Goal: Task Accomplishment & Management: Use online tool/utility

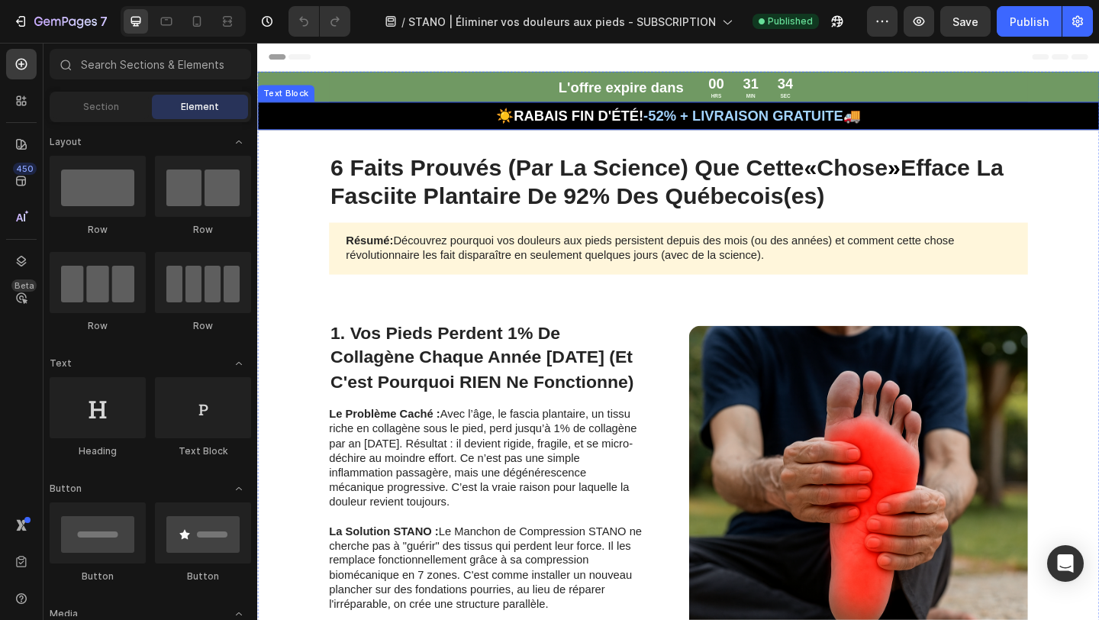
click at [615, 134] on p "☀️RABAIS FIN D'ÉTÉ! -52% + LIVRAISON GRATUITE🚚" at bounding box center [715, 121] width 913 height 27
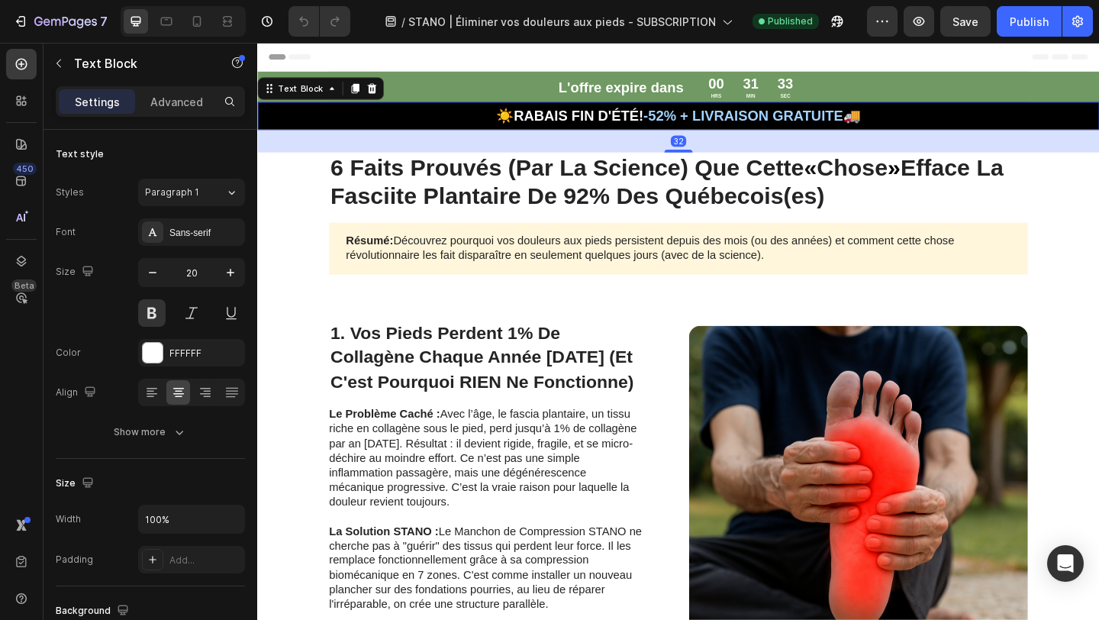
click at [521, 121] on strong "☀️RABAIS FIN D'ÉTÉ!" at bounding box center [597, 122] width 160 height 17
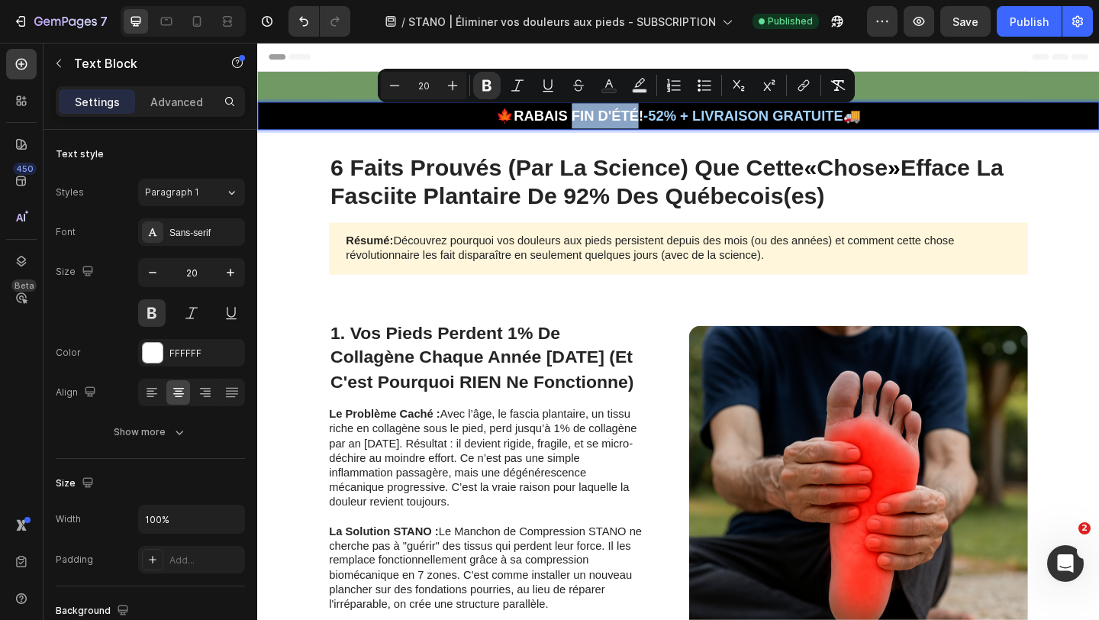
drag, startPoint x: 591, startPoint y: 121, endPoint x: 666, endPoint y: 126, distance: 74.9
click at [666, 126] on strong "🍁RABAIS FIN D'ÉTÉ!" at bounding box center [597, 122] width 160 height 17
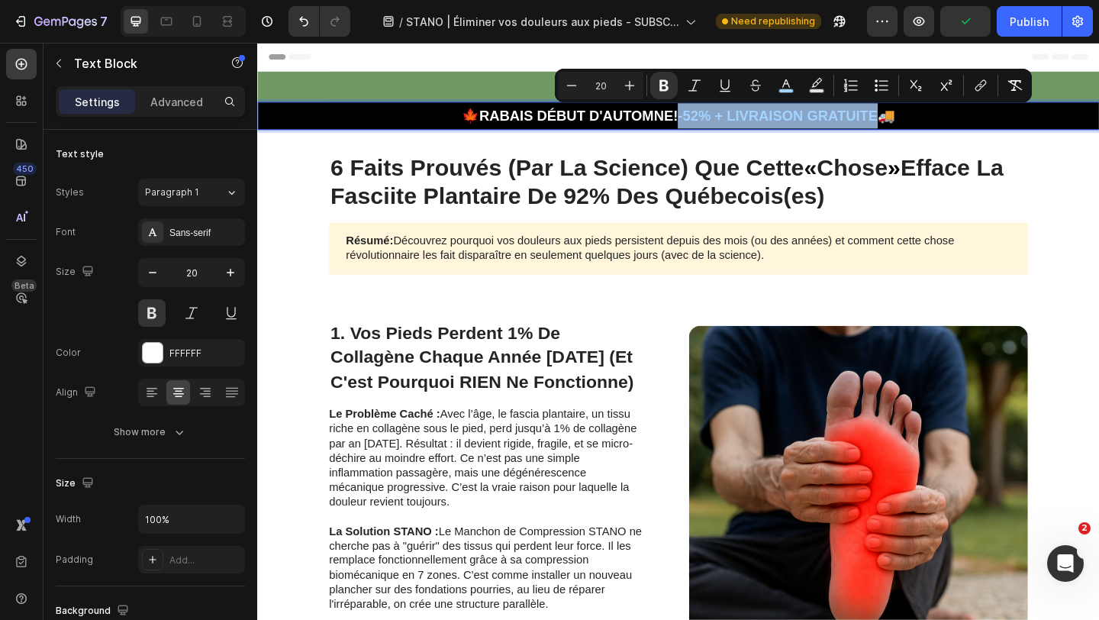
drag, startPoint x: 710, startPoint y: 123, endPoint x: 933, endPoint y: 135, distance: 222.4
click at [933, 135] on p "🍁RABAIS DÉBUT D'AUTOMNE! -52% + LIVRAISON GRATUITE🚚" at bounding box center [715, 121] width 913 height 27
click at [794, 81] on button "color" at bounding box center [785, 85] width 27 height 27
type input "A3D4FF"
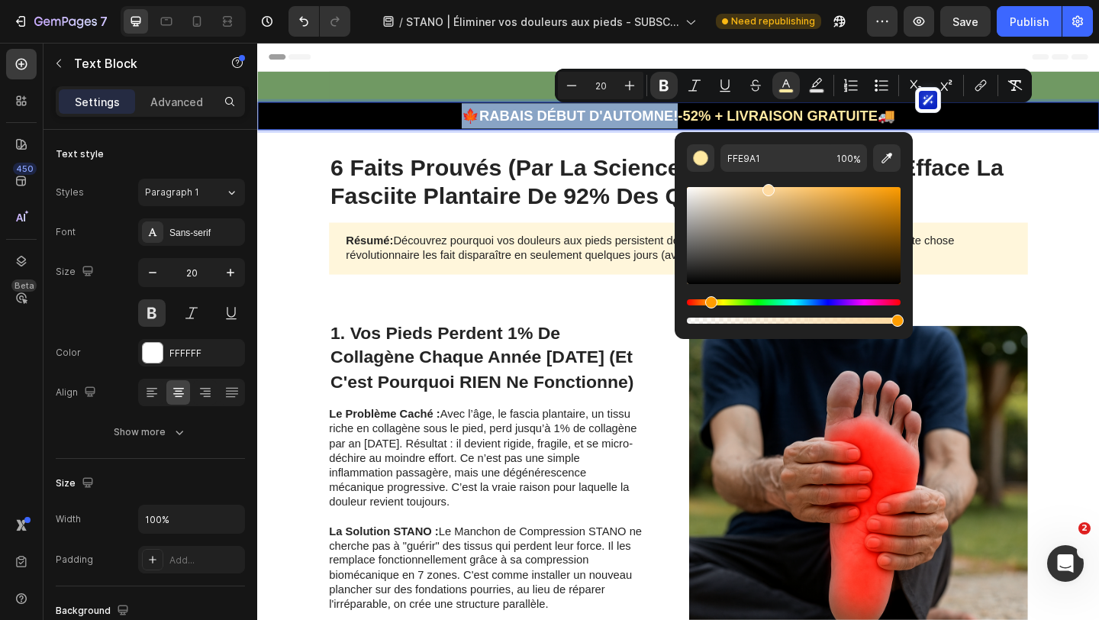
drag, startPoint x: 721, startPoint y: 304, endPoint x: 709, endPoint y: 304, distance: 12.2
click at [709, 304] on div "Hue" at bounding box center [794, 302] width 214 height 6
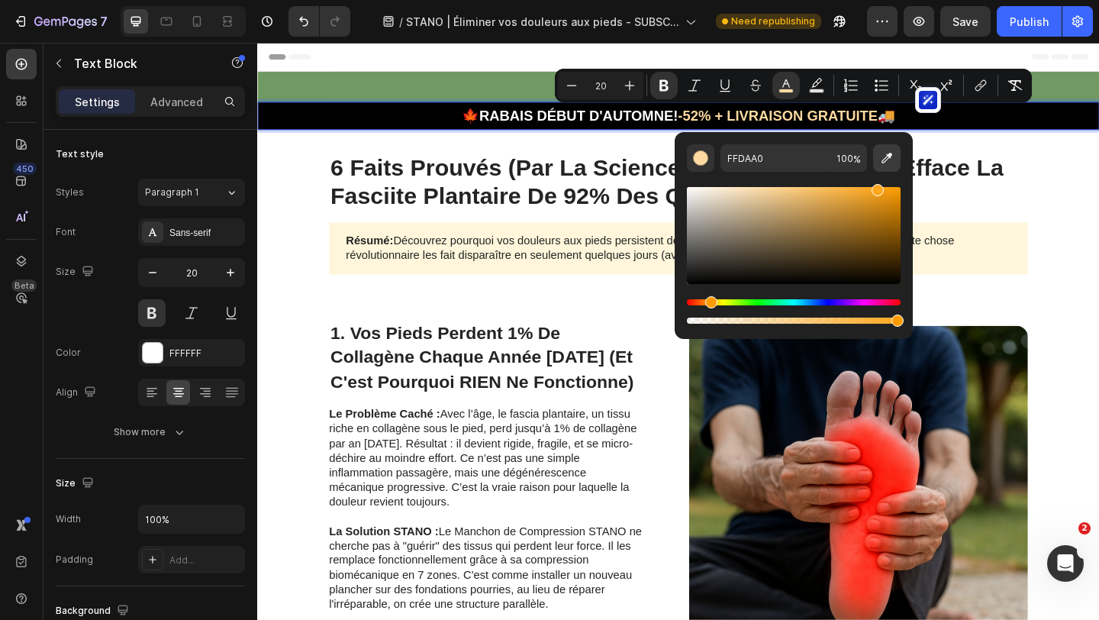
drag, startPoint x: 830, startPoint y: 193, endPoint x: 885, endPoint y: 167, distance: 60.8
click at [885, 167] on div "FFDAA0 100 %" at bounding box center [794, 235] width 214 height 182
drag, startPoint x: 886, startPoint y: 191, endPoint x: 897, endPoint y: 201, distance: 15.1
click at [897, 201] on div "Editor contextual toolbar" at bounding box center [897, 204] width 12 height 12
type input "D88704"
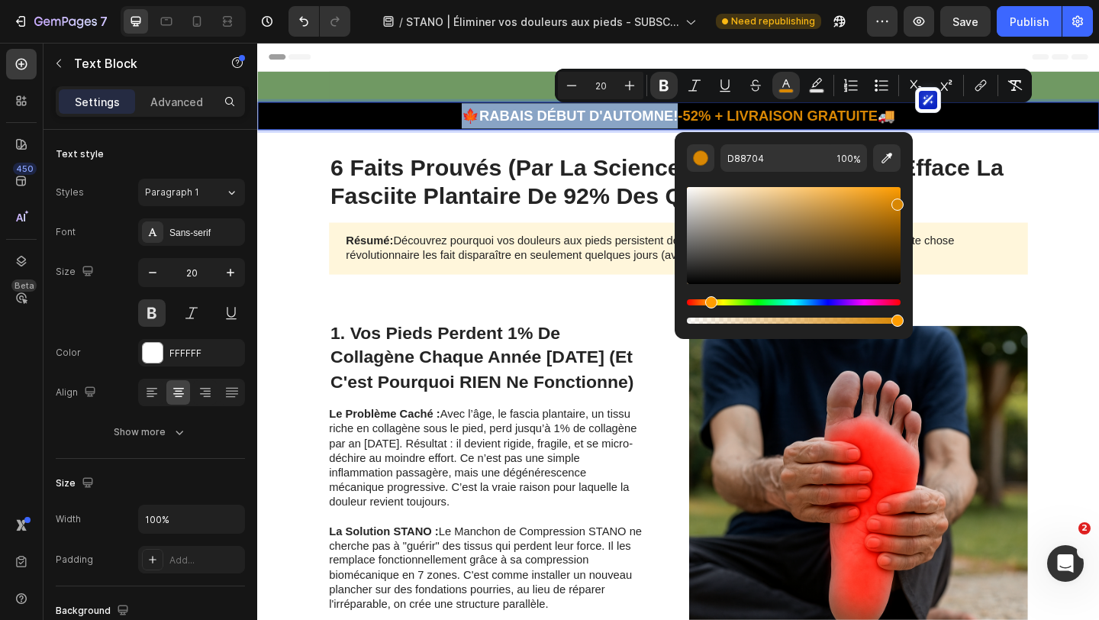
click at [1048, 134] on p "🍁RABAIS DÉBUT D'AUTOMNE! -52% + LIVRAISON GRATUITE 🚚" at bounding box center [715, 121] width 913 height 27
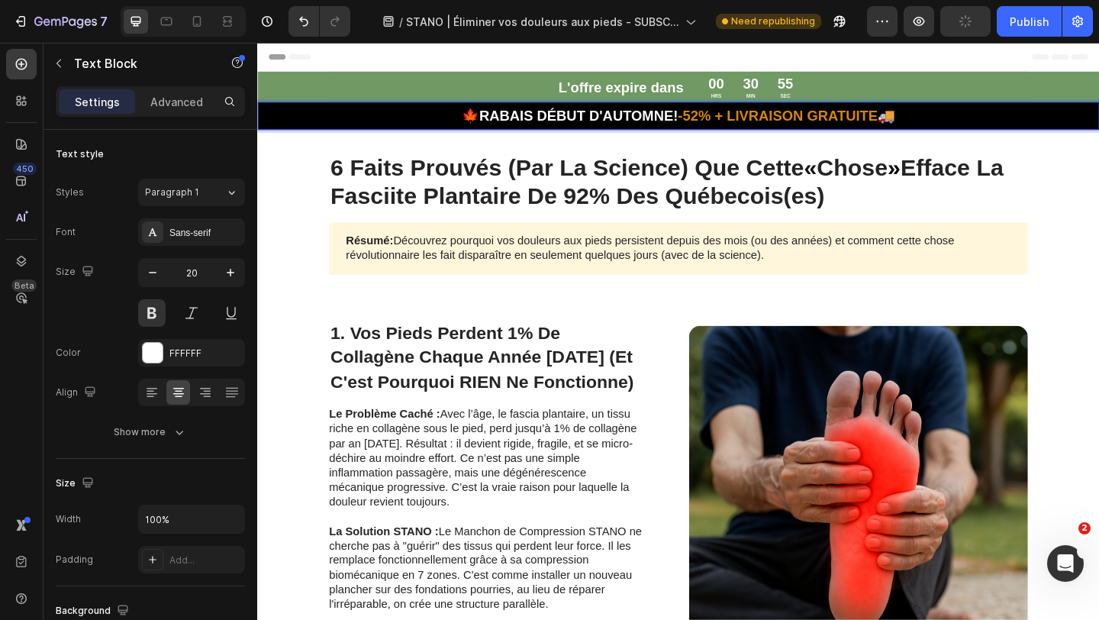
click at [926, 119] on strong "-52% + LIVRAISON GRATUITE" at bounding box center [822, 122] width 217 height 17
drag, startPoint x: 961, startPoint y: 124, endPoint x: 936, endPoint y: 124, distance: 24.4
click at [936, 124] on p "🍁RABAIS DÉBUT D'AUTOMNE! -52% + LIVRAISON GRATUITE 🚚" at bounding box center [715, 121] width 913 height 27
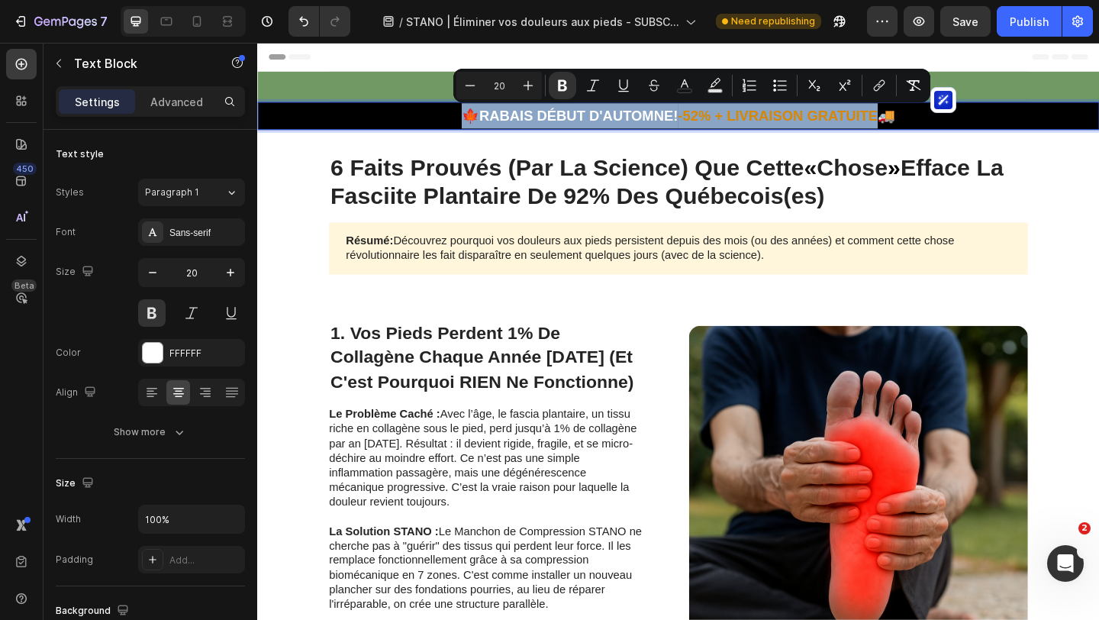
copy p "🍁RABAIS DÉBUT D'AUTOMNE! -52% + LIVRAISON GRATUITE"
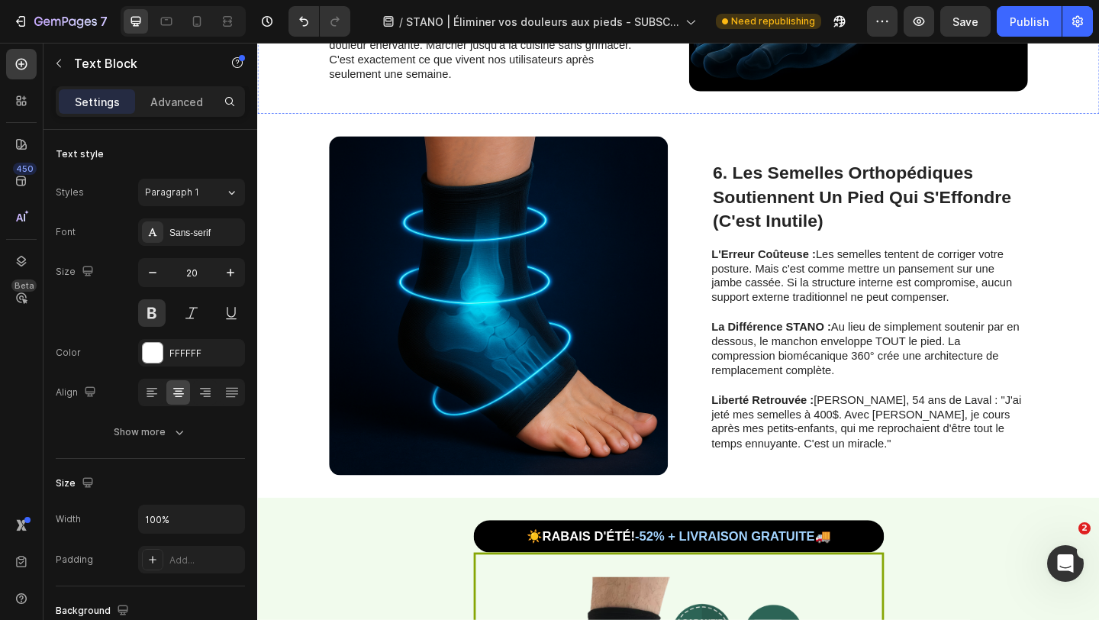
type input "16"
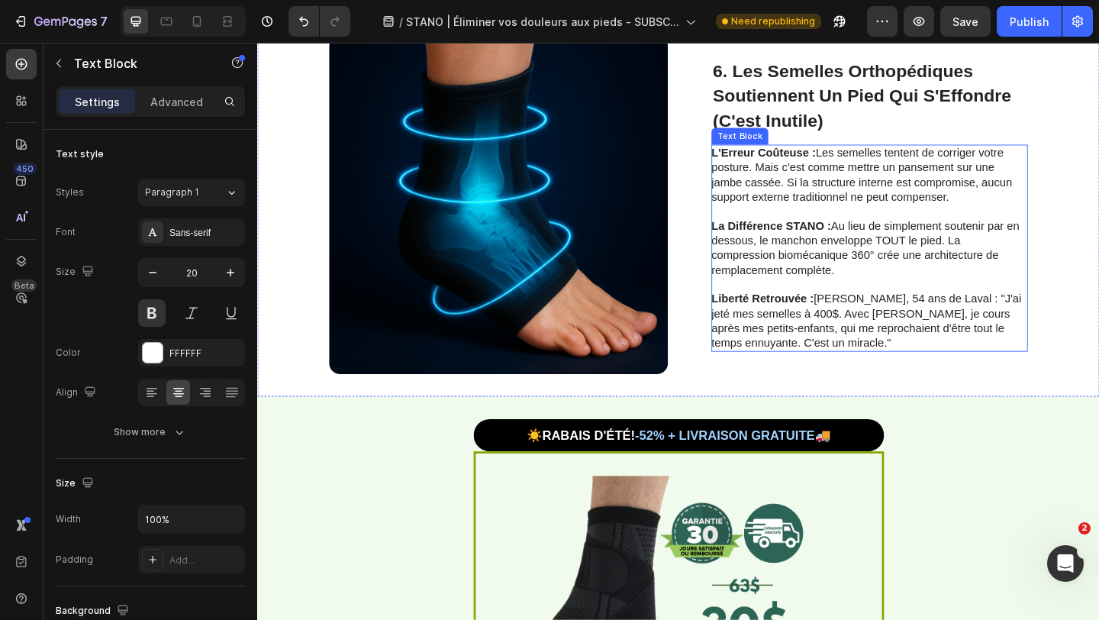
scroll to position [2449, 0]
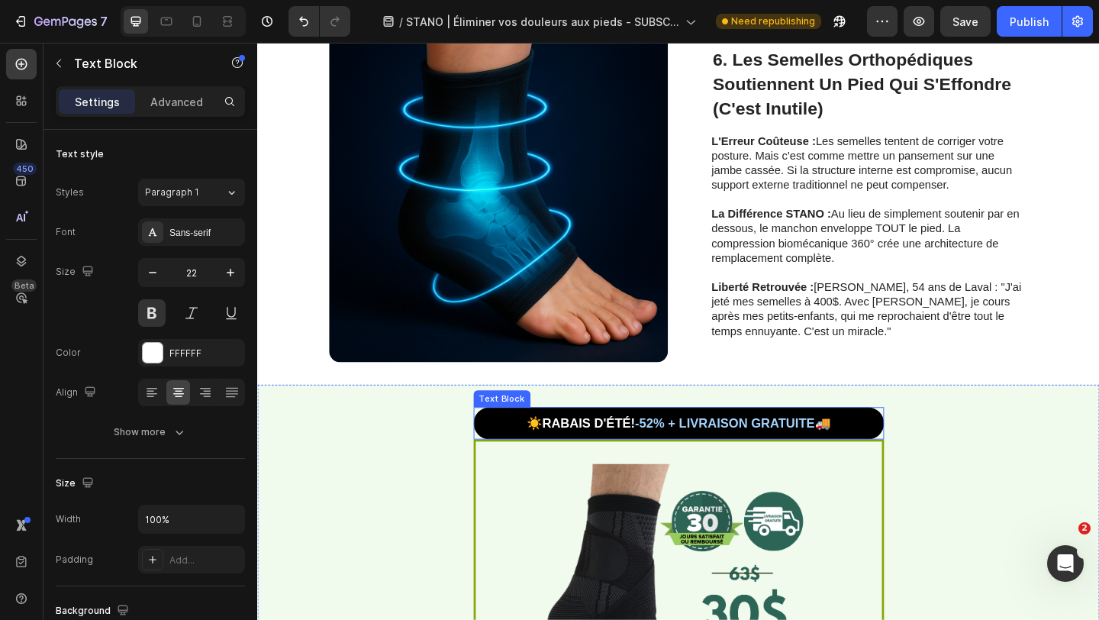
click at [787, 455] on strong "-52% + LIVRAISON GRATUITE🚚" at bounding box center [774, 456] width 212 height 15
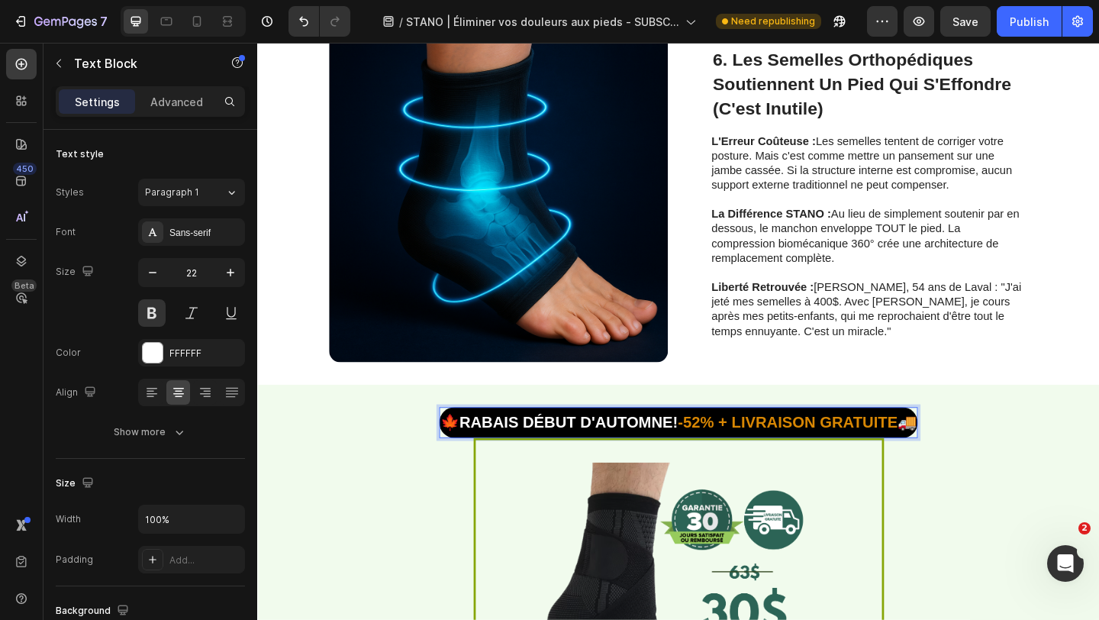
click at [808, 449] on strong "-52% + LIVRAISON GRATUITE" at bounding box center [833, 455] width 239 height 19
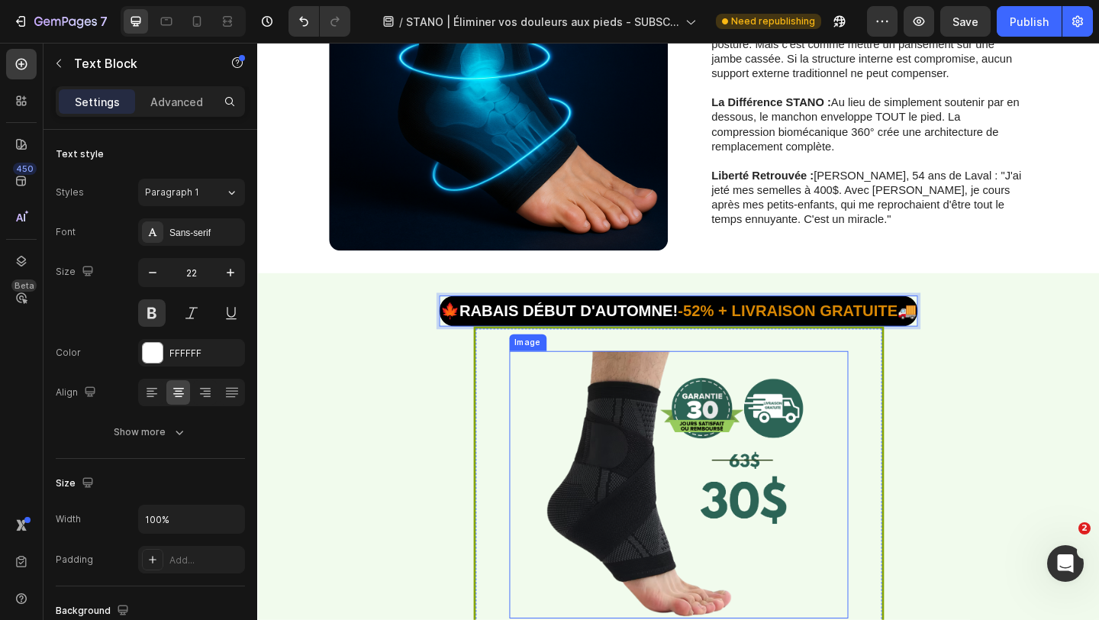
scroll to position [2572, 0]
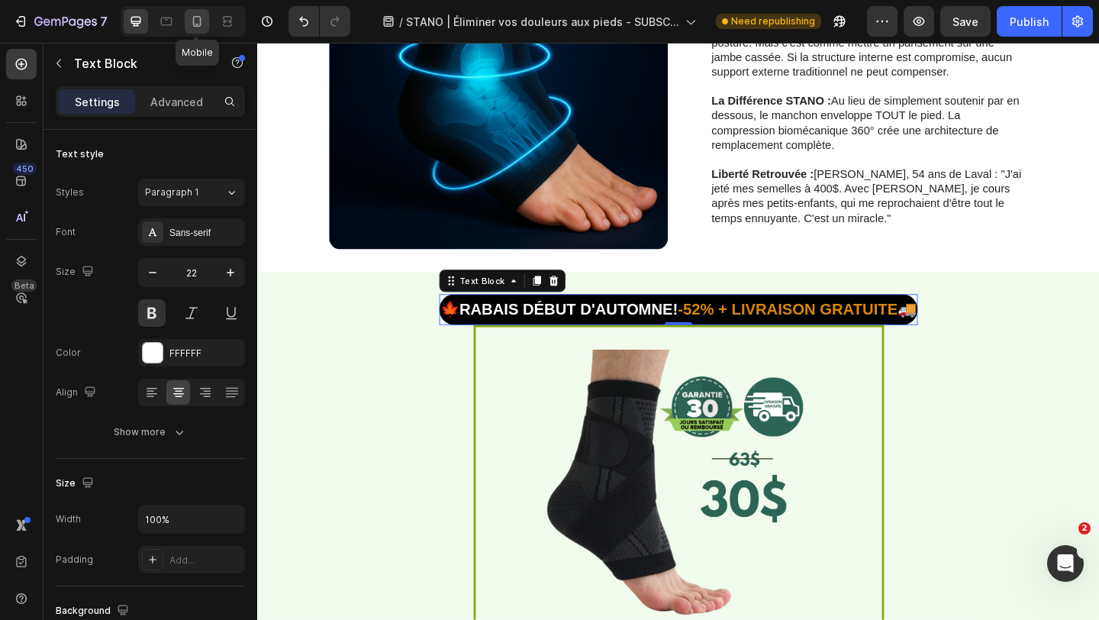
click at [199, 27] on icon at bounding box center [196, 21] width 15 height 15
type input "14"
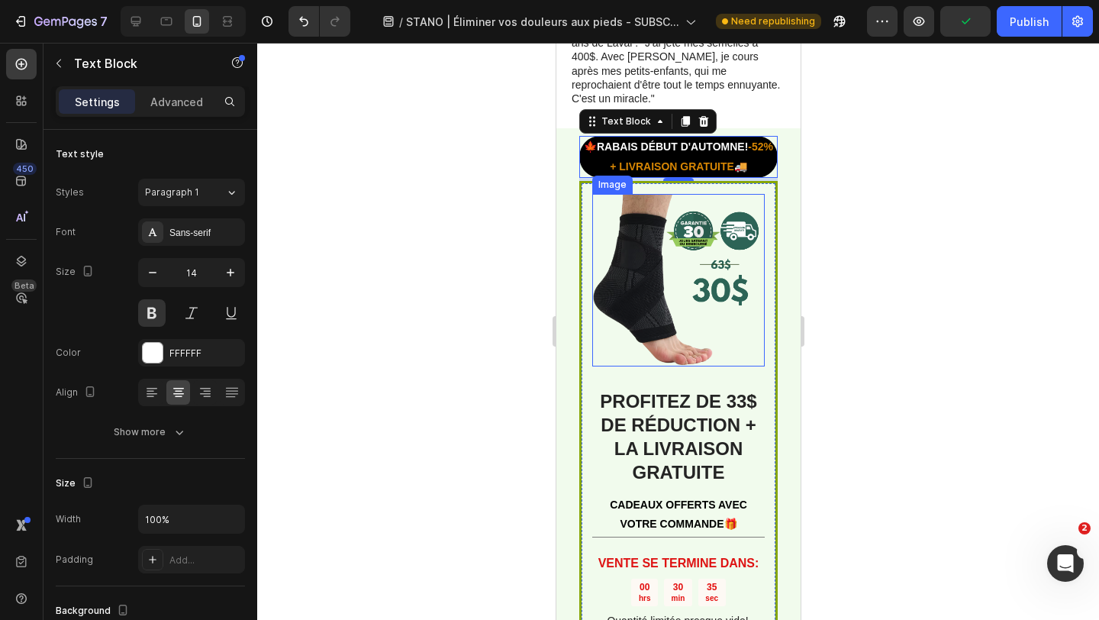
scroll to position [2967, 0]
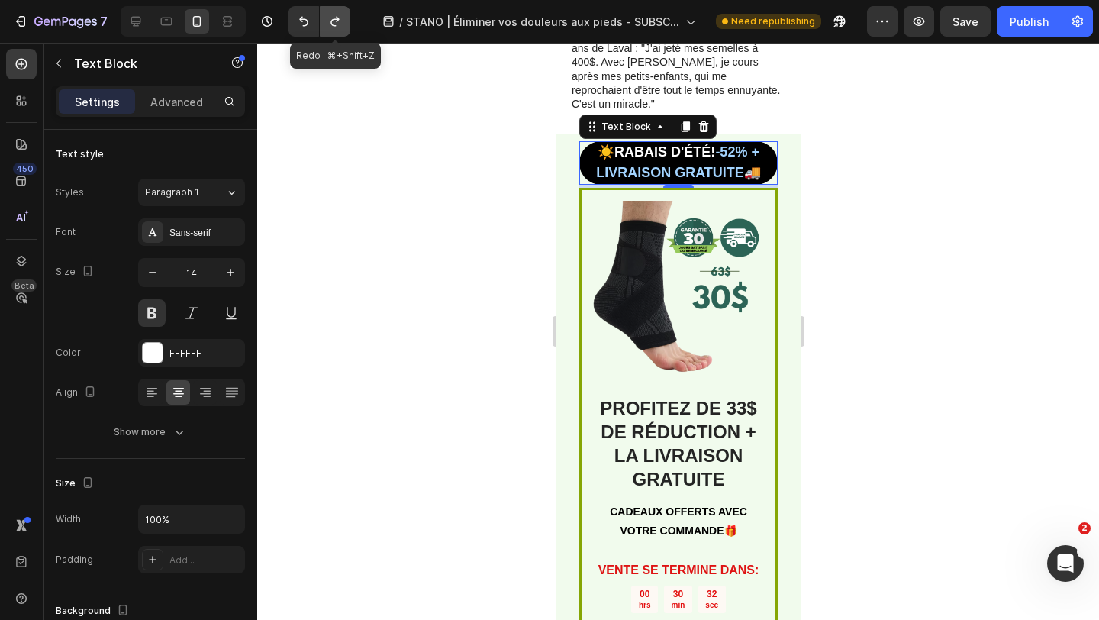
click at [338, 21] on icon "Undo/Redo" at bounding box center [334, 21] width 15 height 15
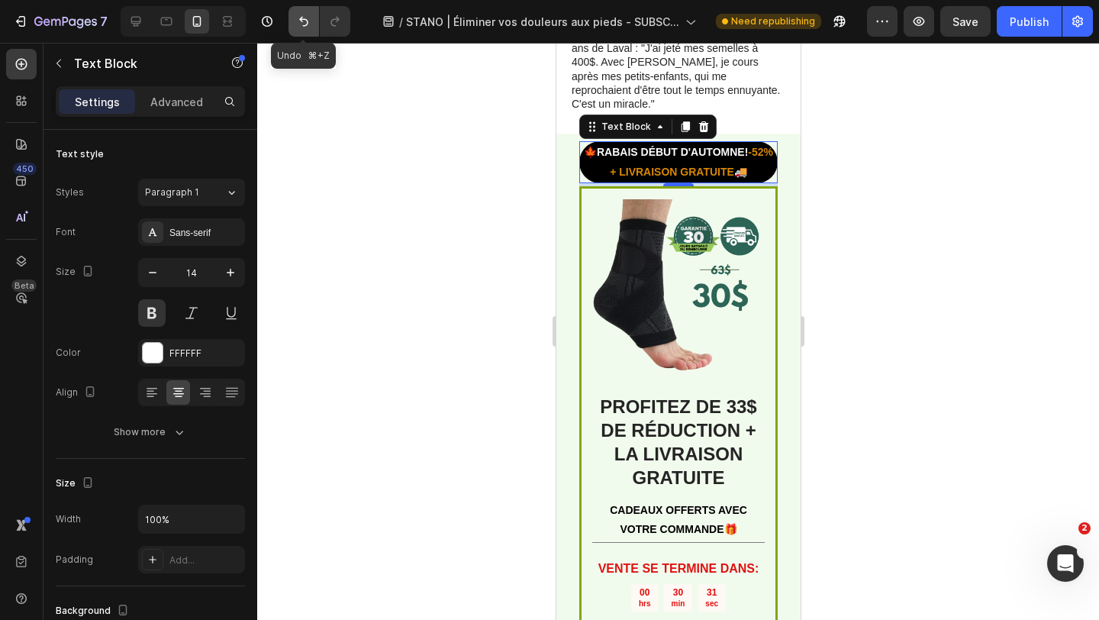
click at [311, 19] on button "Undo/Redo" at bounding box center [303, 21] width 31 height 31
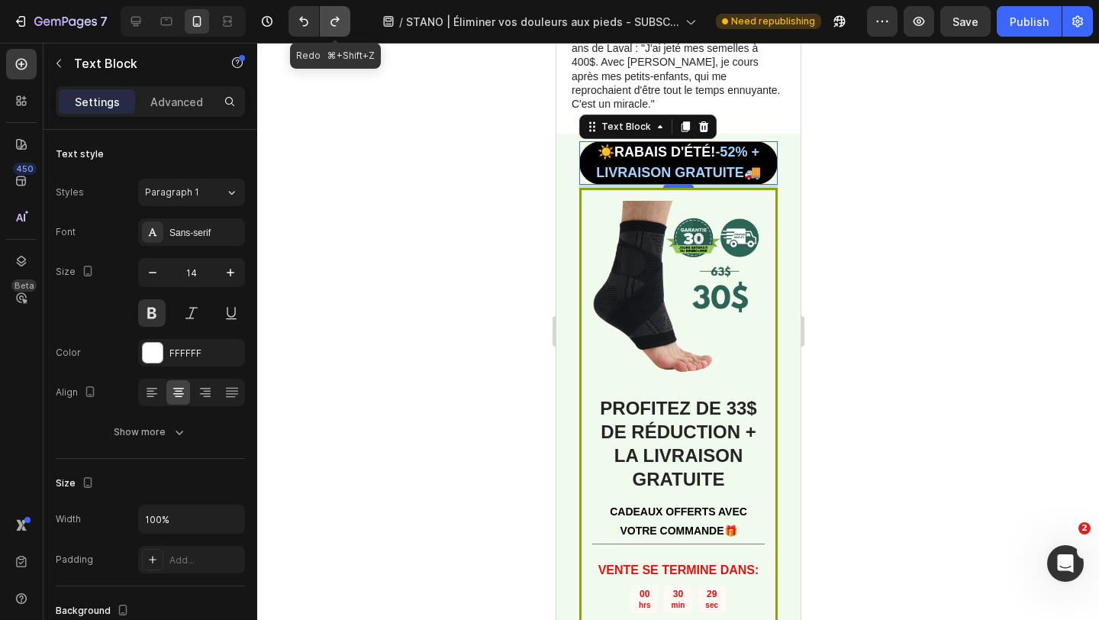
click at [330, 20] on icon "Undo/Redo" at bounding box center [334, 21] width 15 height 15
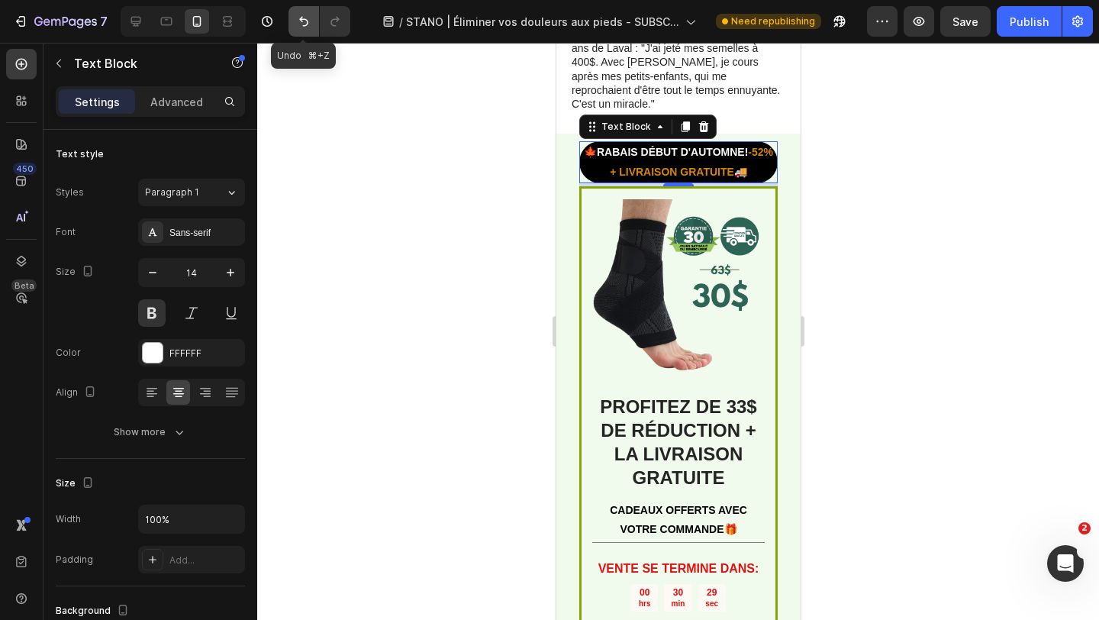
click at [308, 21] on icon "Undo/Redo" at bounding box center [303, 21] width 15 height 15
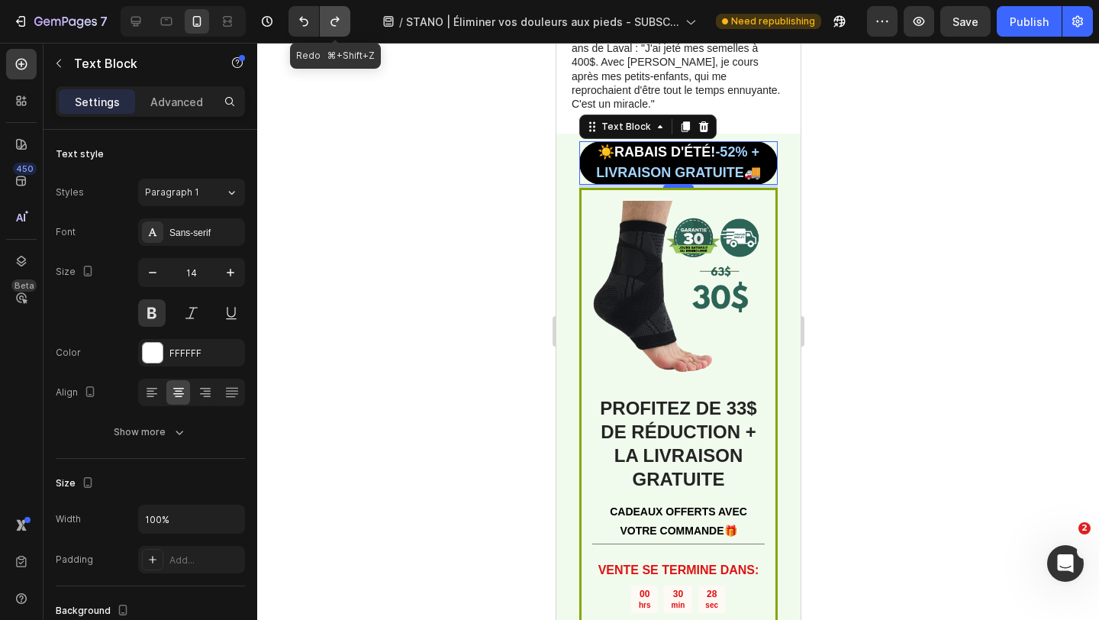
click at [332, 21] on icon "Undo/Redo" at bounding box center [334, 21] width 15 height 15
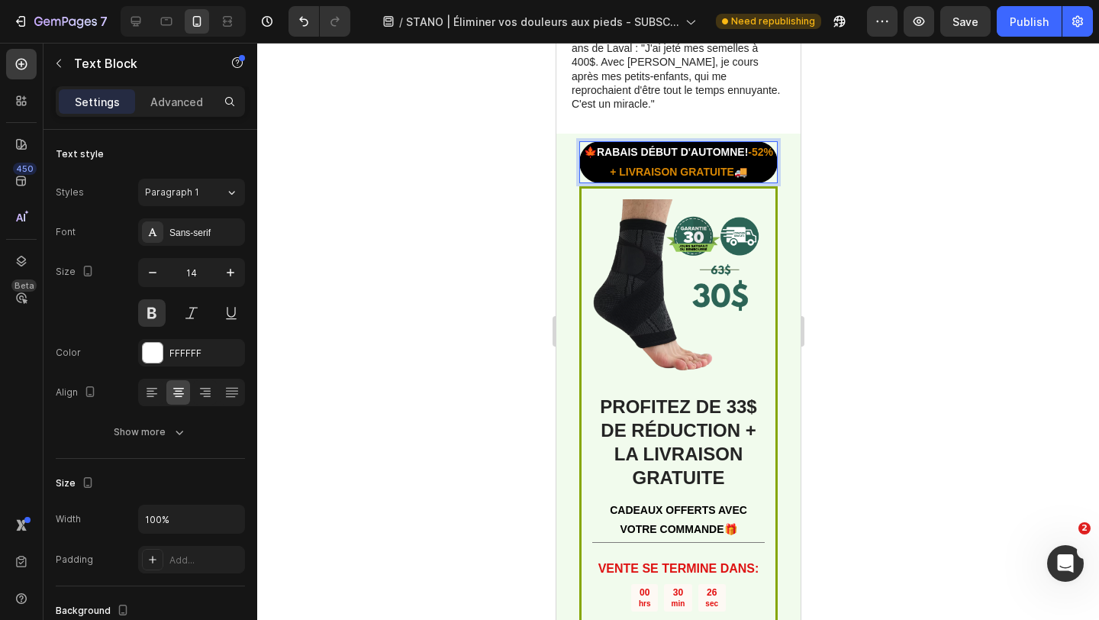
click at [614, 146] on strong "🍁RABAIS DÉBUT D'AUTOMNE!" at bounding box center [665, 152] width 164 height 12
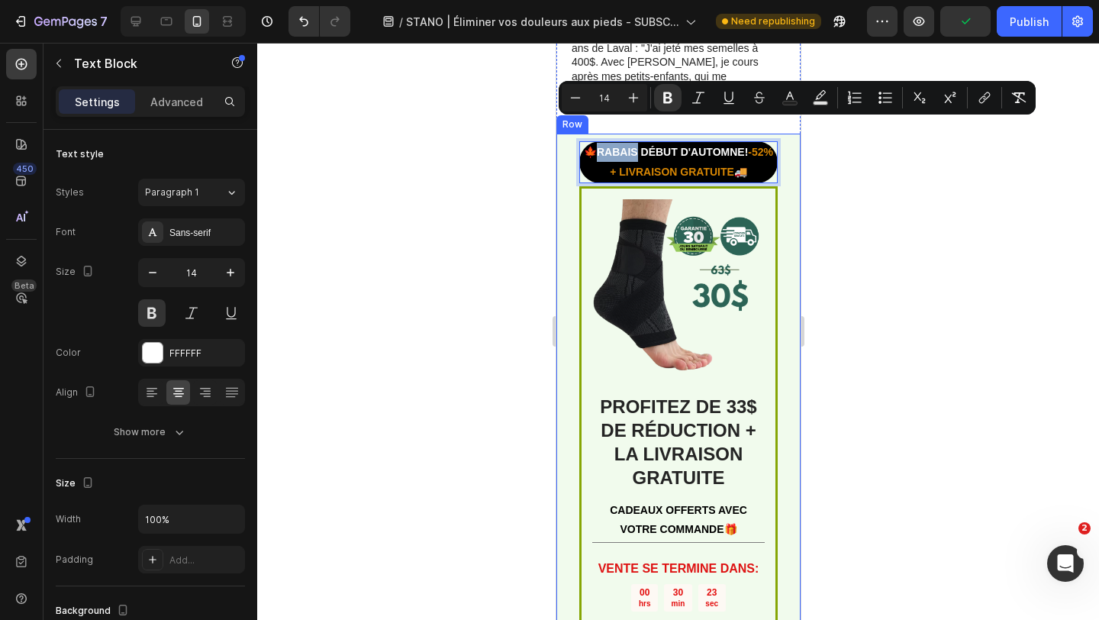
click at [565, 134] on div "🍁RABAIS DÉBUT D'AUTOMNE! -52% + LIVRAISON GRATUITE 🚚 Text Block 0 Image PROFITE…" at bounding box center [678, 495] width 244 height 722
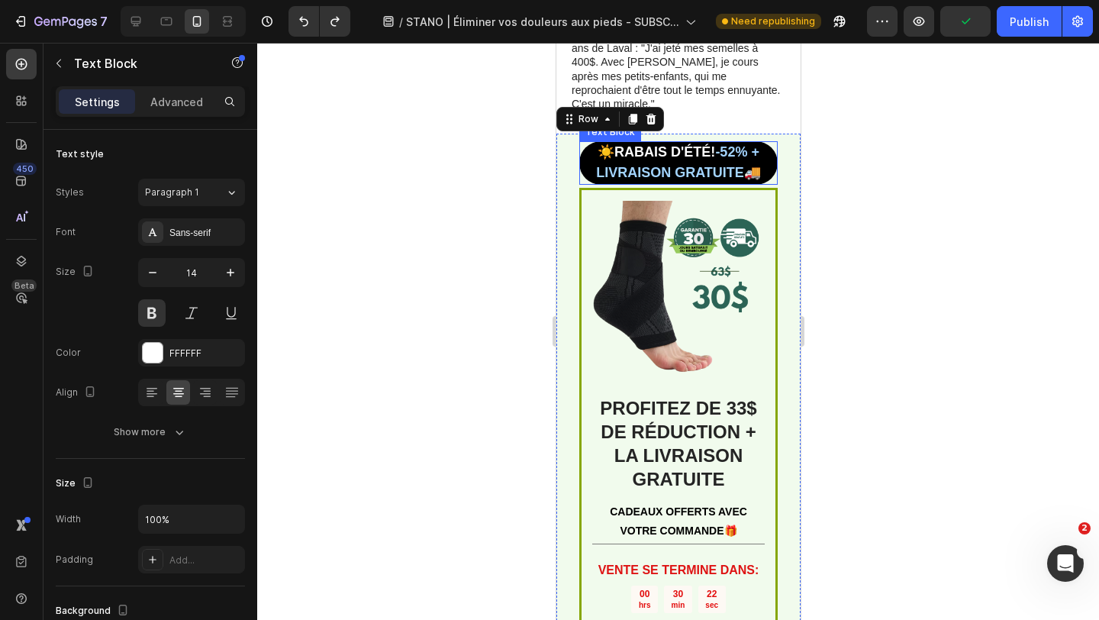
click at [605, 144] on strong "☀️RABAIS D'ÉTÉ!" at bounding box center [656, 151] width 118 height 15
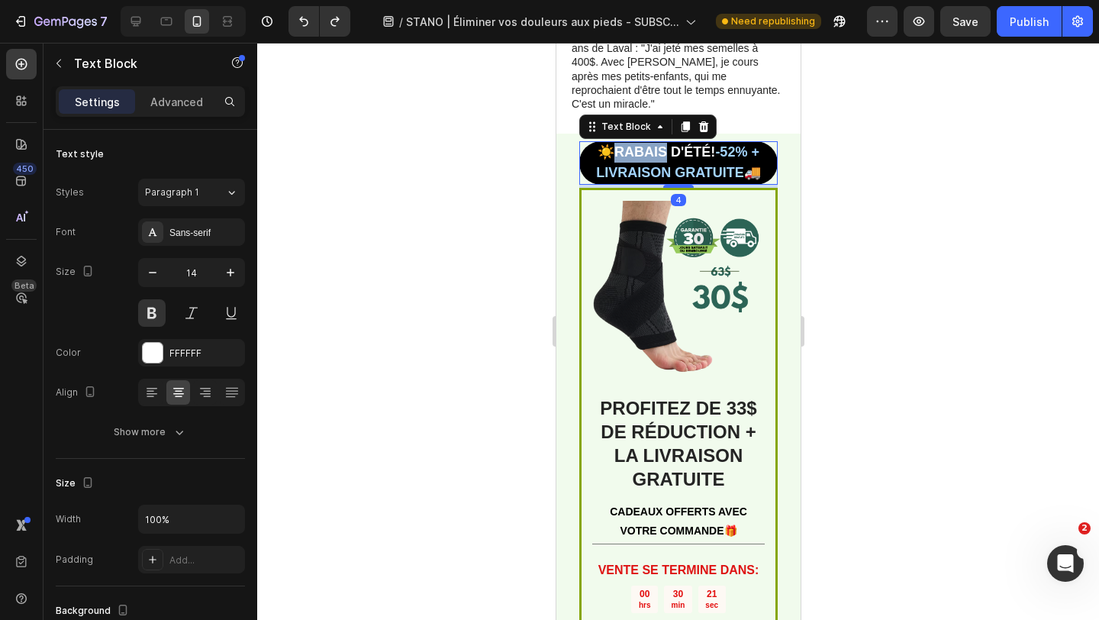
click at [615, 144] on strong "☀️RABAIS D'ÉTÉ!" at bounding box center [656, 151] width 118 height 15
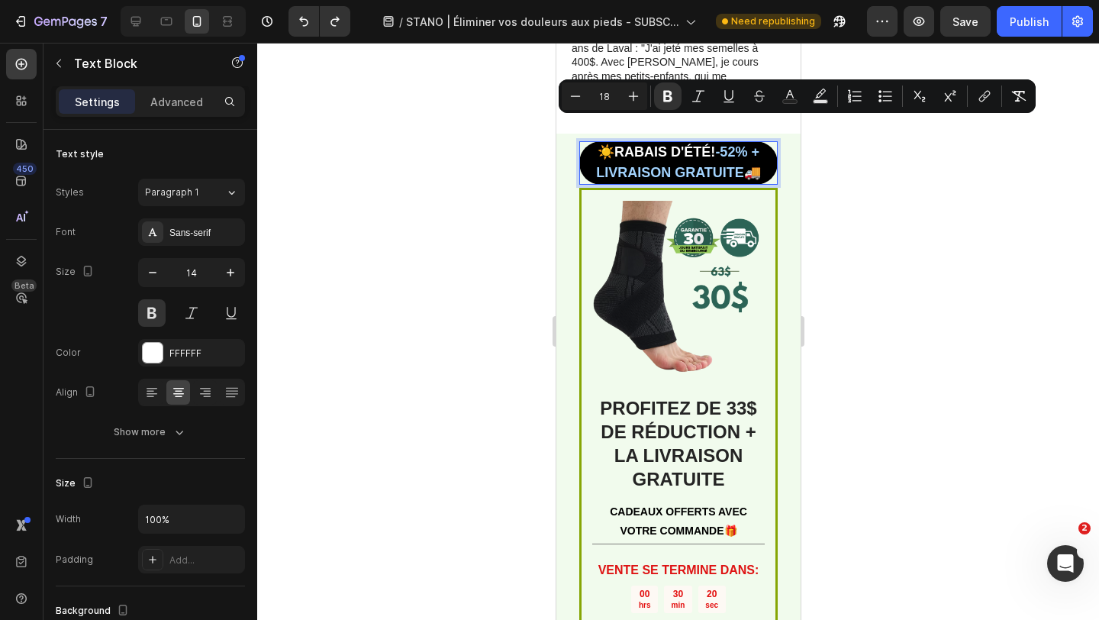
click at [595, 146] on strong "-52% + LIVRAISON GRATUITE🚚" at bounding box center [677, 161] width 165 height 35
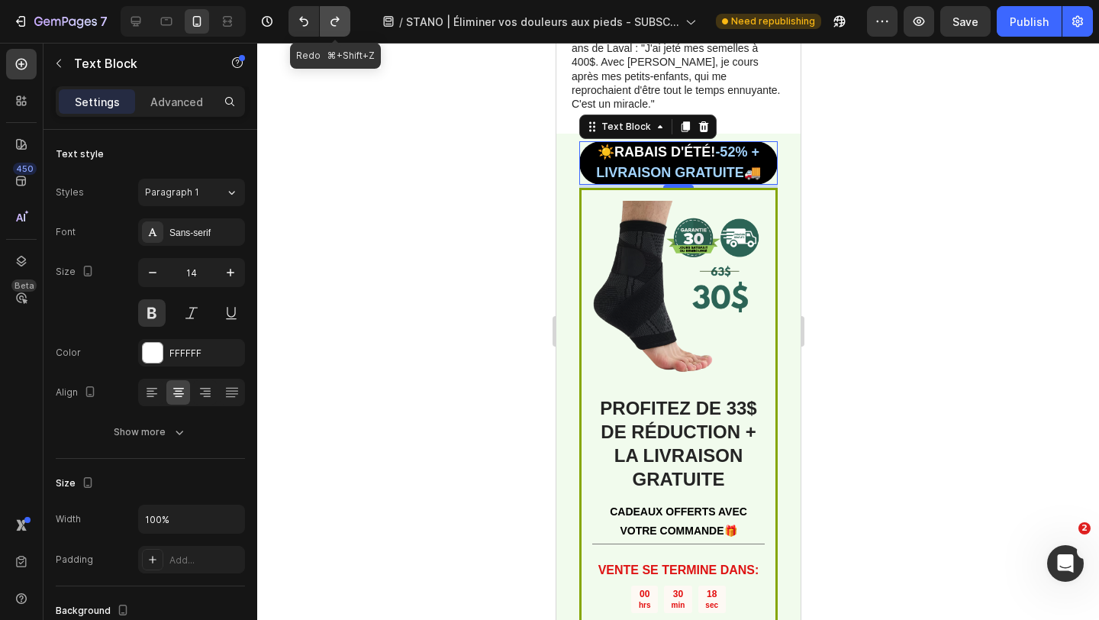
click at [346, 14] on button "Undo/Redo" at bounding box center [335, 21] width 31 height 31
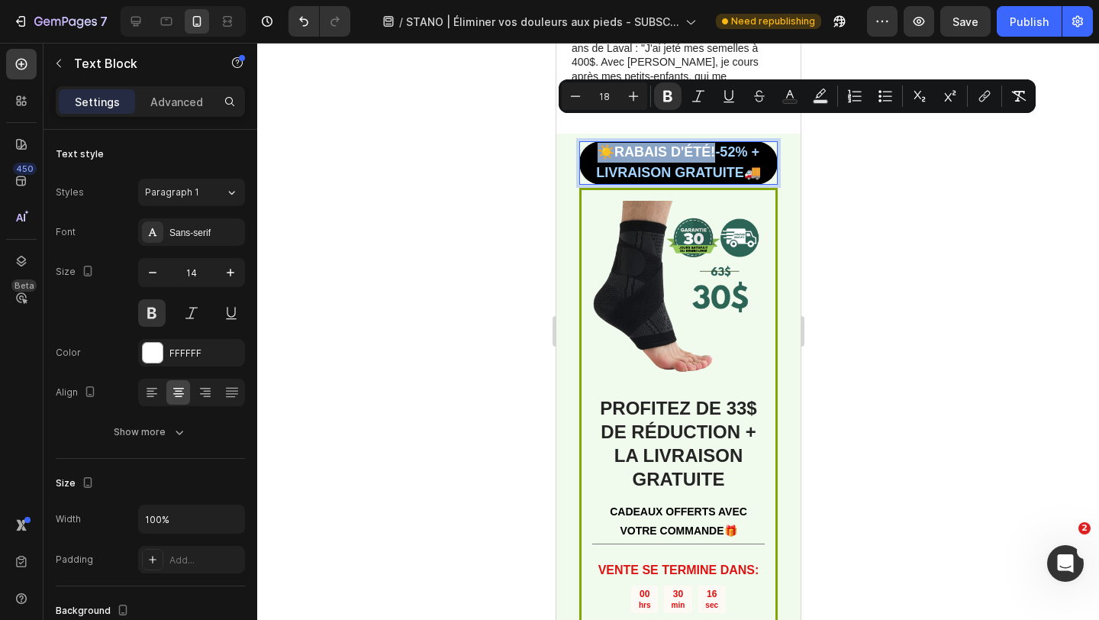
type input "14"
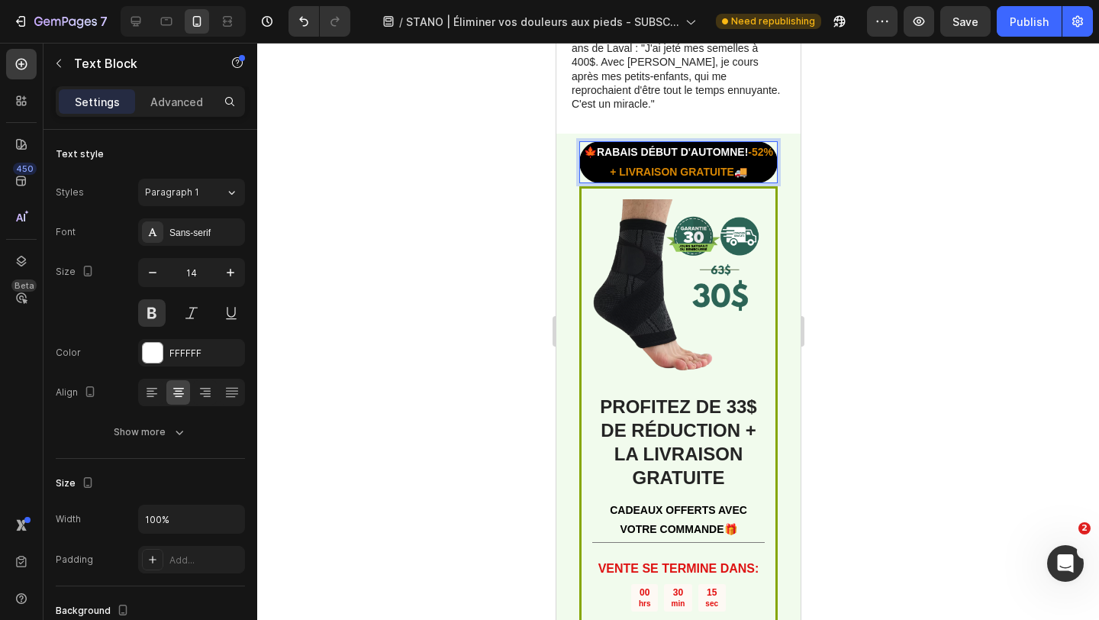
click at [636, 146] on strong "🍁RABAIS DÉBUT D'AUTOMNE!" at bounding box center [665, 152] width 164 height 12
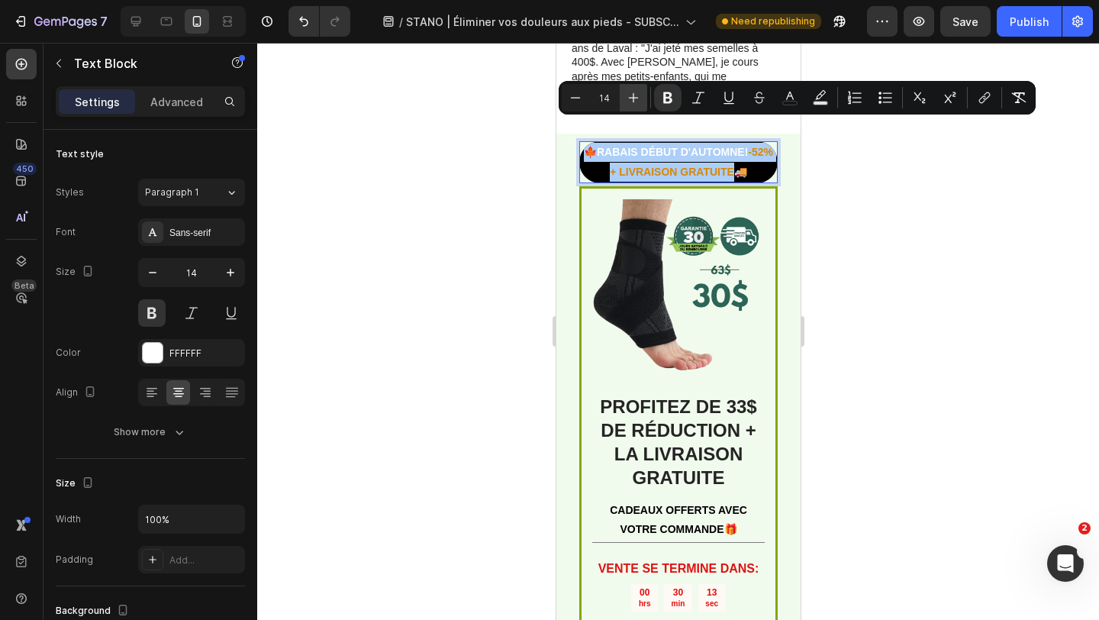
click at [632, 108] on button "Plus" at bounding box center [633, 97] width 27 height 27
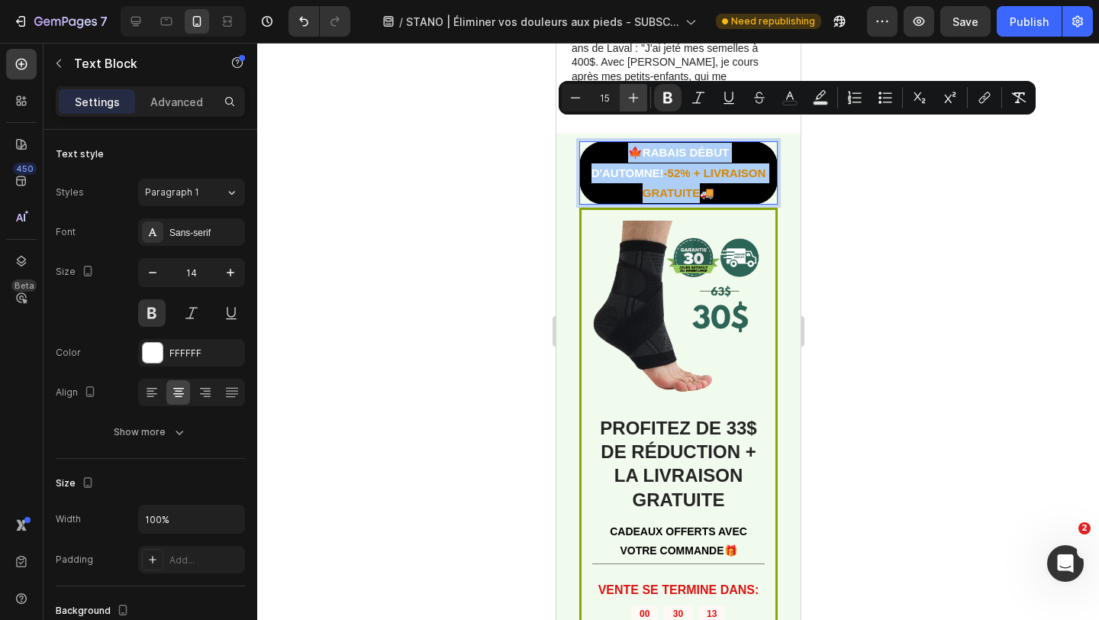
click at [632, 108] on button "Plus" at bounding box center [633, 97] width 27 height 27
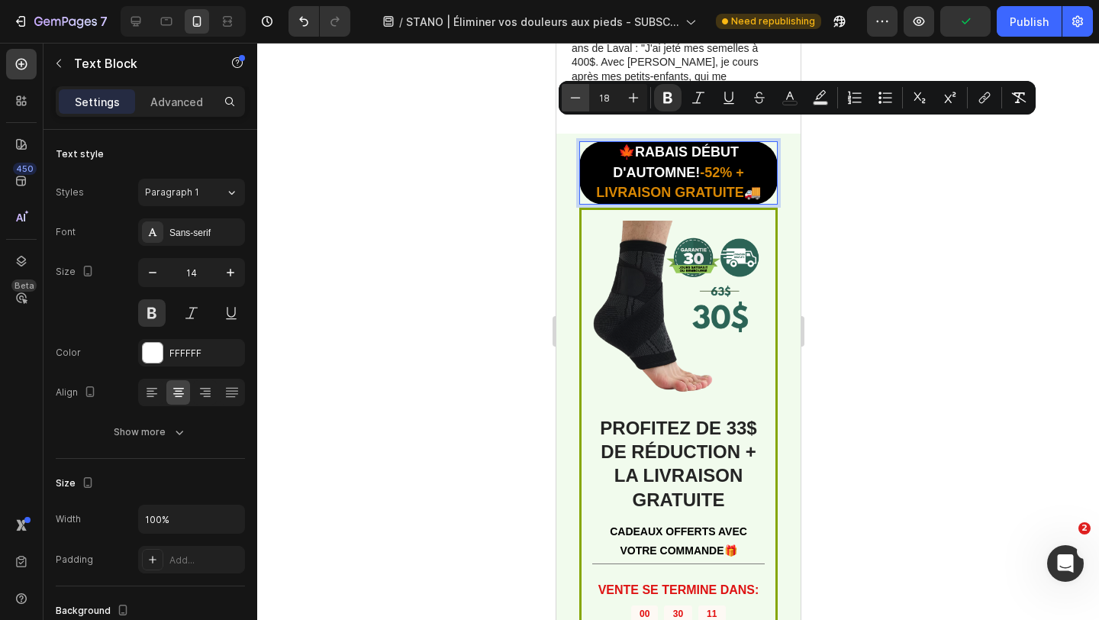
click at [577, 102] on icon "Editor contextual toolbar" at bounding box center [575, 97] width 15 height 15
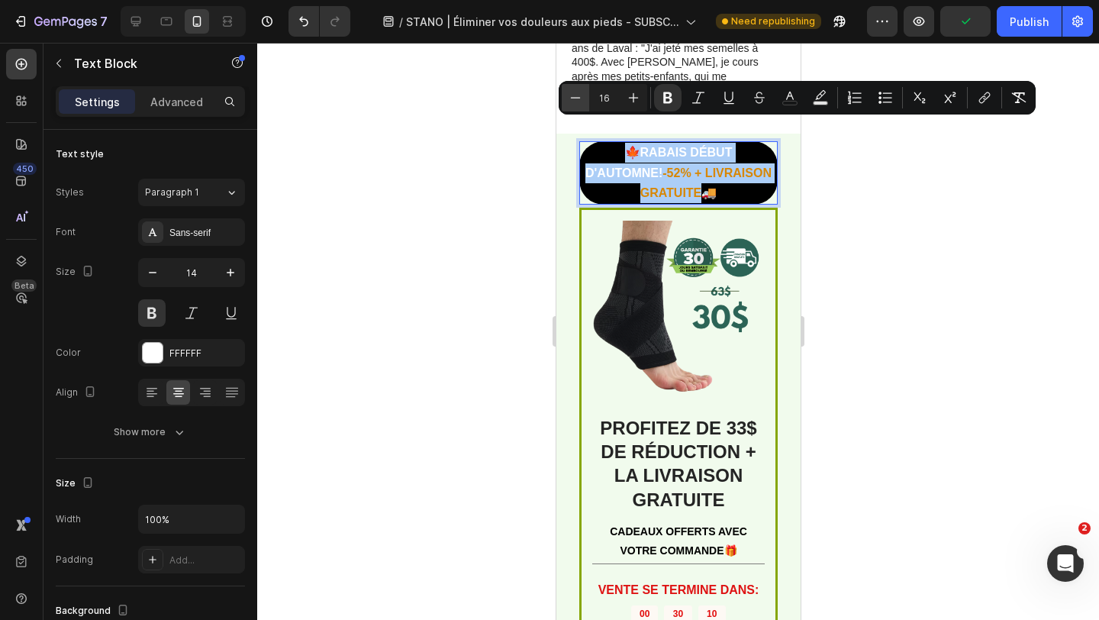
click at [577, 102] on icon "Editor contextual toolbar" at bounding box center [575, 97] width 15 height 15
type input "15"
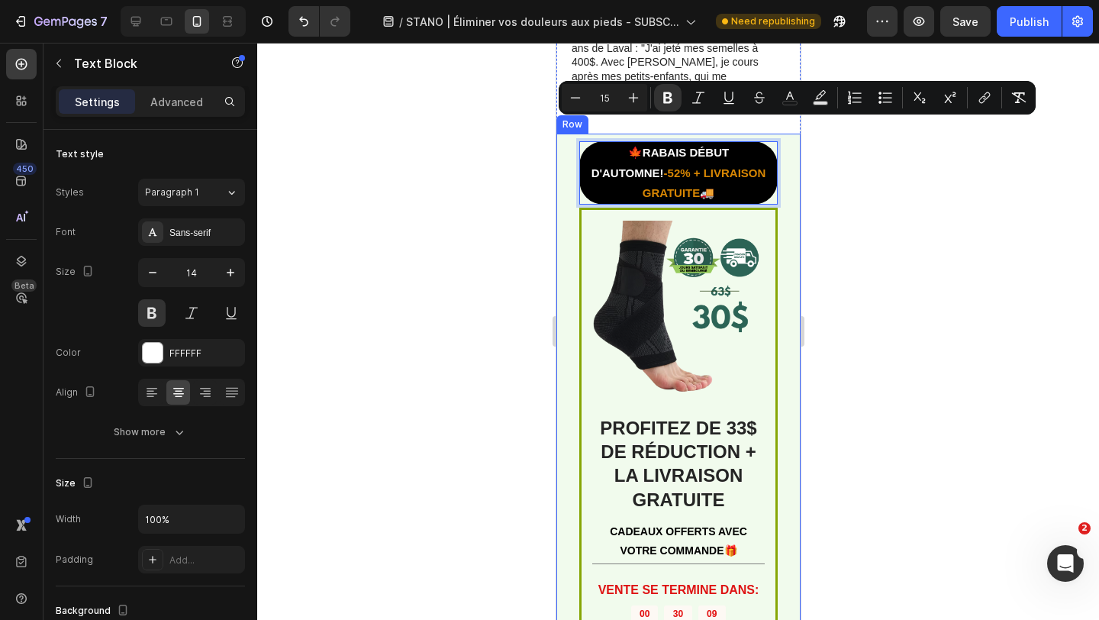
click at [533, 140] on div at bounding box center [678, 331] width 842 height 577
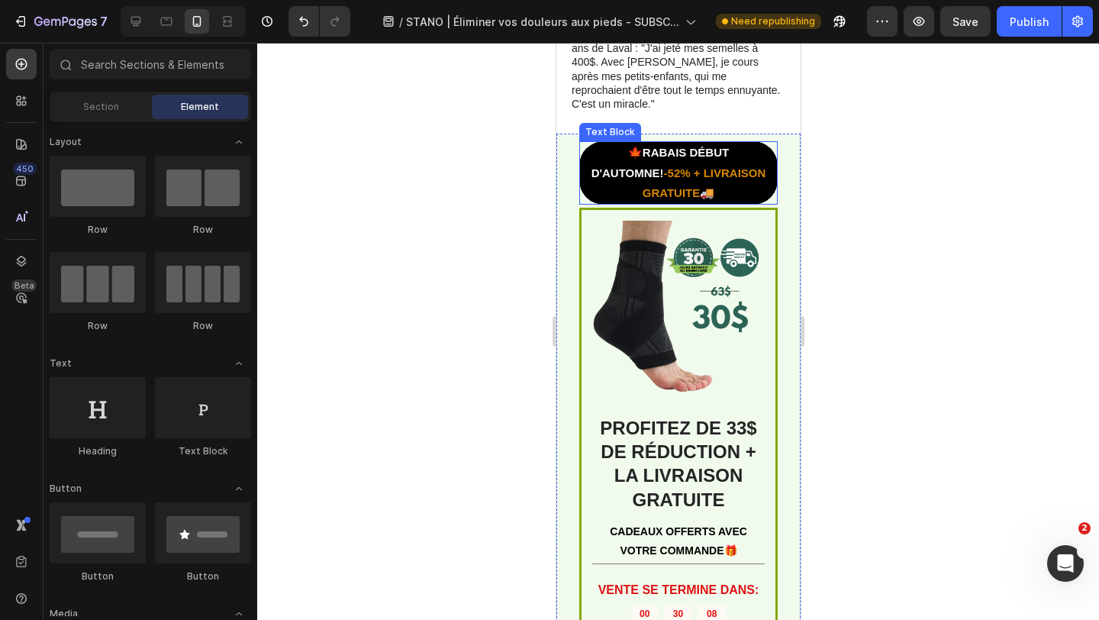
click at [662, 146] on strong "🍁RABAIS DÉBUT D'AUTOMNE!" at bounding box center [660, 162] width 138 height 33
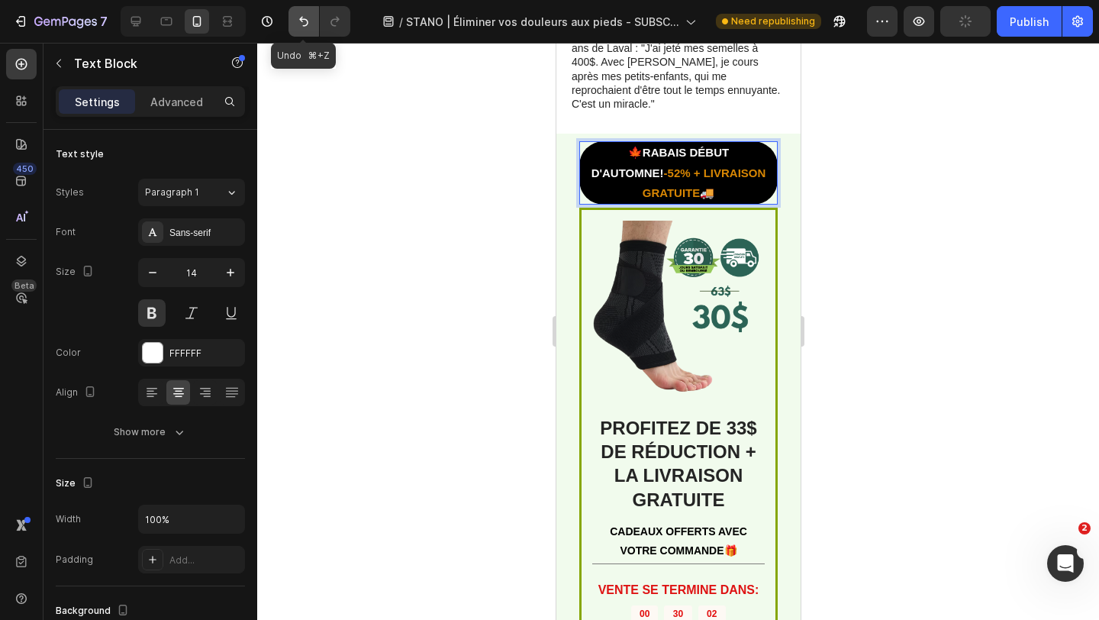
click at [302, 21] on icon "Undo/Redo" at bounding box center [303, 21] width 15 height 15
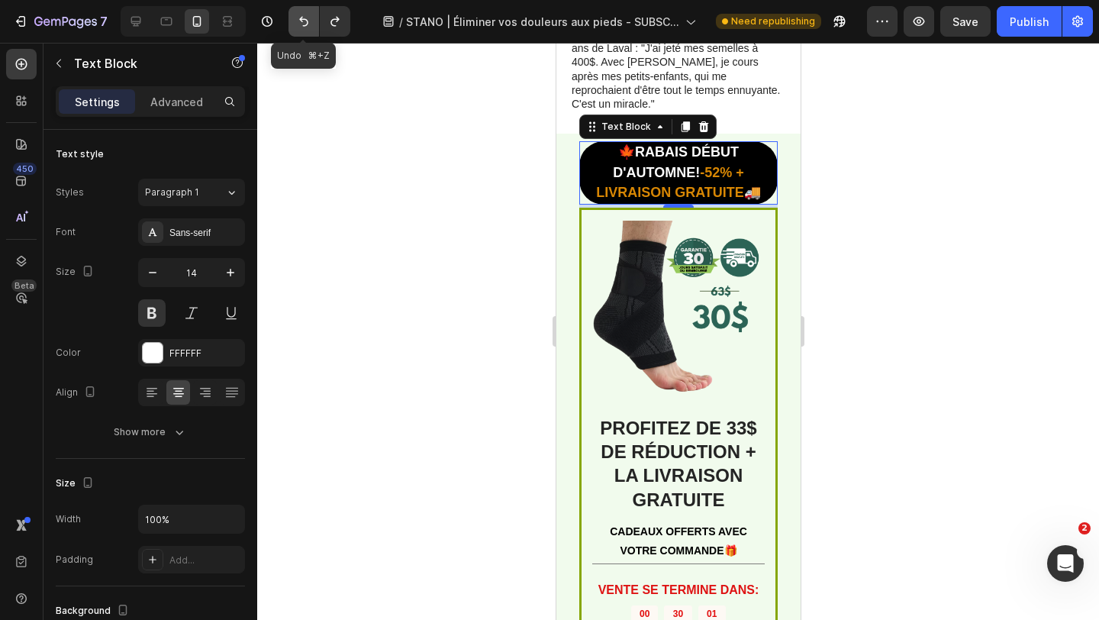
click at [302, 21] on icon "Undo/Redo" at bounding box center [303, 21] width 15 height 15
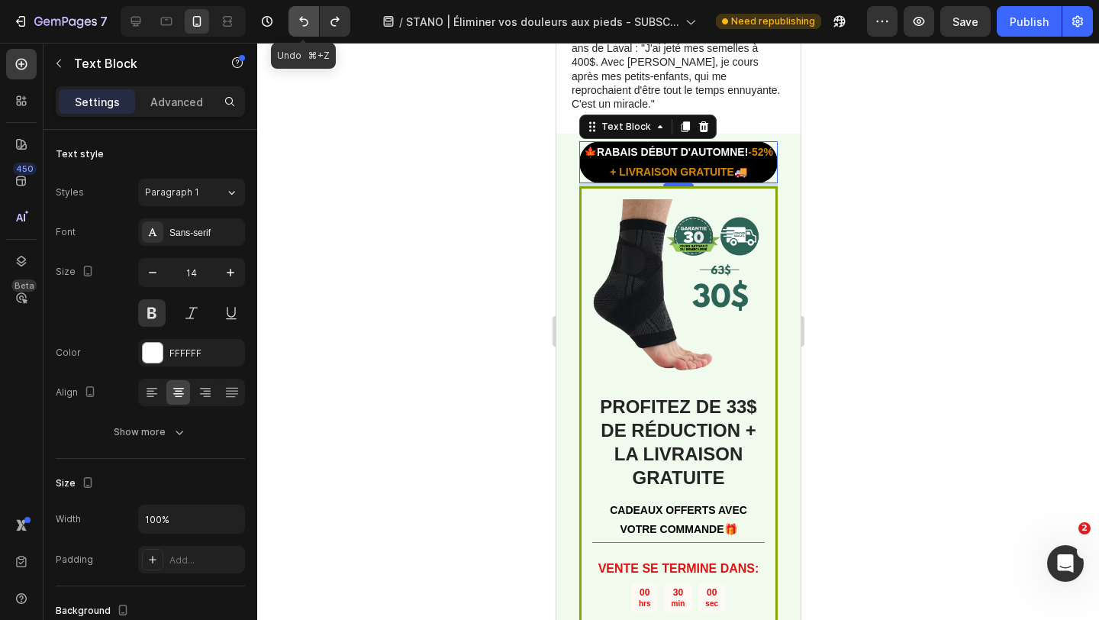
click at [302, 21] on icon "Undo/Redo" at bounding box center [303, 21] width 15 height 15
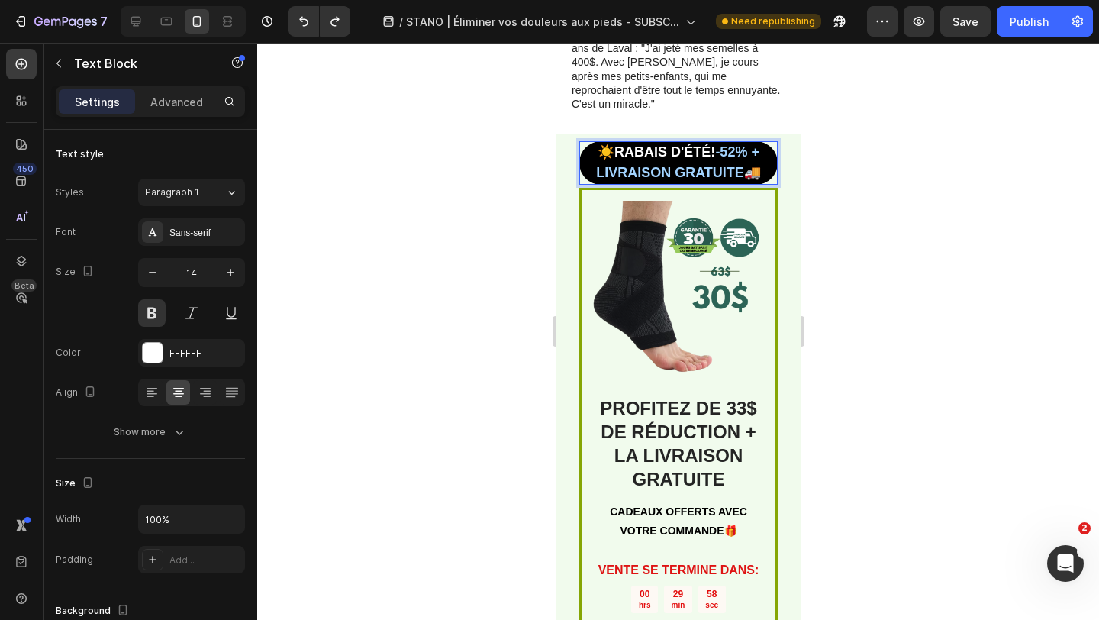
click at [603, 144] on strong "☀️RABAIS D'ÉTÉ!" at bounding box center [656, 151] width 118 height 15
click at [675, 144] on strong "🍁RABAIS D'ÉTÉ!" at bounding box center [656, 151] width 118 height 15
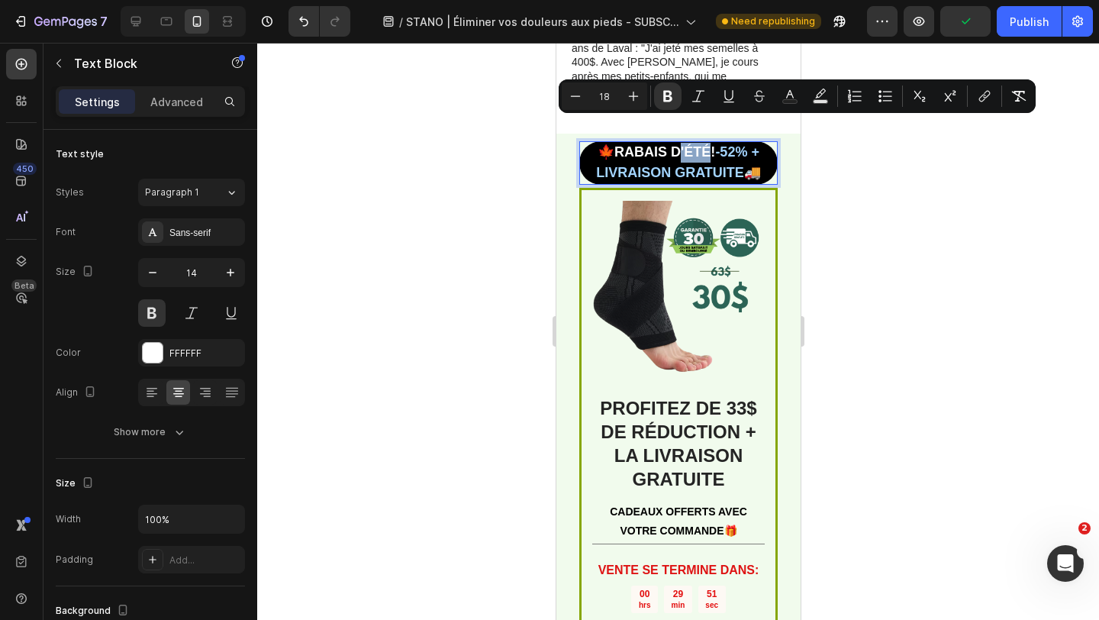
drag, startPoint x: 671, startPoint y: 127, endPoint x: 701, endPoint y: 130, distance: 29.9
click at [701, 144] on strong "🍁RABAIS D'ÉTÉ!" at bounding box center [656, 151] width 118 height 15
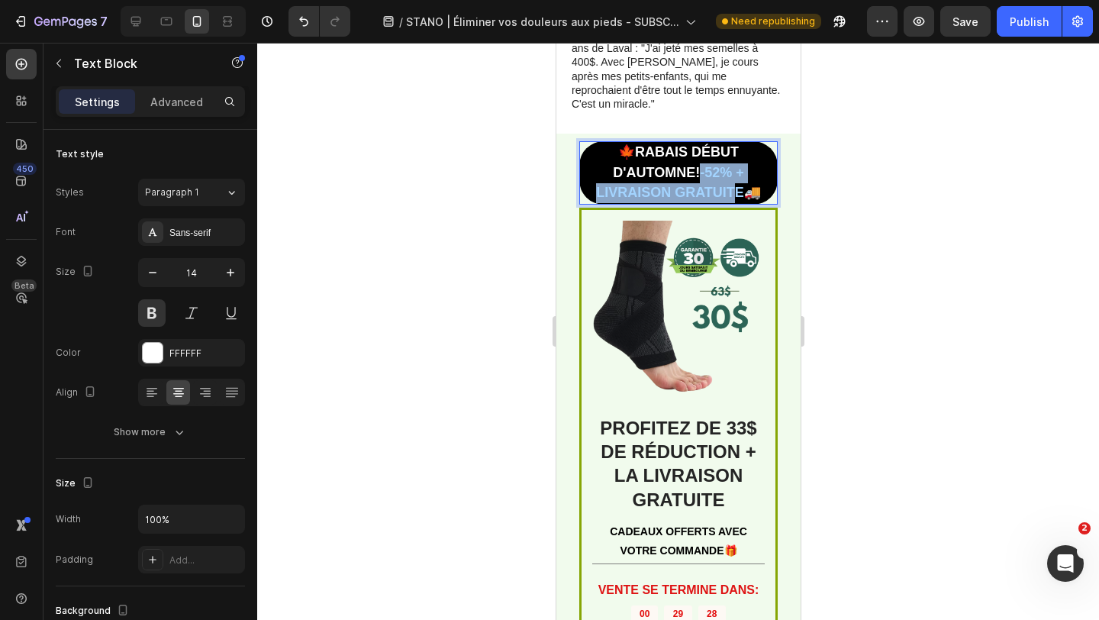
drag, startPoint x: 697, startPoint y: 148, endPoint x: 734, endPoint y: 171, distance: 43.8
click at [734, 171] on strong "-52% + LIVRAISON GRATUITE🚚" at bounding box center [677, 182] width 165 height 35
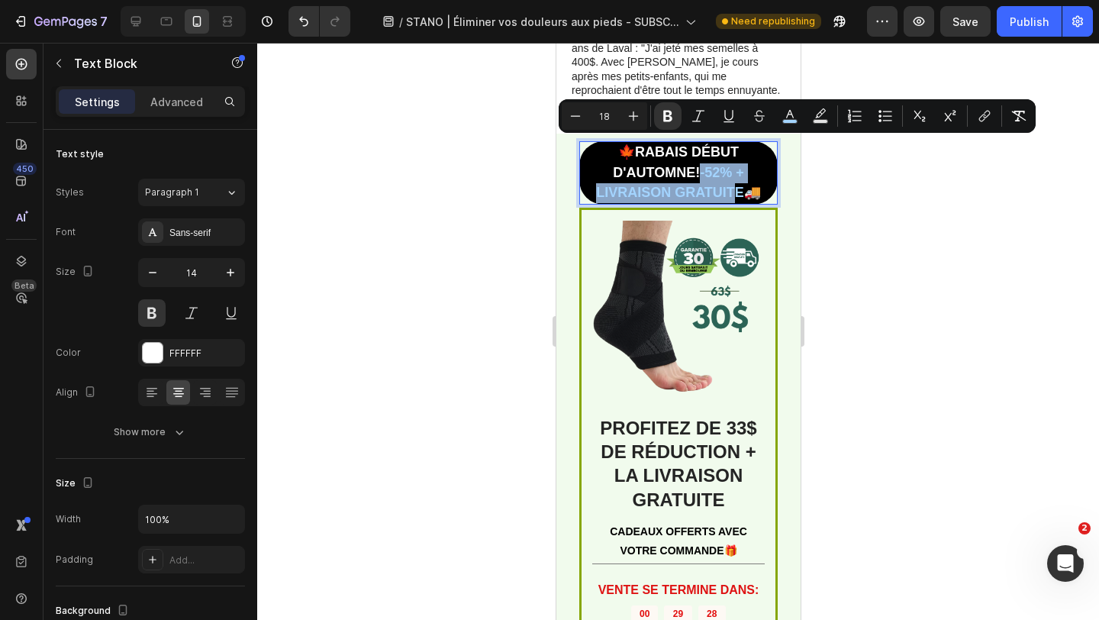
click at [734, 171] on strong "-52% + LIVRAISON GRATUITE🚚" at bounding box center [677, 182] width 165 height 35
drag, startPoint x: 735, startPoint y: 171, endPoint x: 701, endPoint y: 154, distance: 38.2
click at [701, 165] on strong "-52% + LIVRAISON GRATUITE🚚" at bounding box center [677, 182] width 165 height 35
click at [309, 22] on icon "Undo/Redo" at bounding box center [303, 21] width 15 height 15
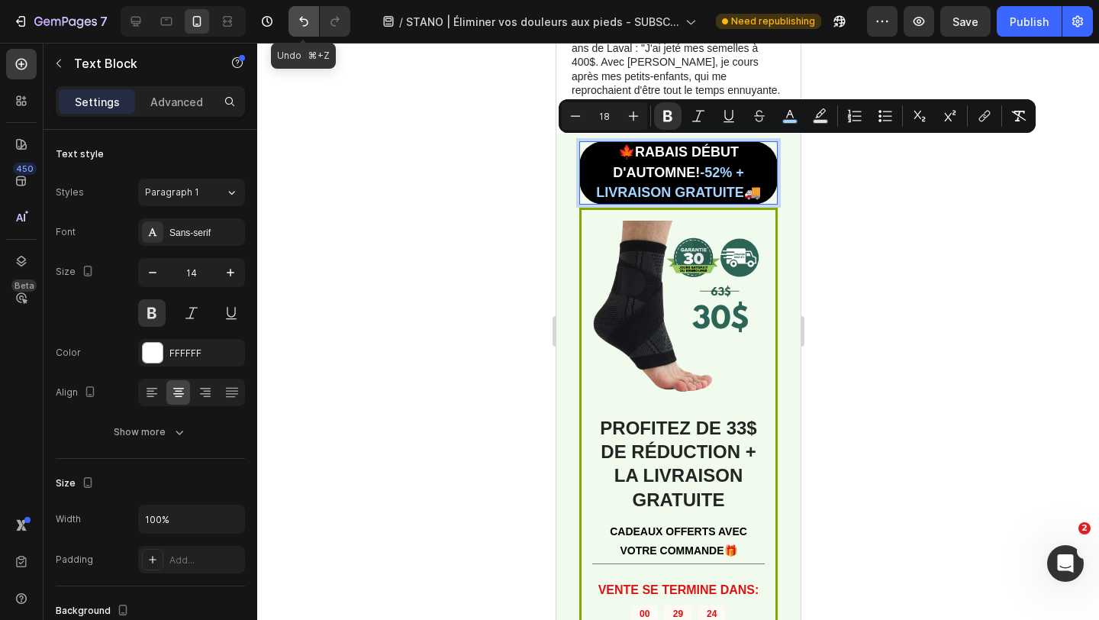
click at [309, 22] on icon "Undo/Redo" at bounding box center [303, 21] width 15 height 15
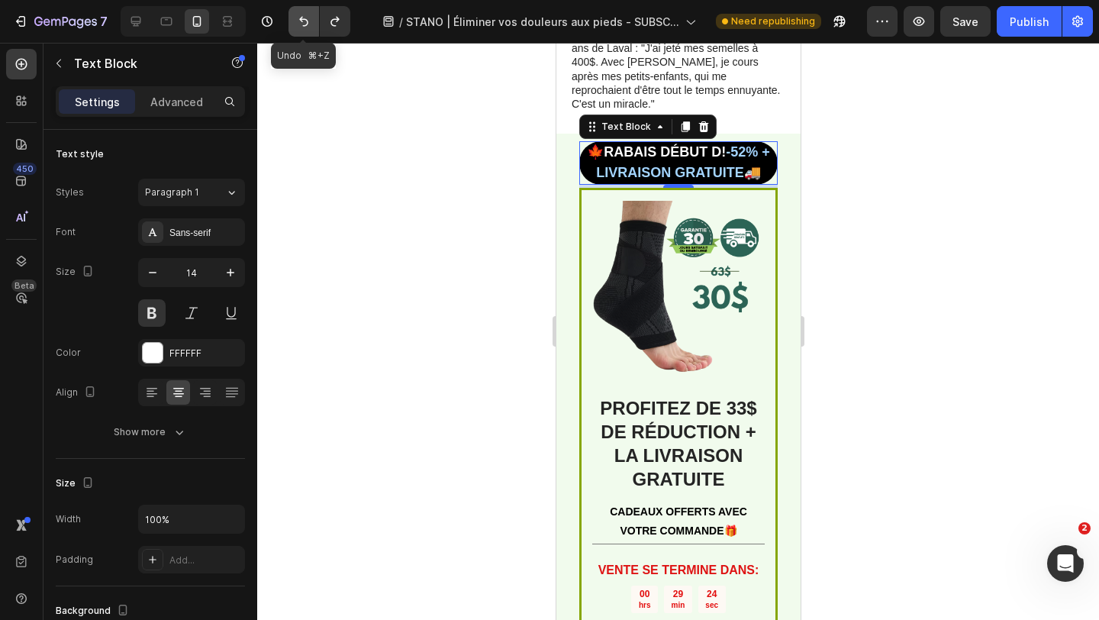
click at [309, 22] on icon "Undo/Redo" at bounding box center [303, 21] width 15 height 15
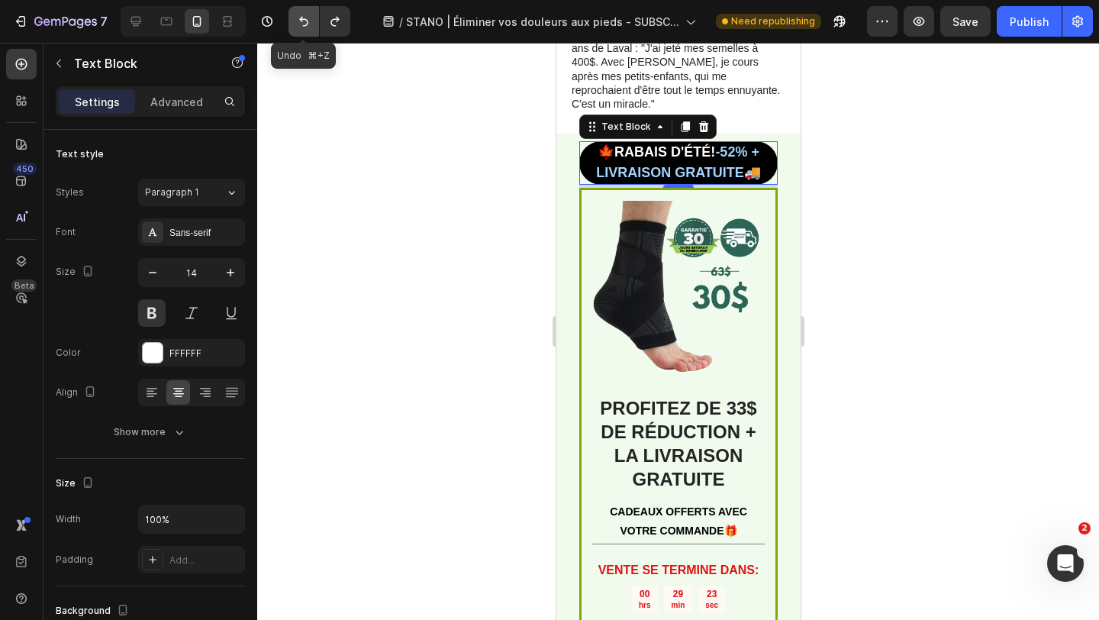
click at [309, 22] on icon "Undo/Redo" at bounding box center [303, 21] width 15 height 15
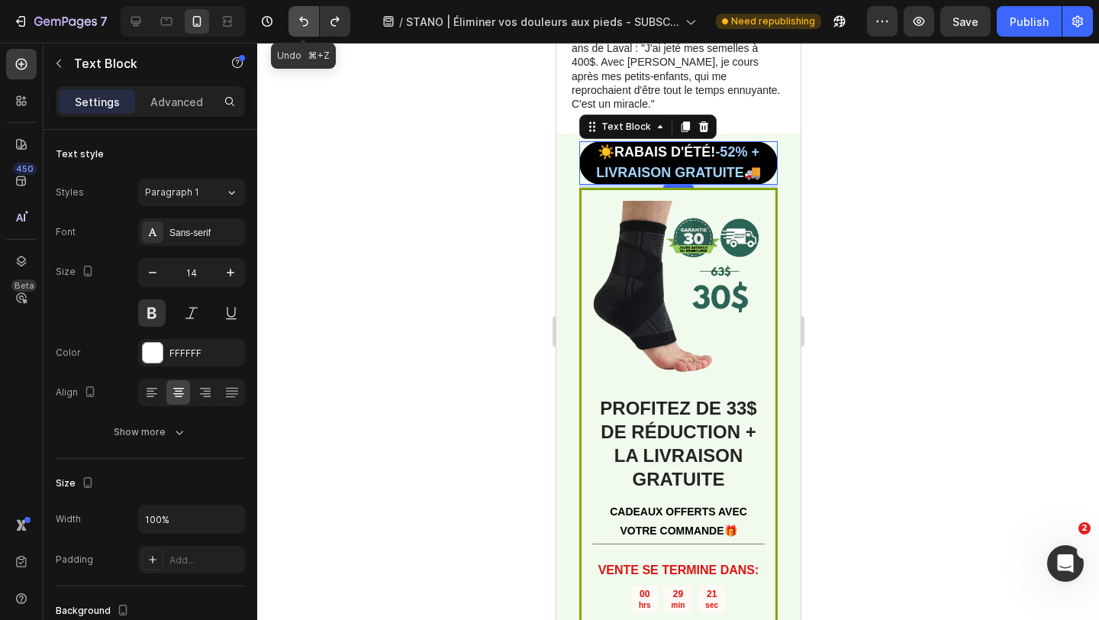
click at [309, 22] on icon "Undo/Redo" at bounding box center [303, 21] width 15 height 15
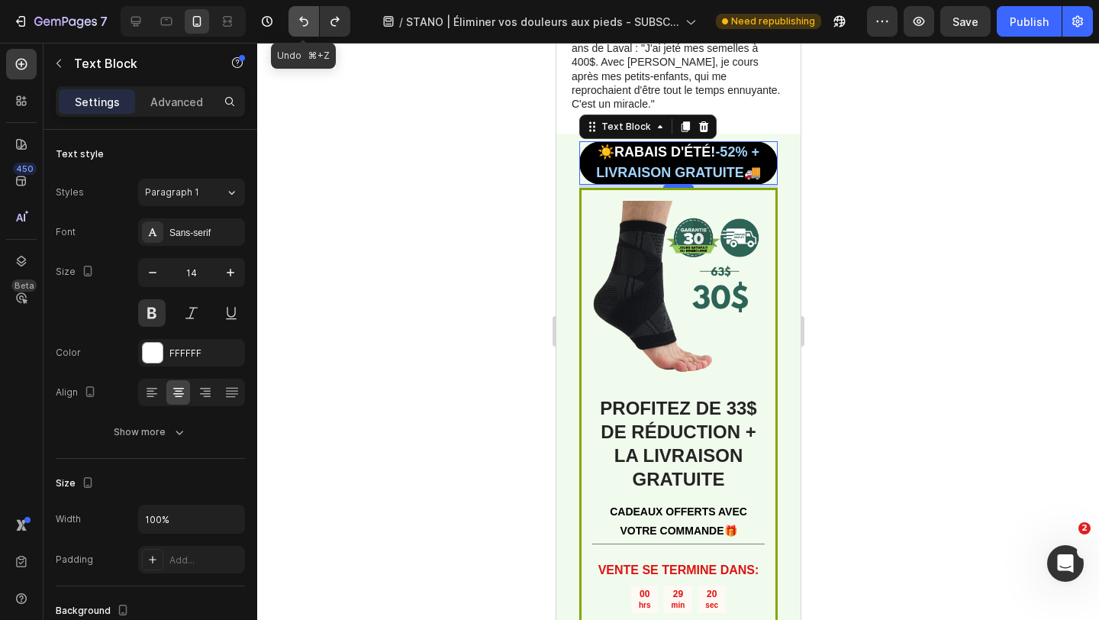
click at [309, 22] on icon "Undo/Redo" at bounding box center [303, 21] width 15 height 15
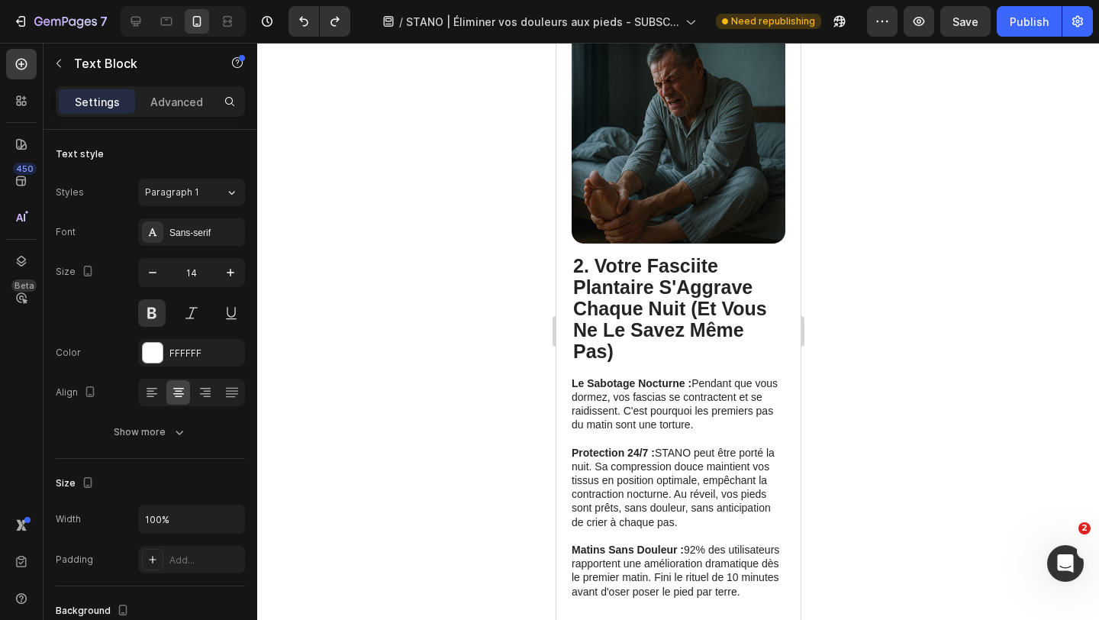
scroll to position [0, 0]
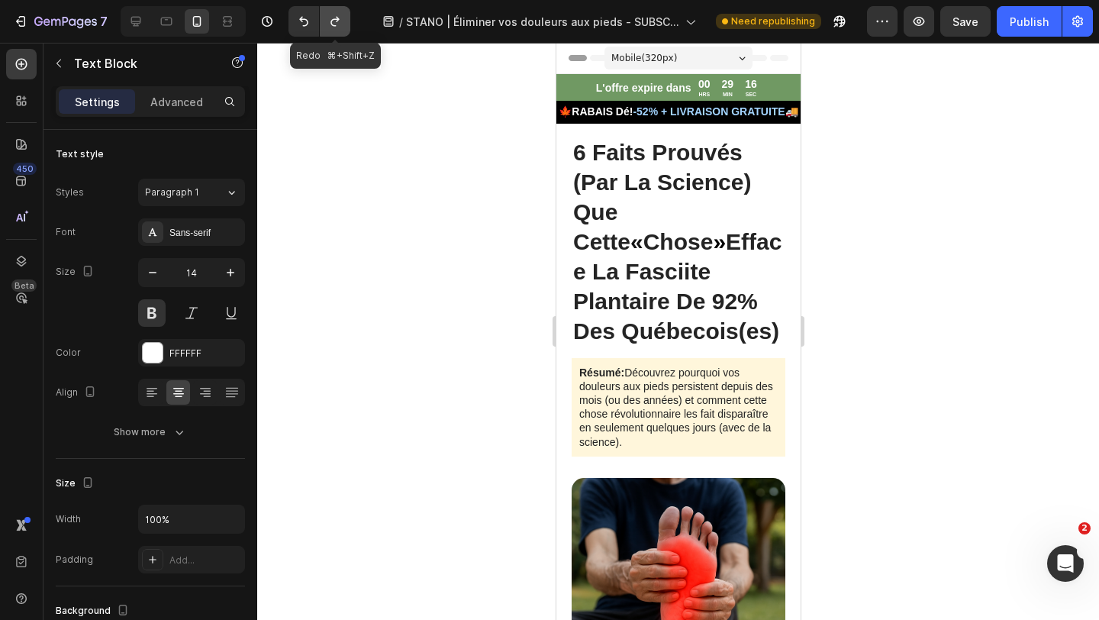
click at [344, 25] on button "Undo/Redo" at bounding box center [335, 21] width 31 height 31
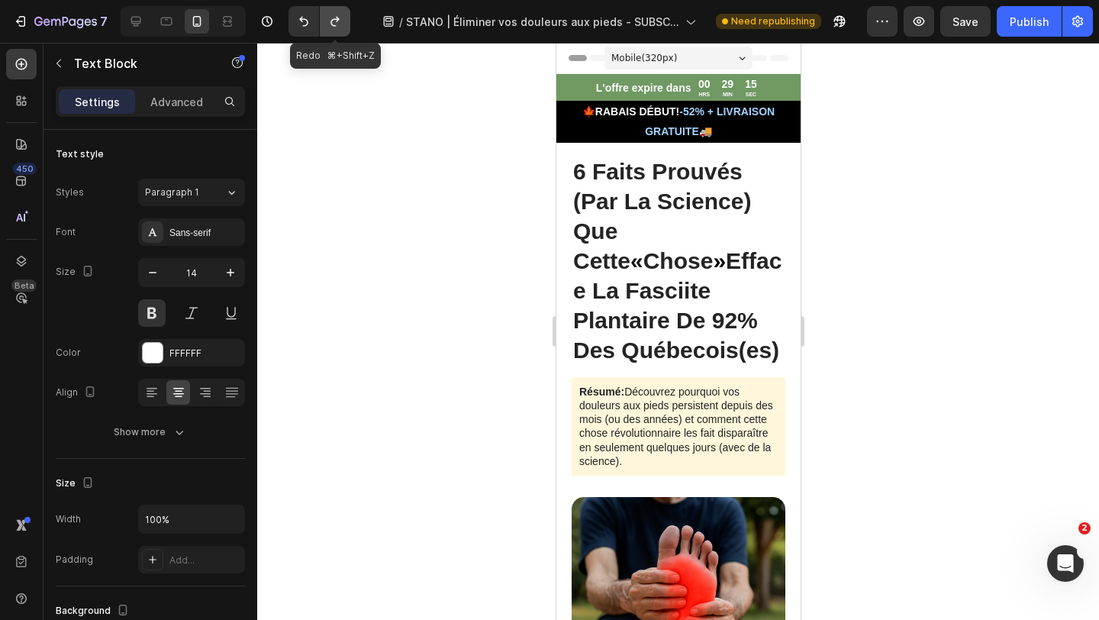
click at [344, 25] on button "Undo/Redo" at bounding box center [335, 21] width 31 height 31
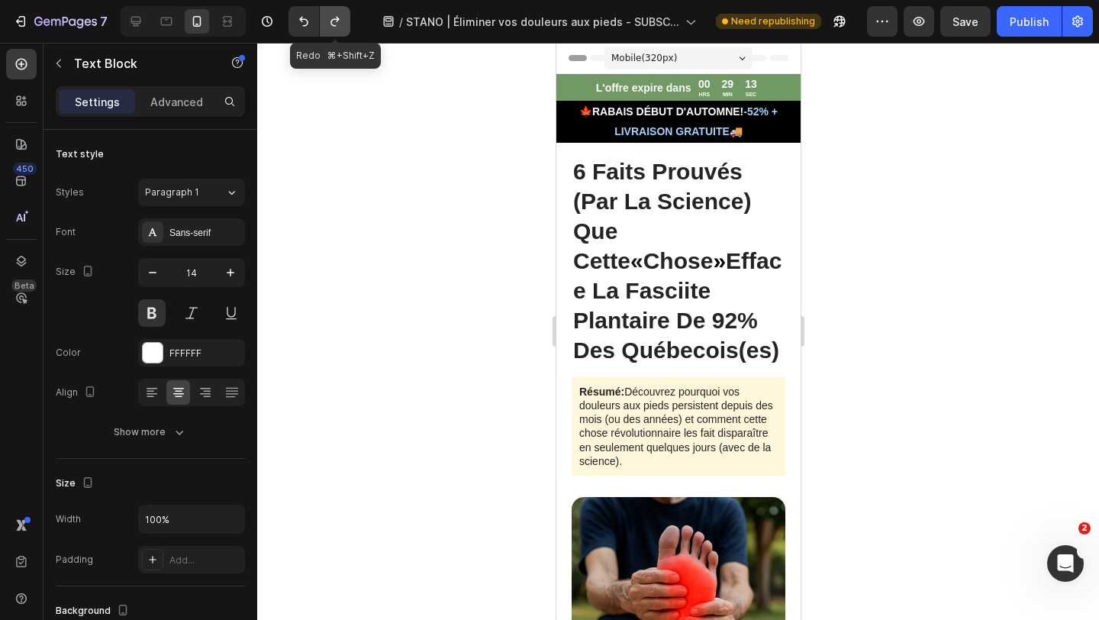
click at [344, 25] on button "Undo/Redo" at bounding box center [335, 21] width 31 height 31
click at [309, 26] on icon "Undo/Redo" at bounding box center [303, 21] width 15 height 15
click at [334, 13] on button "Undo/Redo" at bounding box center [335, 21] width 31 height 31
click at [333, 14] on icon "Undo/Redo" at bounding box center [334, 21] width 15 height 15
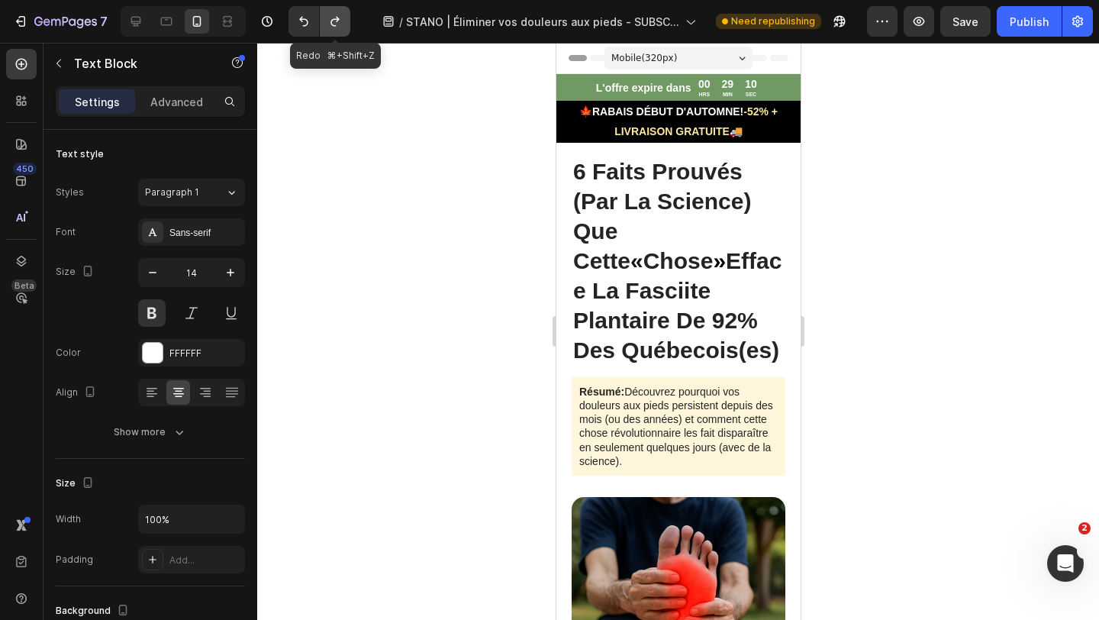
click at [333, 14] on icon "Undo/Redo" at bounding box center [334, 21] width 15 height 15
click at [324, 17] on button "Undo/Redo" at bounding box center [335, 21] width 31 height 31
click at [306, 19] on icon "Undo/Redo" at bounding box center [303, 21] width 15 height 15
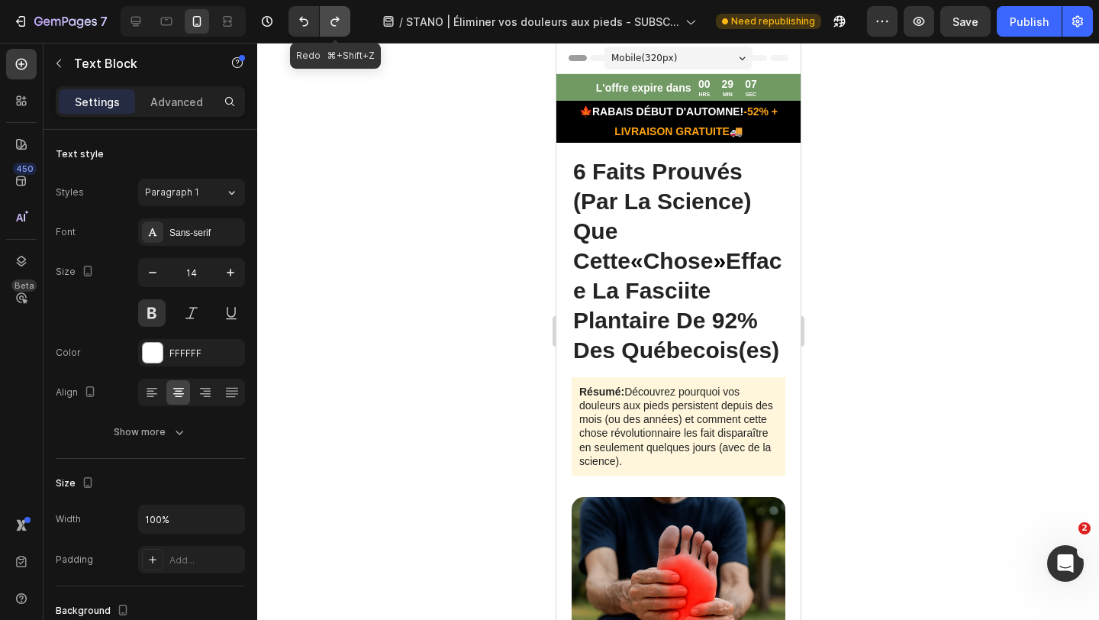
click at [336, 19] on icon "Undo/Redo" at bounding box center [334, 22] width 8 height 10
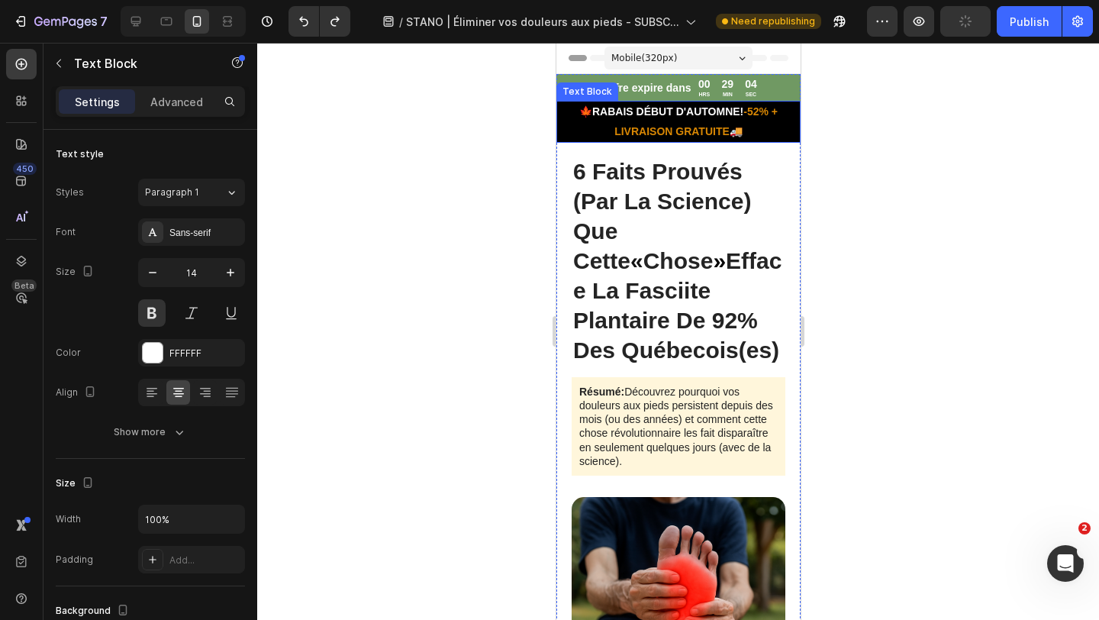
click at [624, 111] on strong "🍁RABAIS DÉBUT D'AUTOMNE!" at bounding box center [660, 111] width 164 height 12
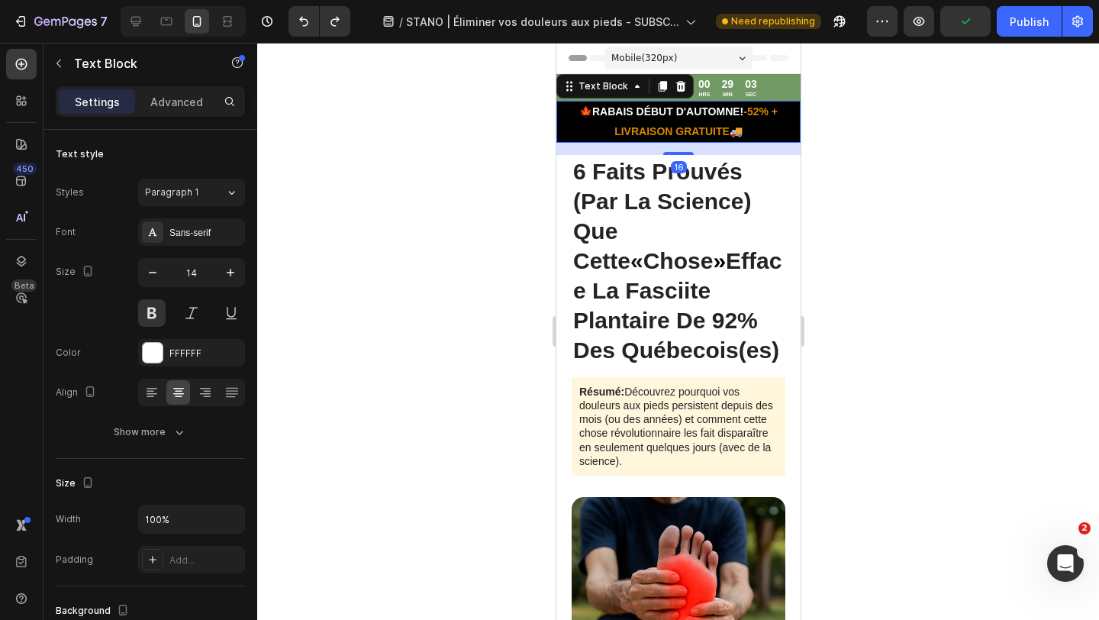
click at [624, 111] on strong "🍁RABAIS DÉBUT D'AUTOMNE!" at bounding box center [660, 111] width 164 height 12
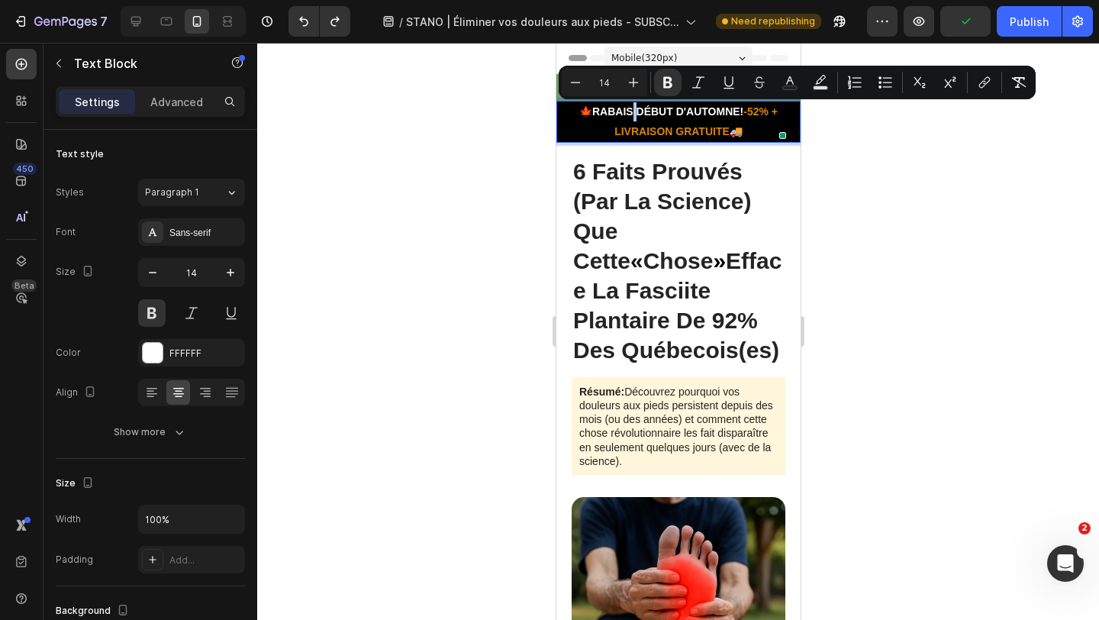
click at [304, 4] on div "7 Version history / STANO | Éliminer vos douleurs aux pieds - SUBSCRIPTION Need…" at bounding box center [549, 21] width 1099 height 43
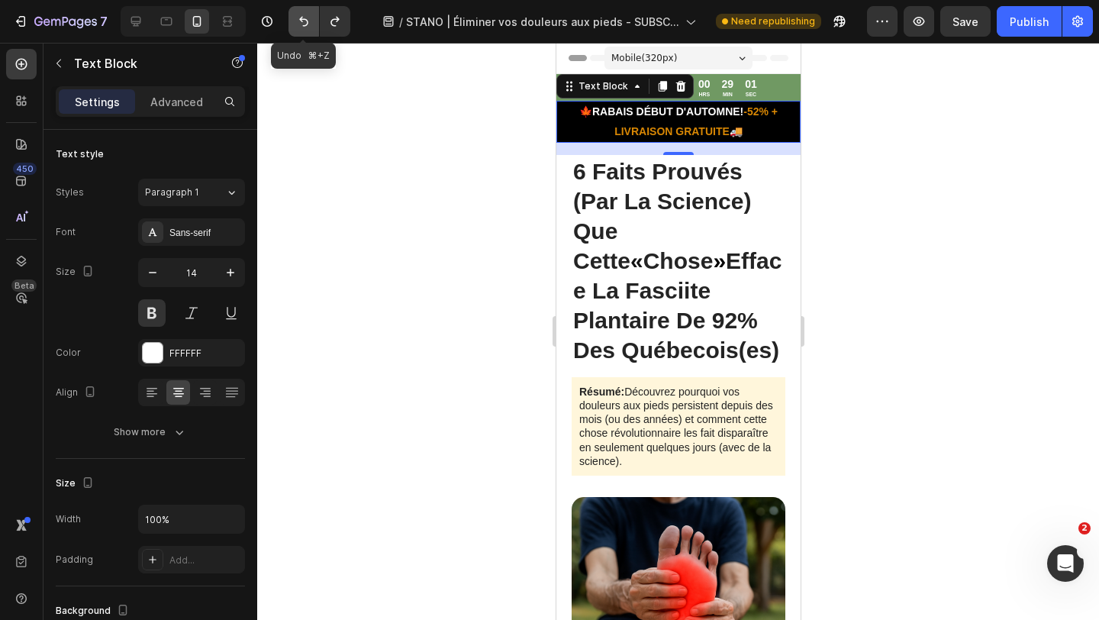
click at [304, 6] on button "Undo/Redo" at bounding box center [303, 21] width 31 height 31
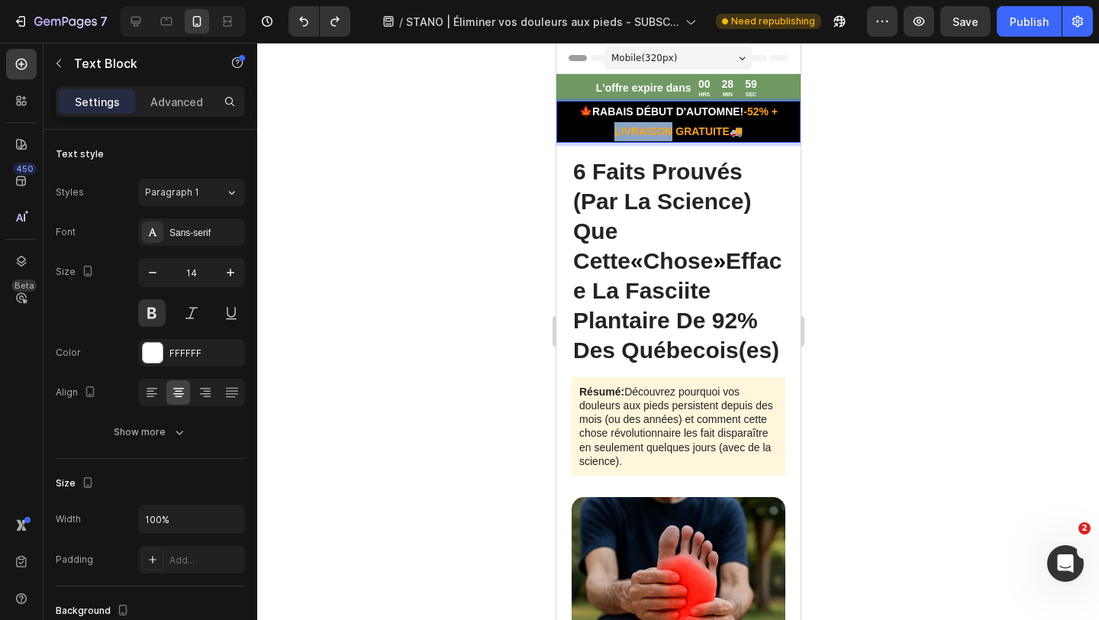
click at [652, 132] on strong "-52% + LIVRAISON GRATUITE" at bounding box center [695, 120] width 163 height 31
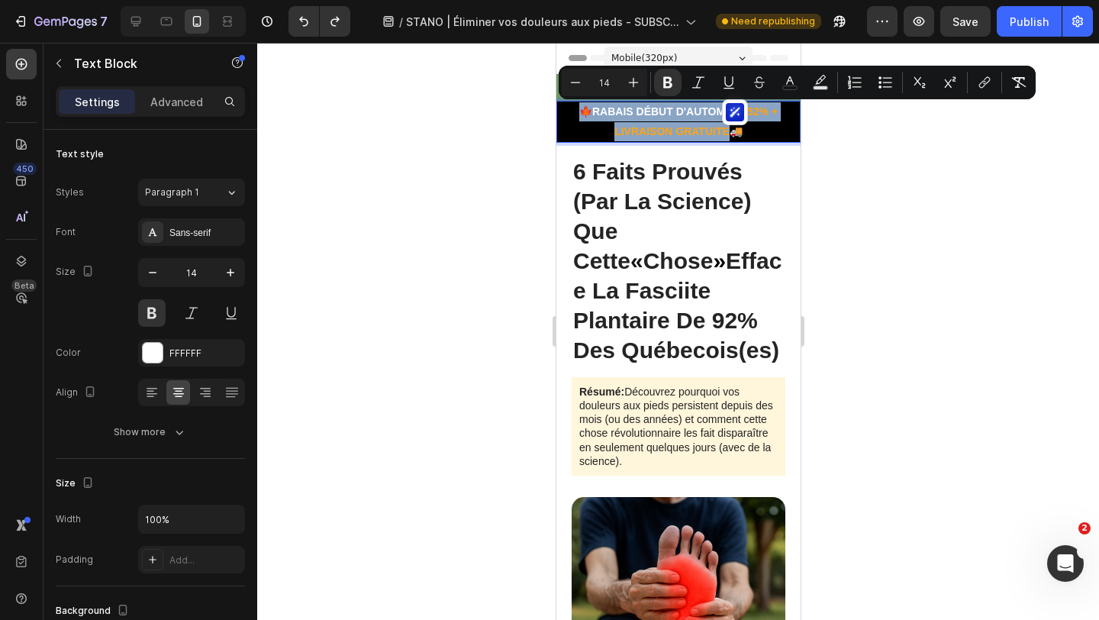
copy p "🍁RABAIS DÉBUT D'AUTOMNE! -52% + LIVRAISON GRATUITE"
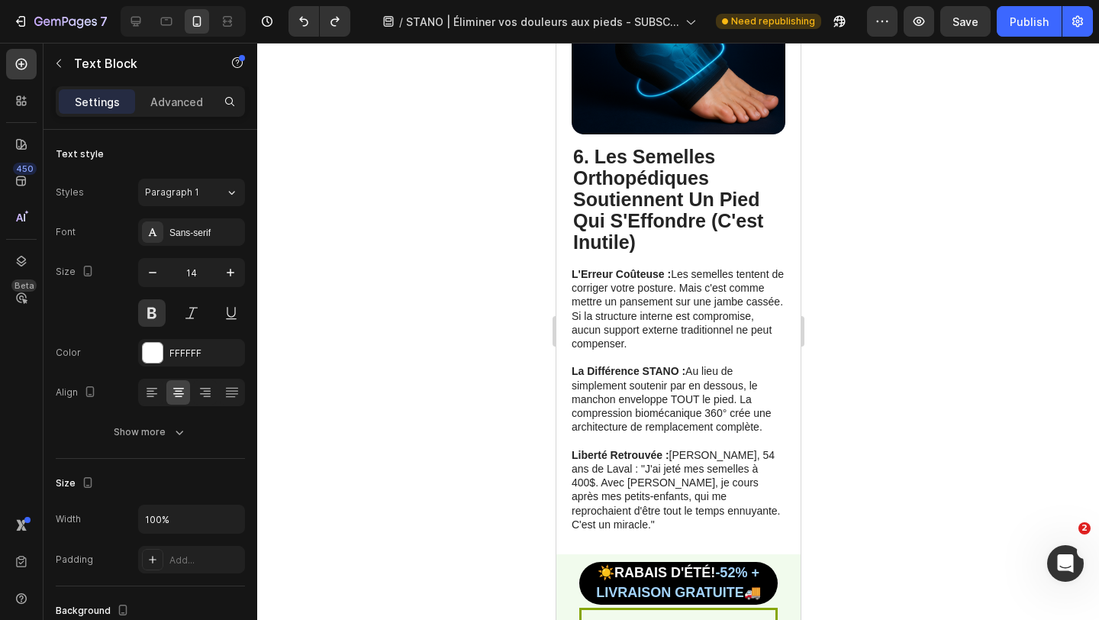
type input "16"
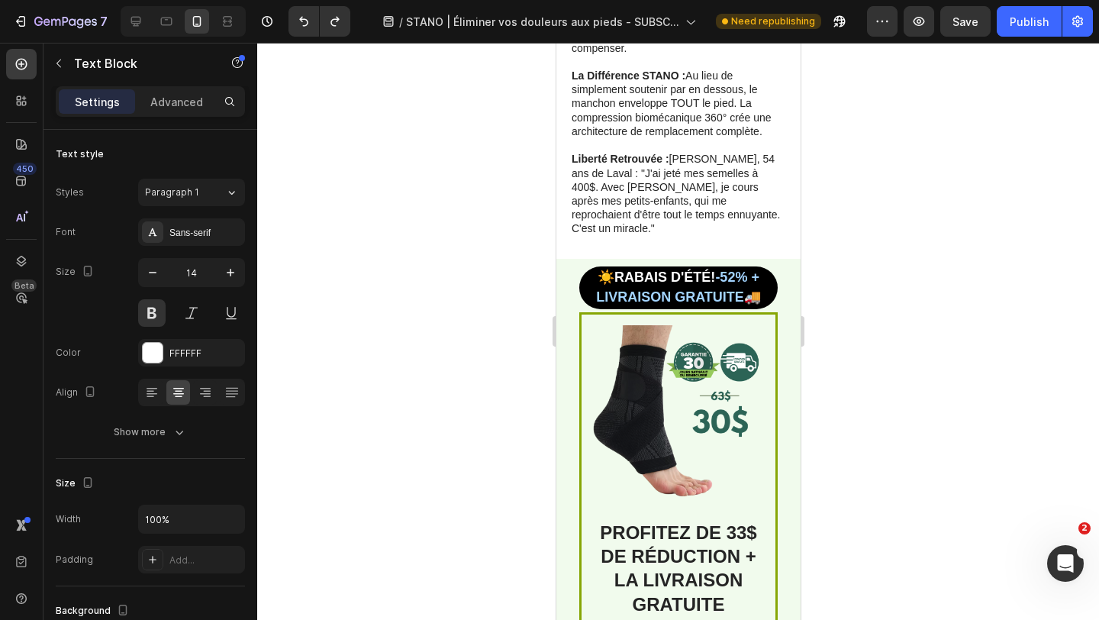
scroll to position [4397, 0]
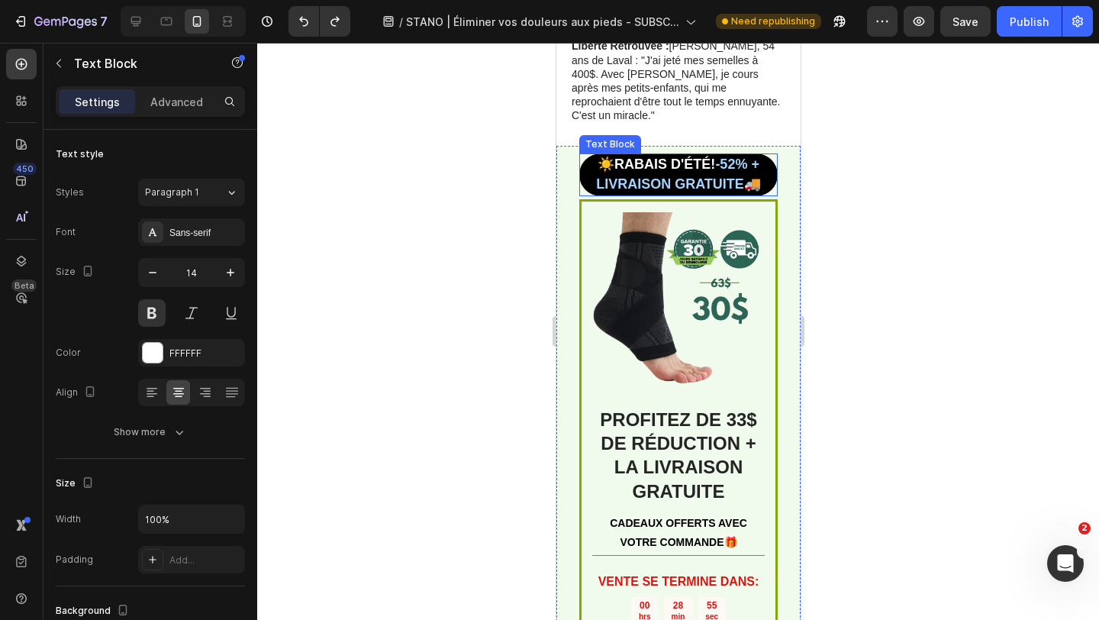
click at [652, 156] on strong "☀️RABAIS D'ÉTÉ!" at bounding box center [656, 163] width 118 height 15
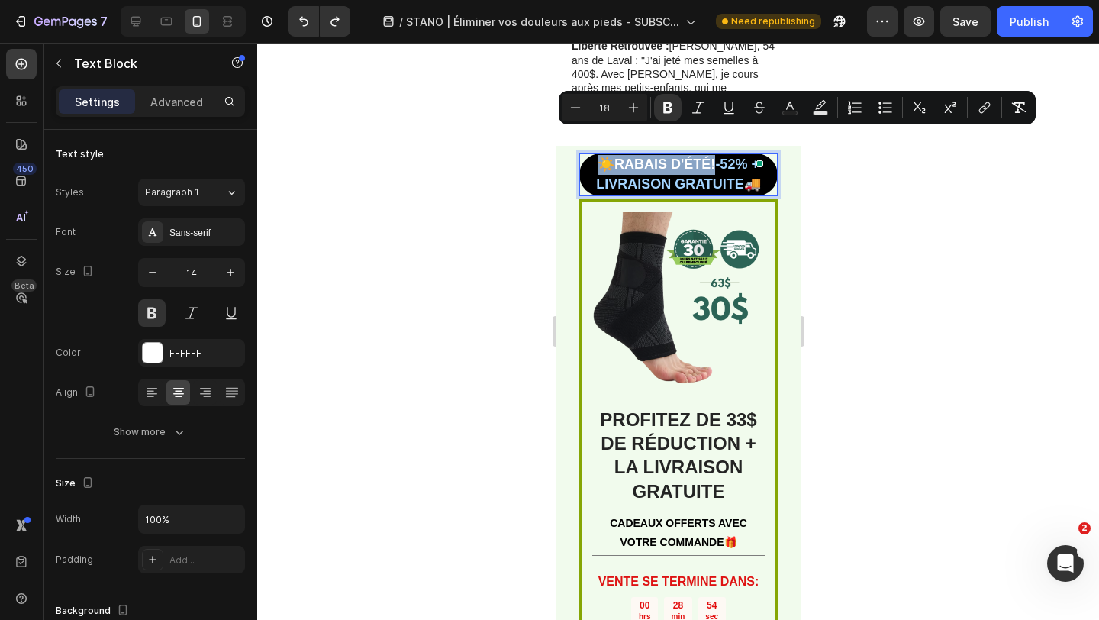
type input "14"
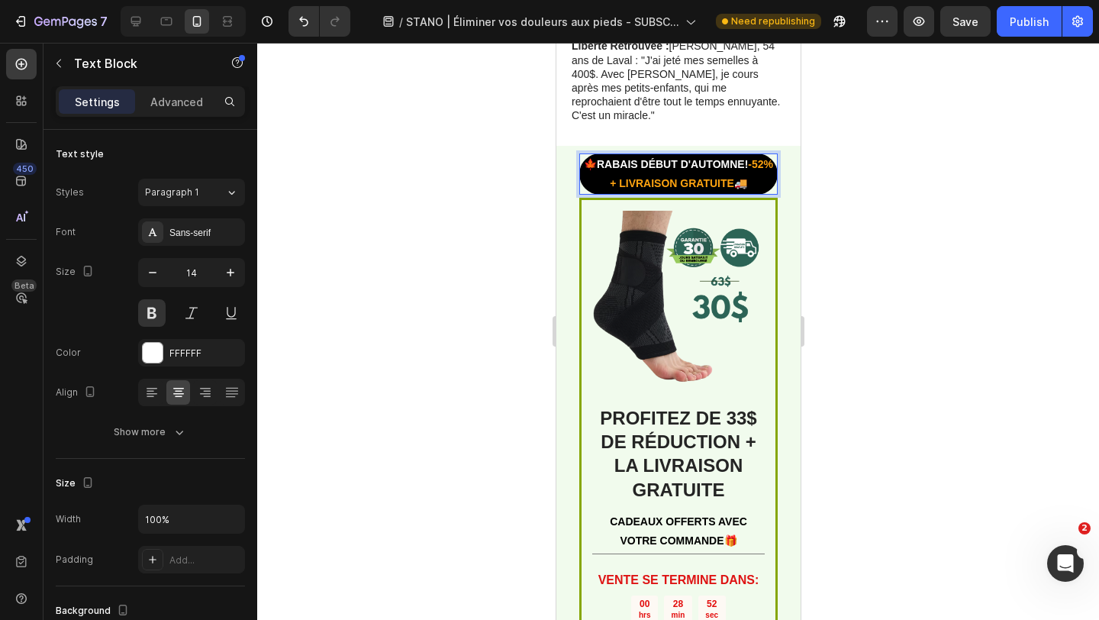
click at [625, 155] on p "🍁RABAIS DÉBUT D'AUTOMNE! -52% + LIVRAISON GRATUITE 🚚" at bounding box center [677, 174] width 195 height 38
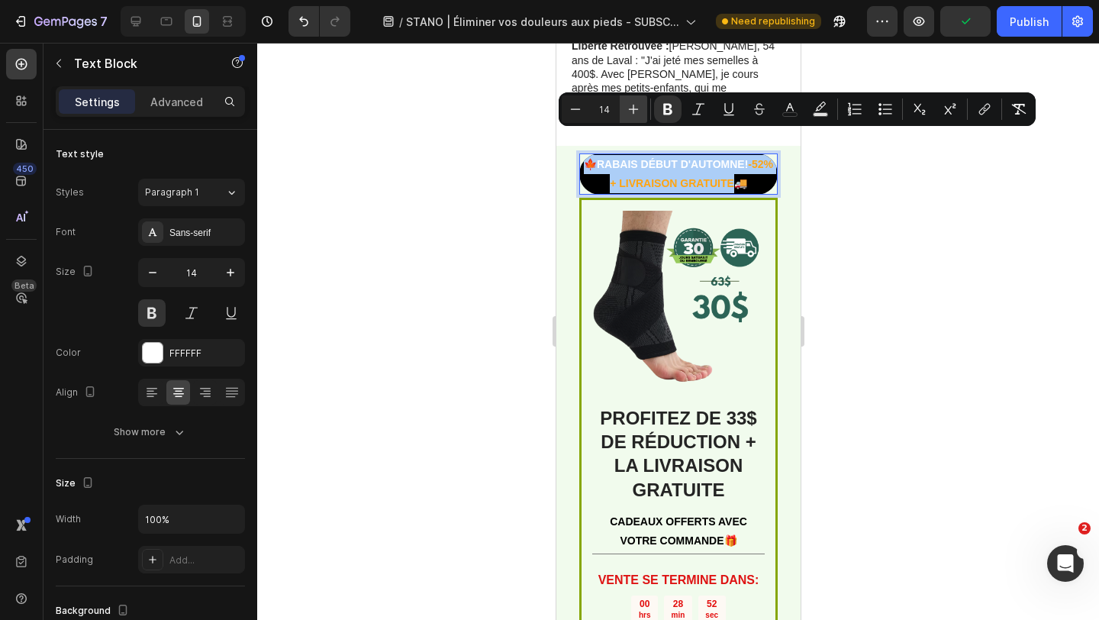
click at [627, 111] on icon "Editor contextual toolbar" at bounding box center [633, 108] width 15 height 15
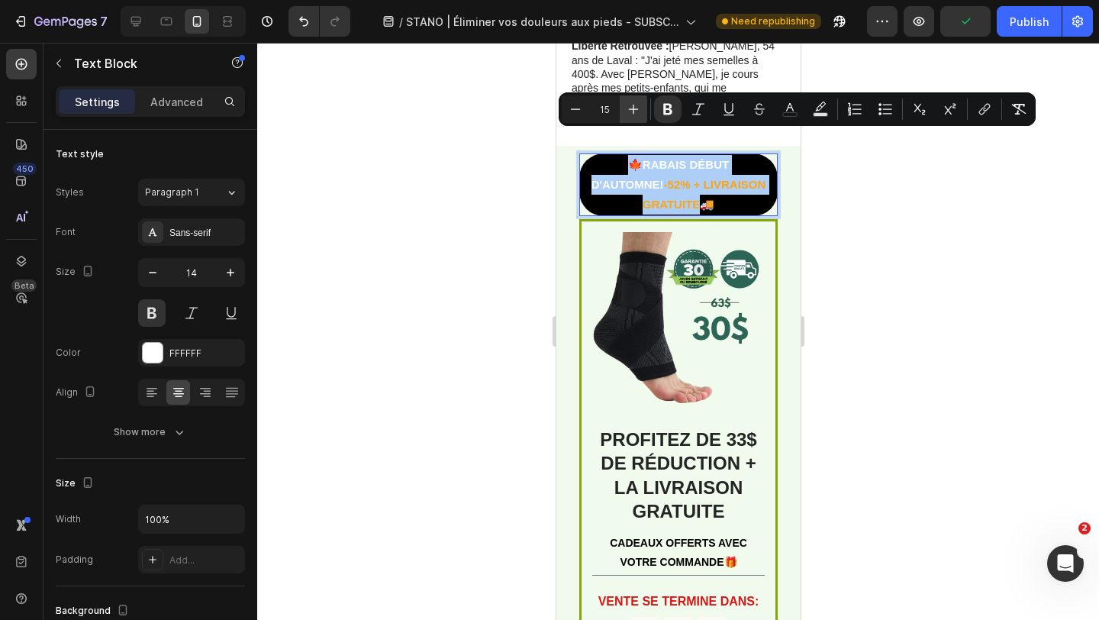
click at [627, 111] on icon "Editor contextual toolbar" at bounding box center [633, 108] width 15 height 15
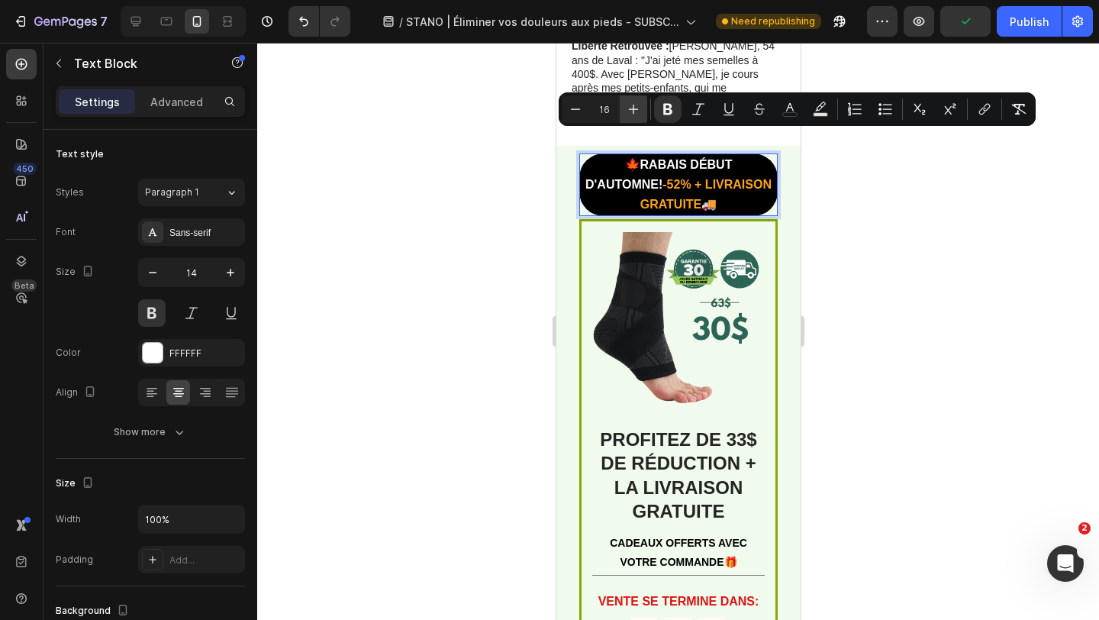
click at [627, 111] on icon "Editor contextual toolbar" at bounding box center [633, 108] width 15 height 15
type input "18"
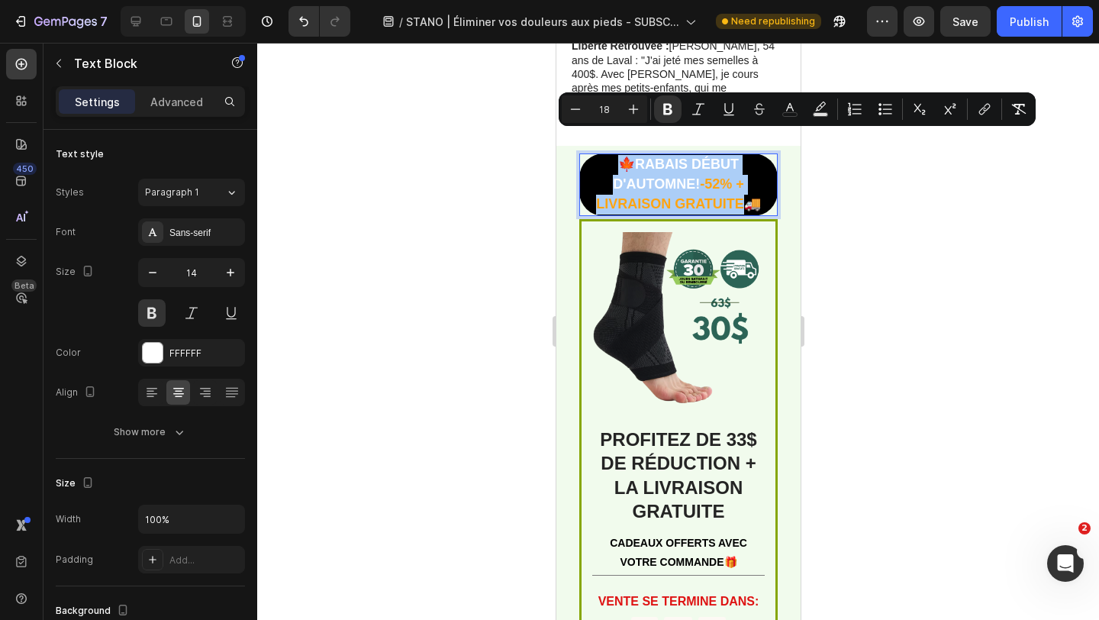
click at [511, 170] on div at bounding box center [678, 331] width 842 height 577
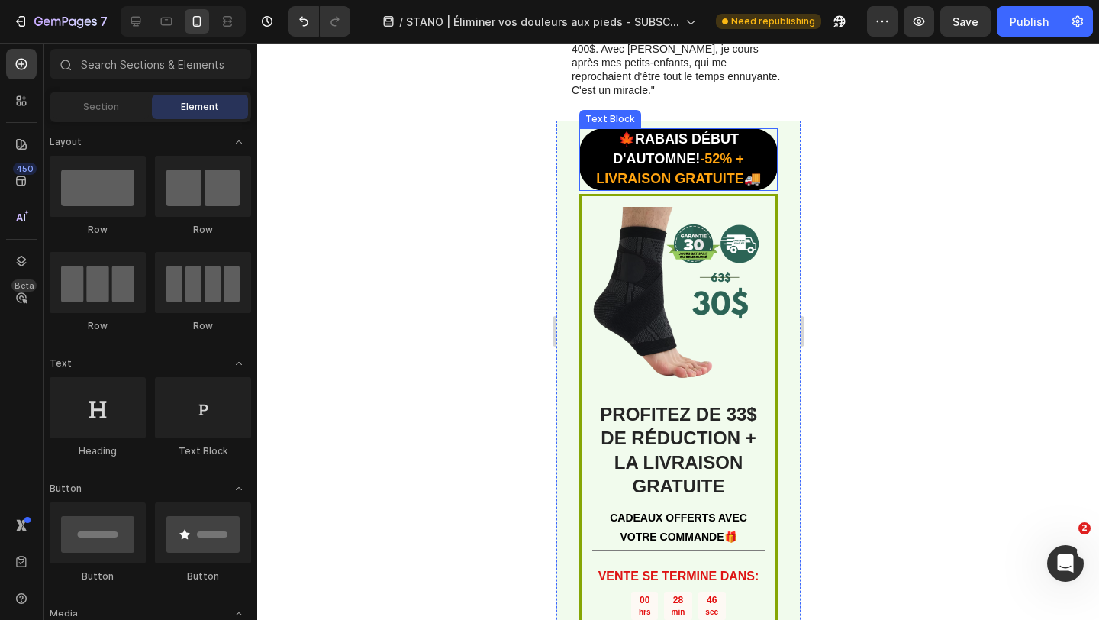
scroll to position [4429, 0]
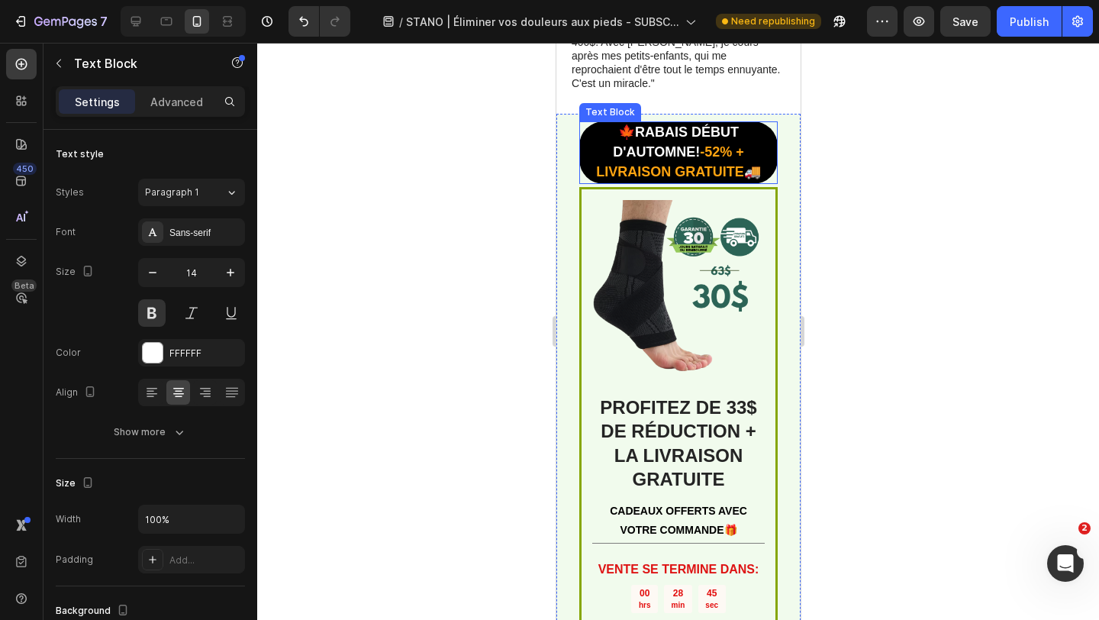
click at [598, 137] on p "🍁RABAIS DÉBUT D'AUTOMNE! -52% + LIVRAISON GRATUITE 🚚" at bounding box center [677, 153] width 195 height 60
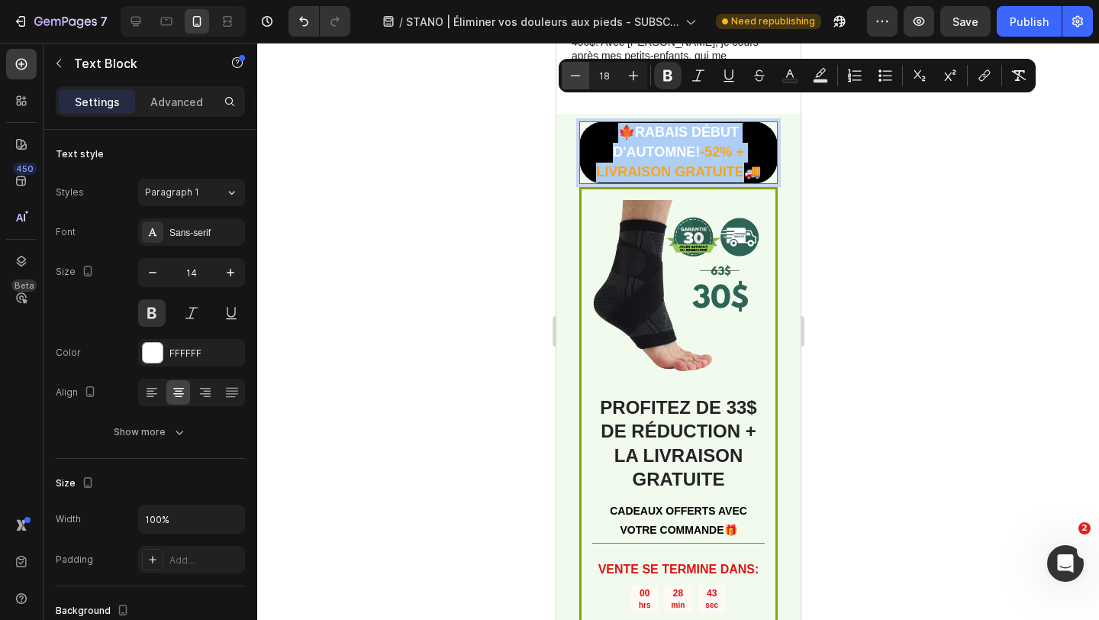
click at [580, 76] on icon "Editor contextual toolbar" at bounding box center [575, 75] width 15 height 15
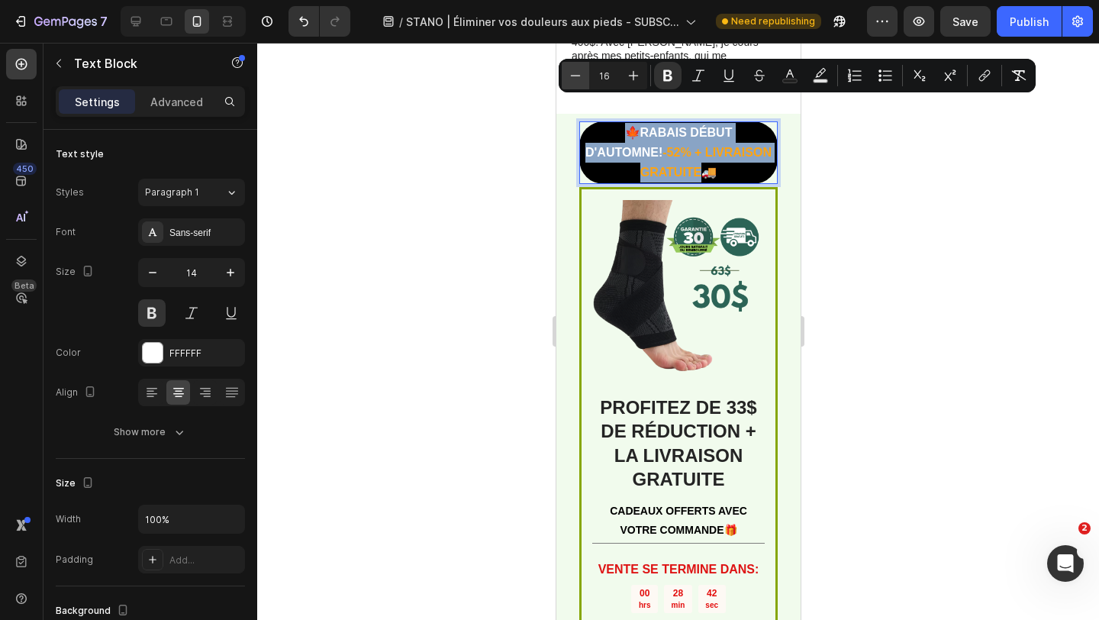
type input "15"
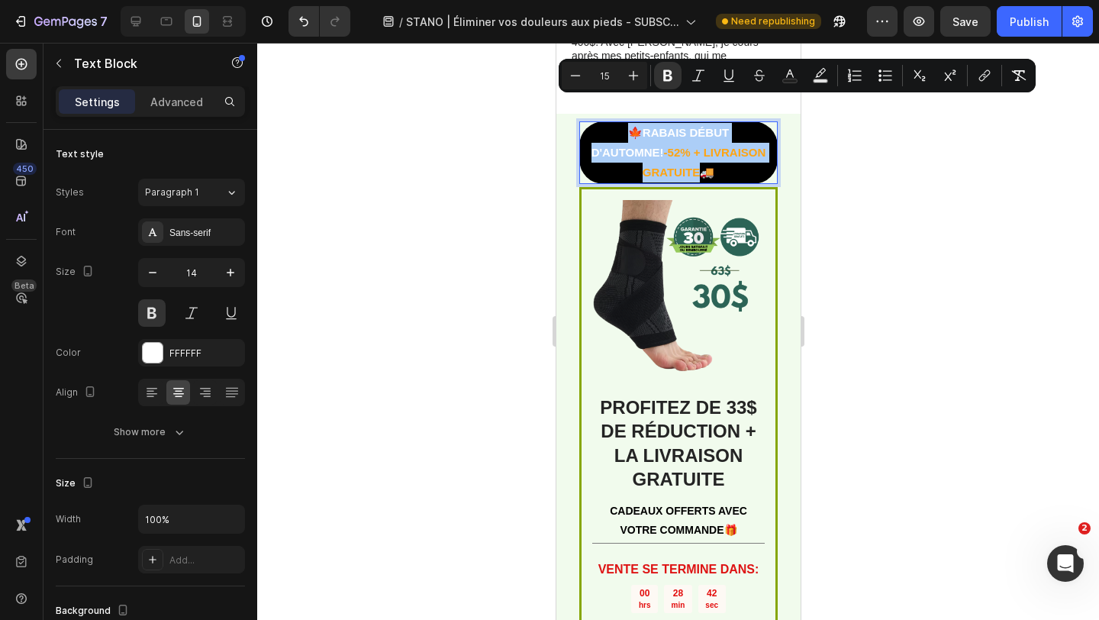
click at [517, 146] on div at bounding box center [678, 331] width 842 height 577
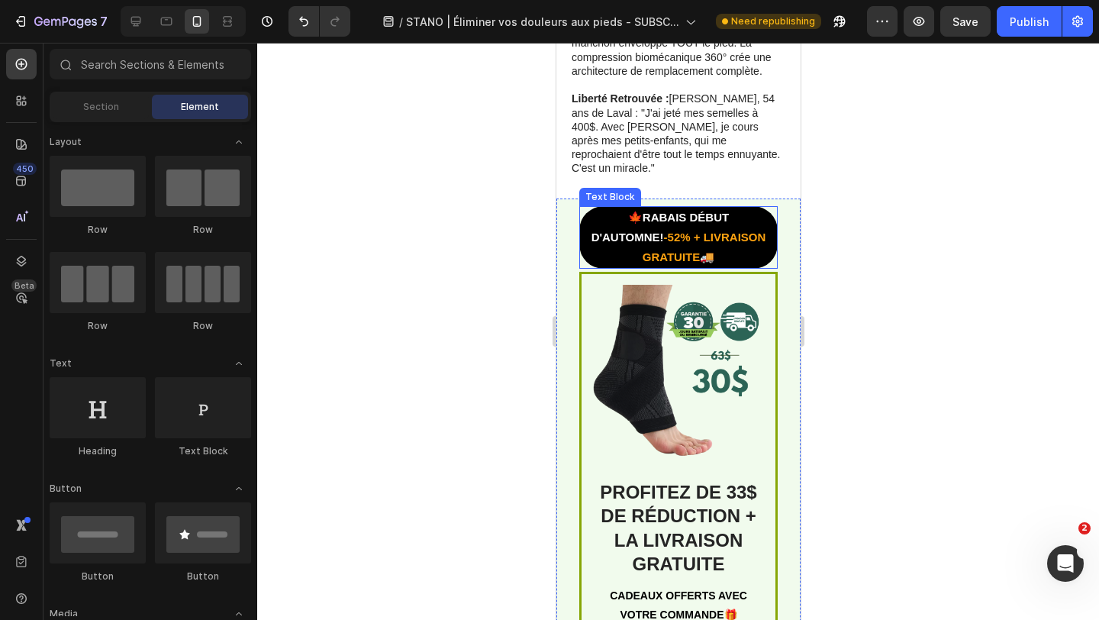
scroll to position [4345, 0]
click at [620, 210] on strong "🍁RABAIS DÉBUT D'AUTOMNE!" at bounding box center [660, 226] width 138 height 33
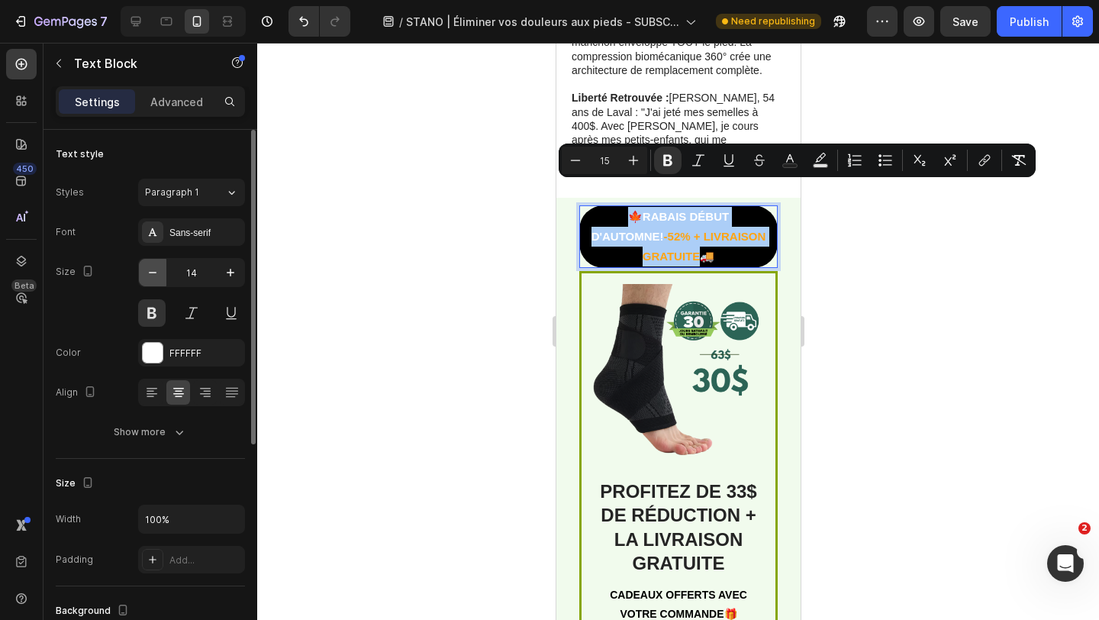
click at [156, 272] on icon "button" at bounding box center [152, 272] width 15 height 15
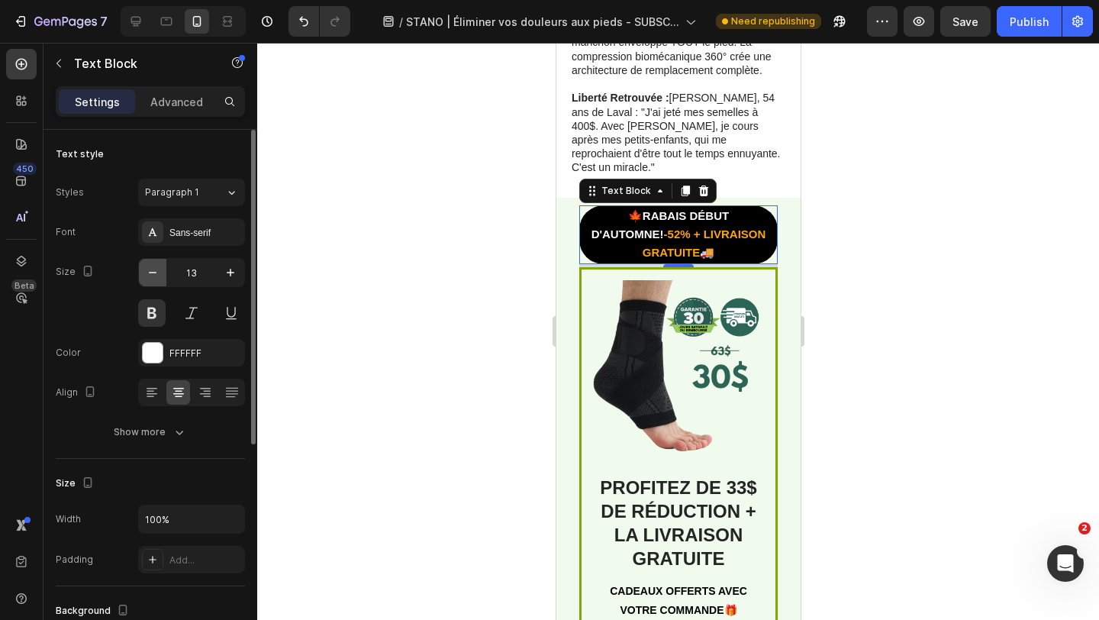
click at [156, 272] on icon "button" at bounding box center [152, 272] width 15 height 15
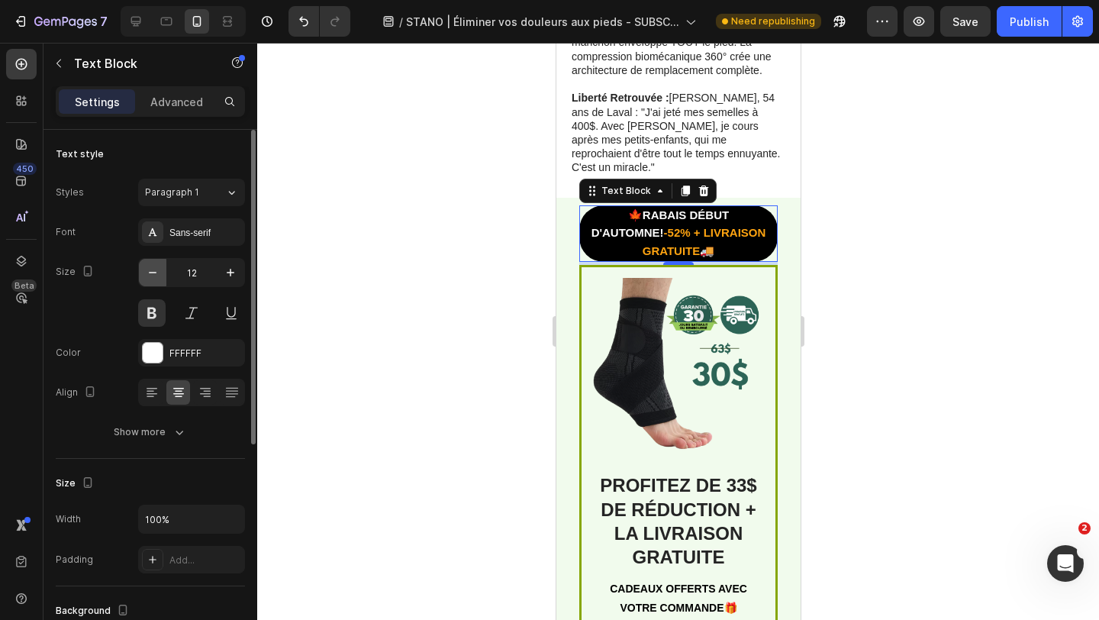
click at [156, 272] on icon "button" at bounding box center [152, 272] width 15 height 15
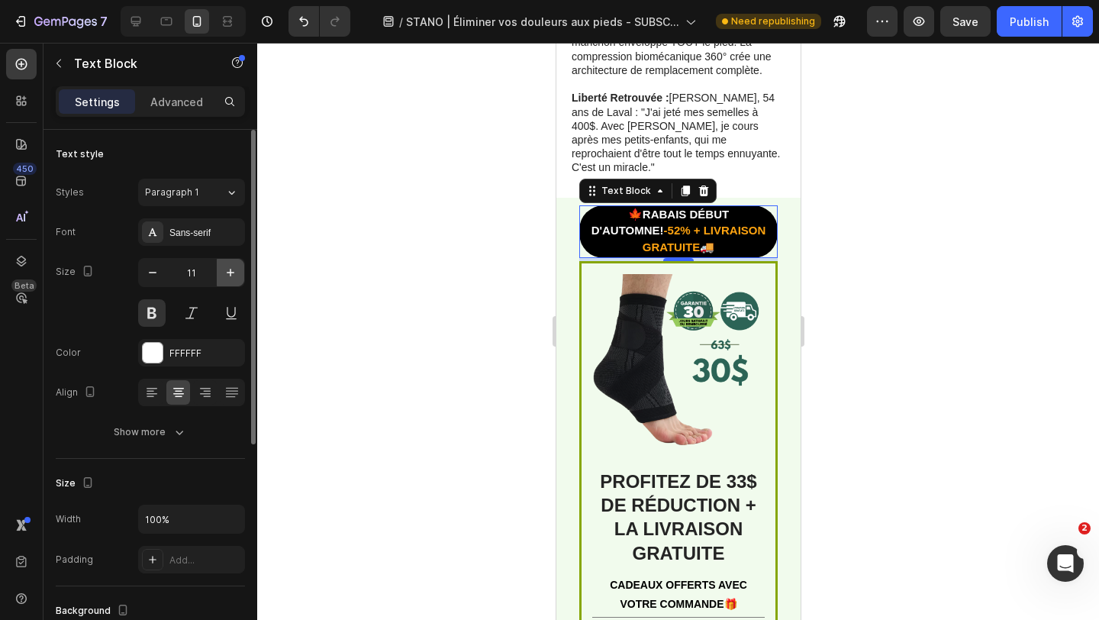
click at [227, 276] on icon "button" at bounding box center [230, 272] width 15 height 15
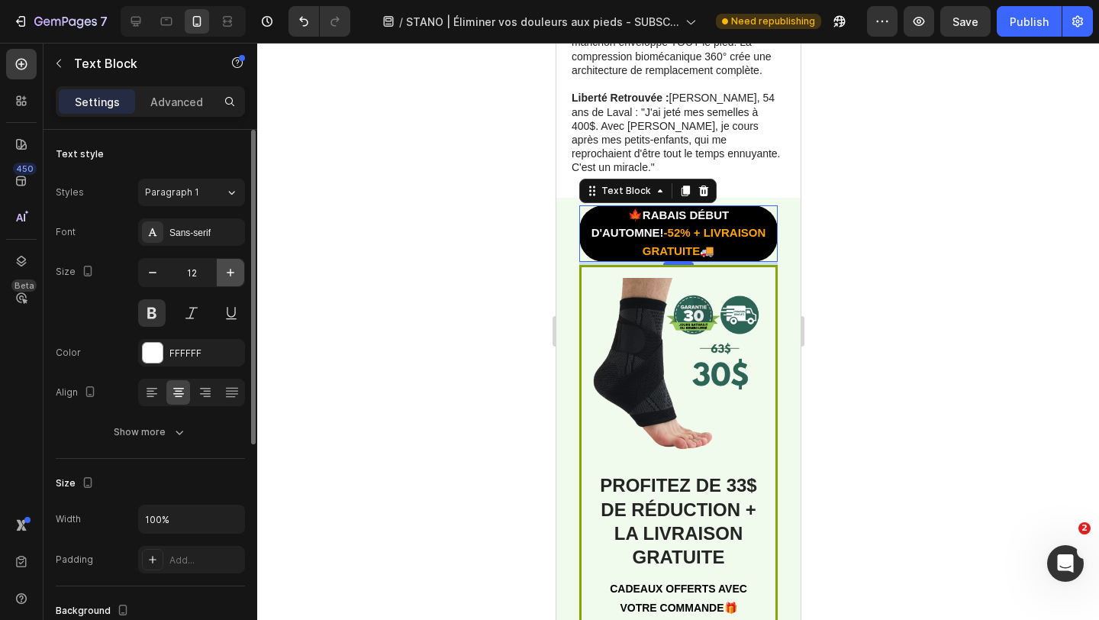
click at [227, 276] on icon "button" at bounding box center [230, 272] width 15 height 15
type input "13"
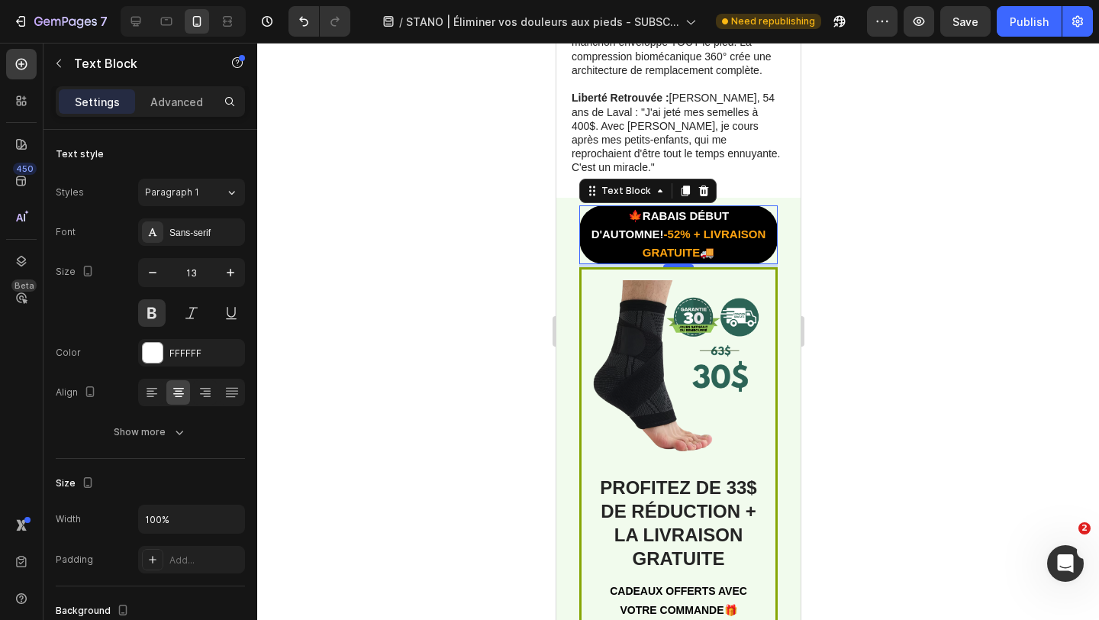
click at [288, 253] on div at bounding box center [678, 331] width 842 height 577
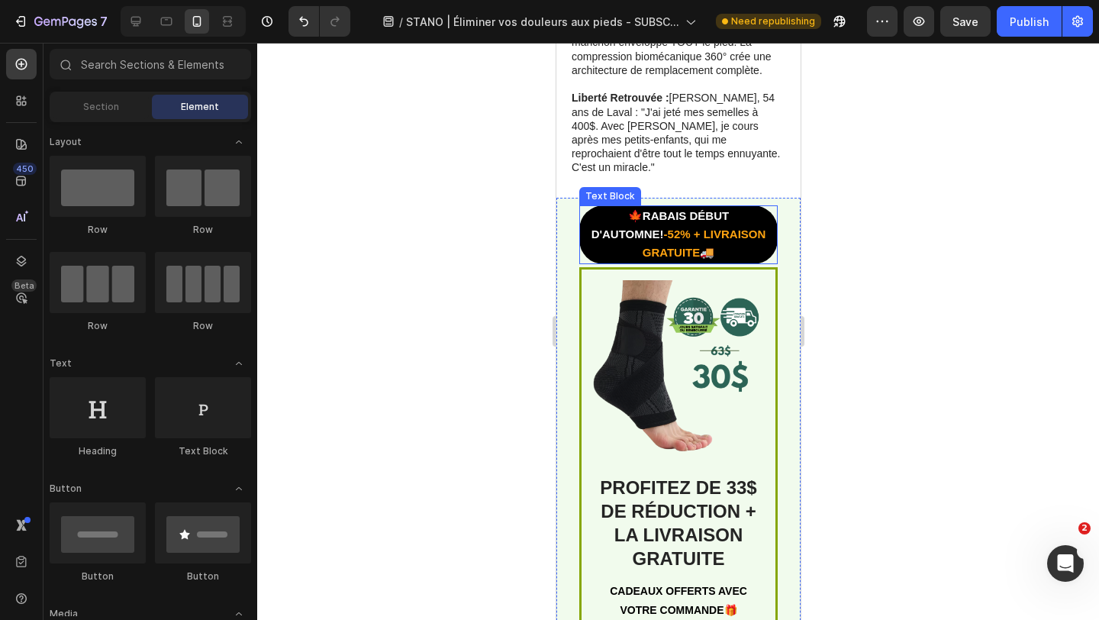
click at [640, 209] on strong "🍁RABAIS DÉBUT D'AUTOMNE!" at bounding box center [660, 224] width 138 height 31
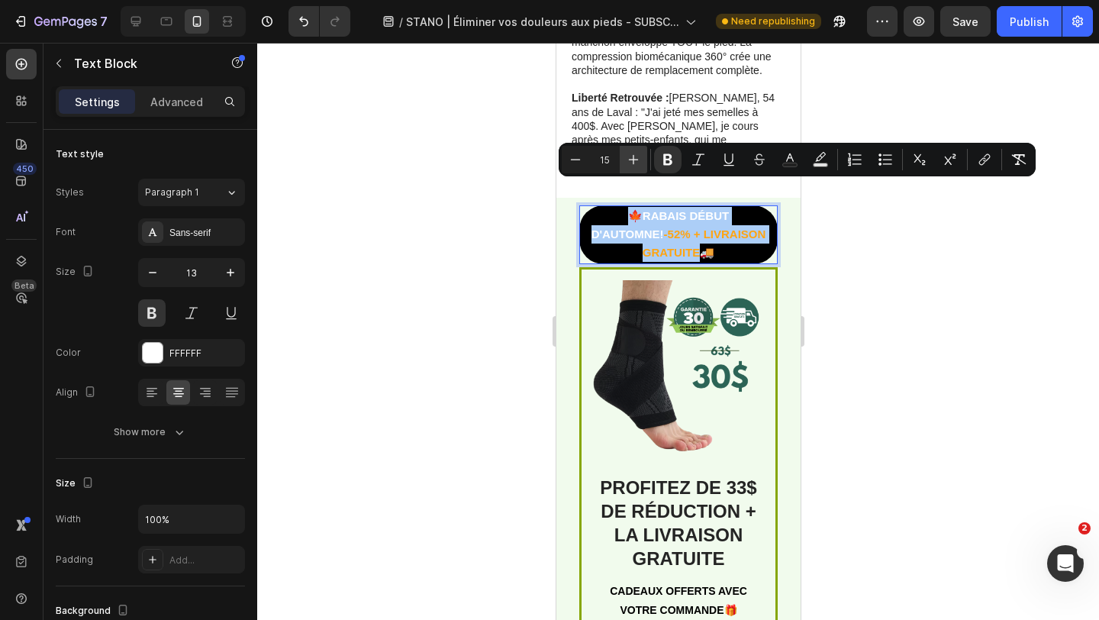
click at [634, 157] on icon "Editor contextual toolbar" at bounding box center [633, 159] width 15 height 15
type input "16"
click at [543, 227] on div at bounding box center [678, 331] width 842 height 577
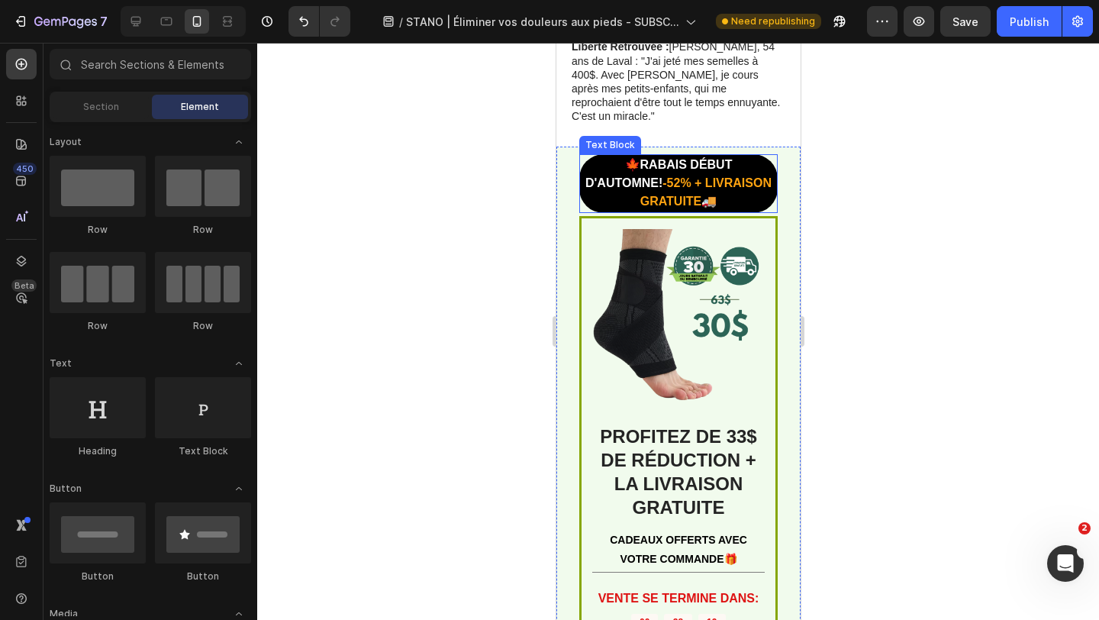
scroll to position [4400, 0]
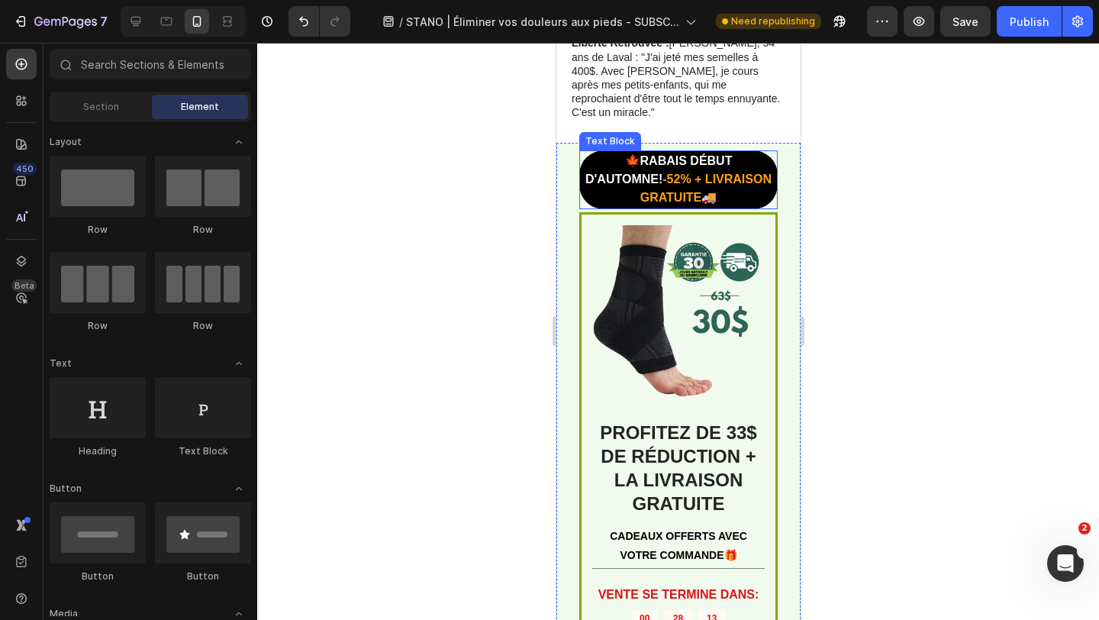
click at [617, 154] on strong "🍁RABAIS DÉBUT D'AUTOMNE!" at bounding box center [658, 169] width 147 height 31
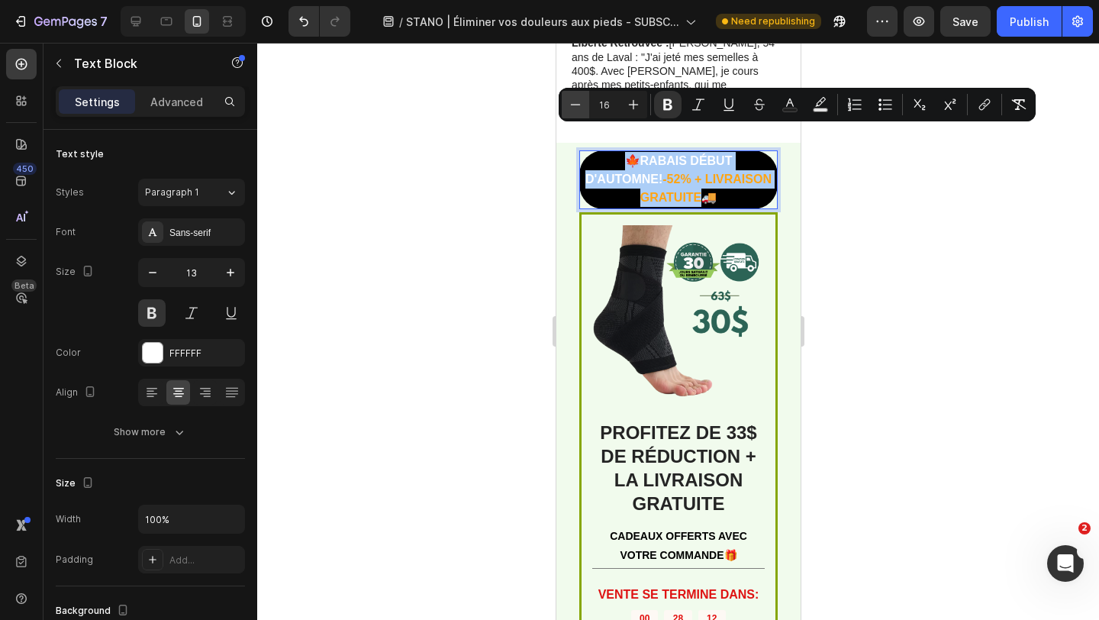
click at [583, 106] on button "Minus" at bounding box center [575, 104] width 27 height 27
type input "15"
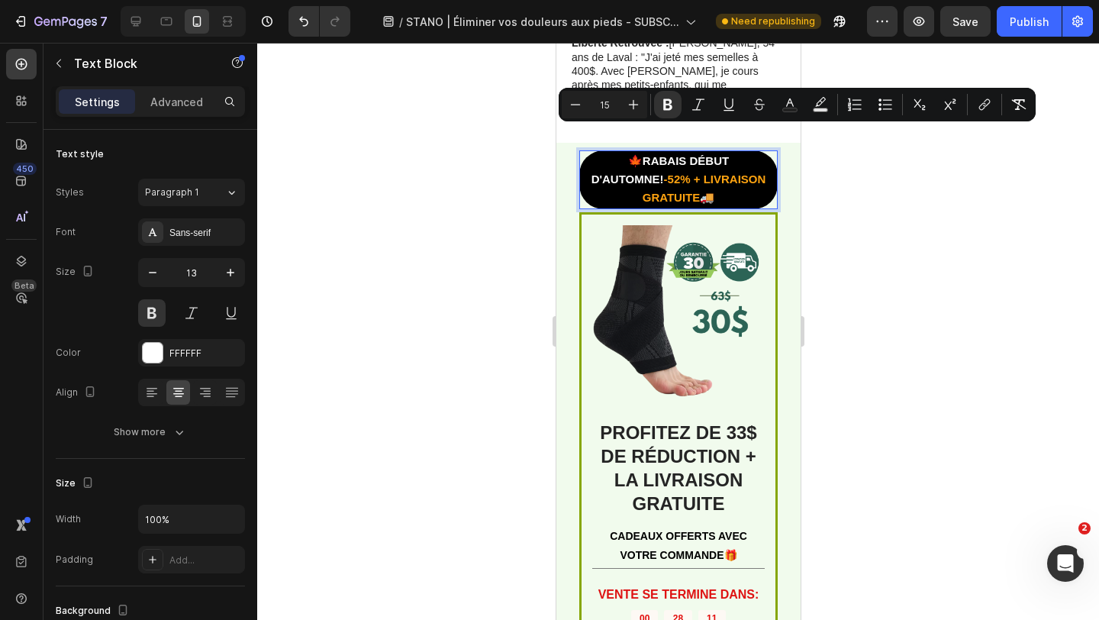
click at [521, 151] on div at bounding box center [678, 331] width 842 height 577
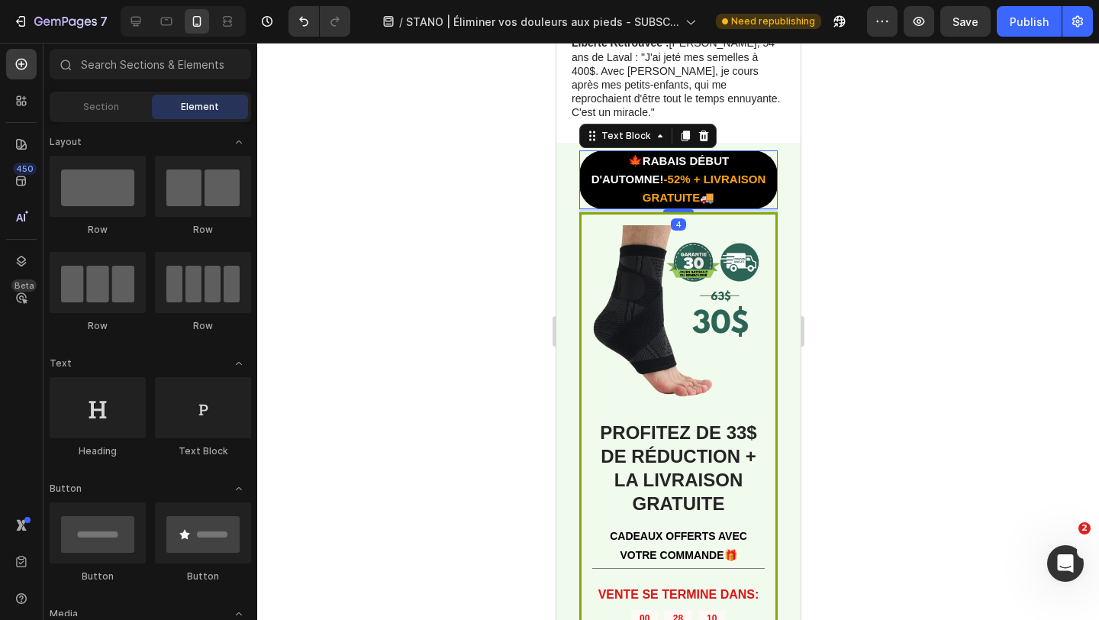
click at [642, 172] on strong "-52% + LIVRAISON GRATUITE" at bounding box center [704, 187] width 124 height 31
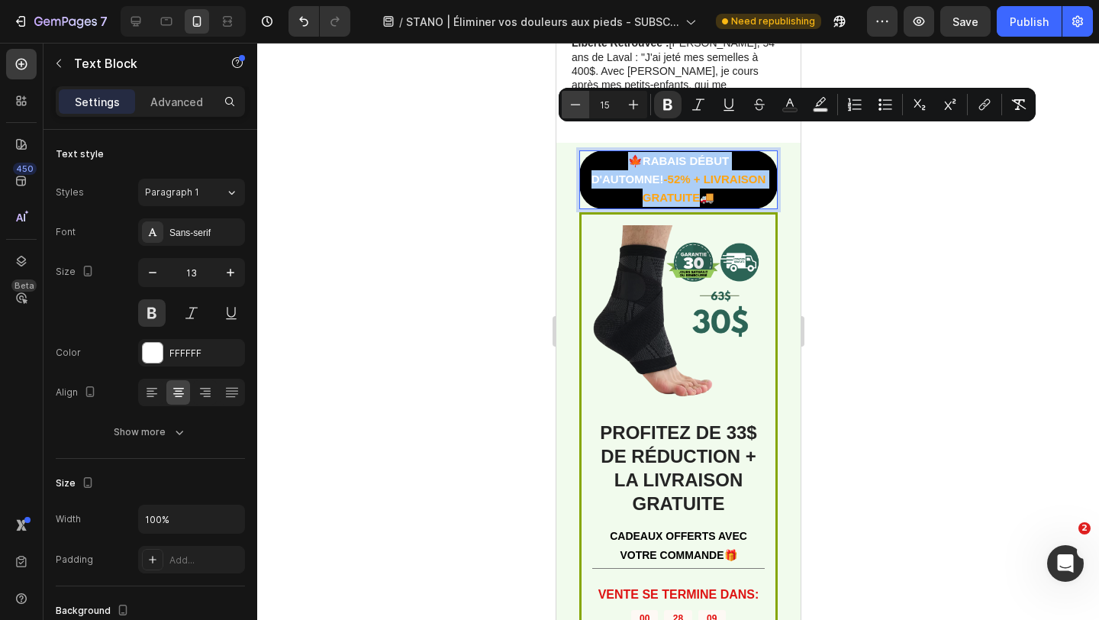
click at [582, 114] on button "Minus" at bounding box center [575, 104] width 27 height 27
type input "14"
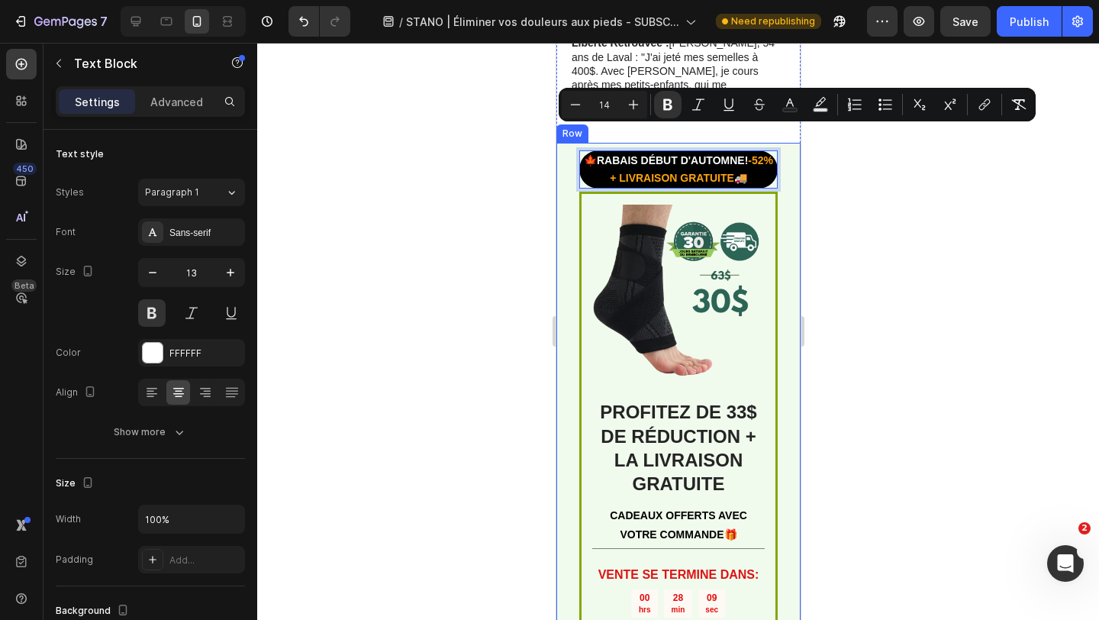
click at [521, 161] on div at bounding box center [678, 331] width 842 height 577
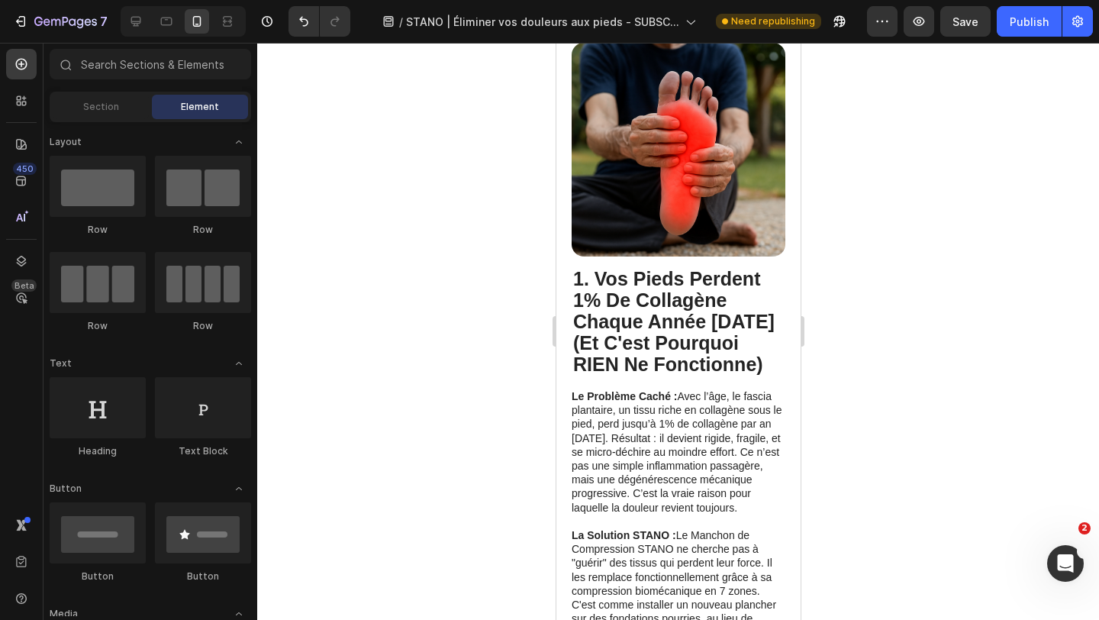
scroll to position [0, 0]
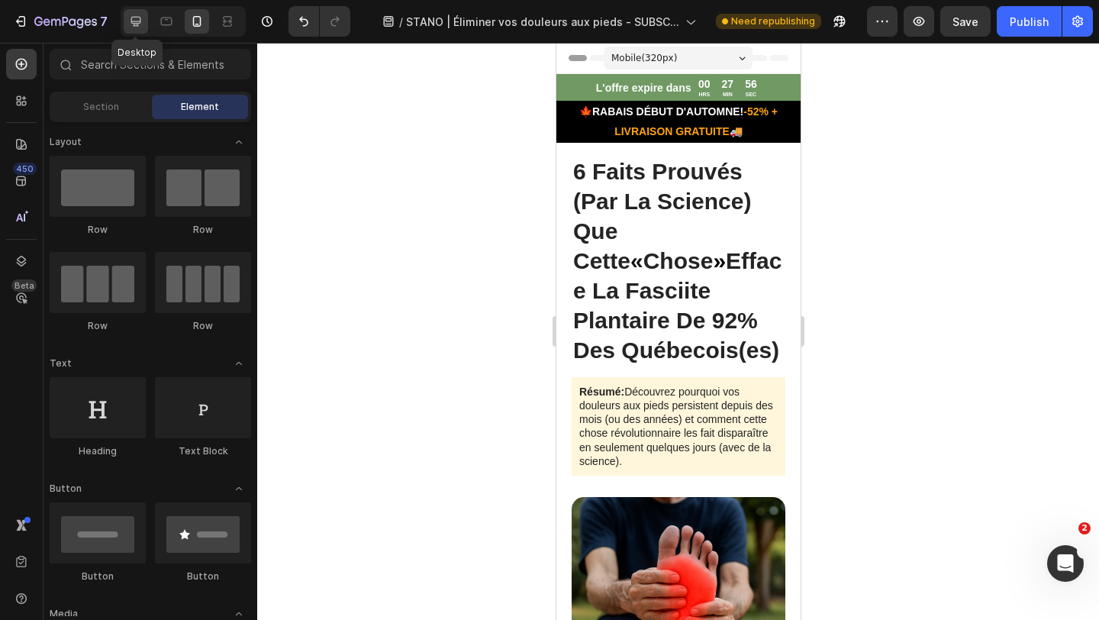
click at [137, 28] on icon at bounding box center [135, 21] width 15 height 15
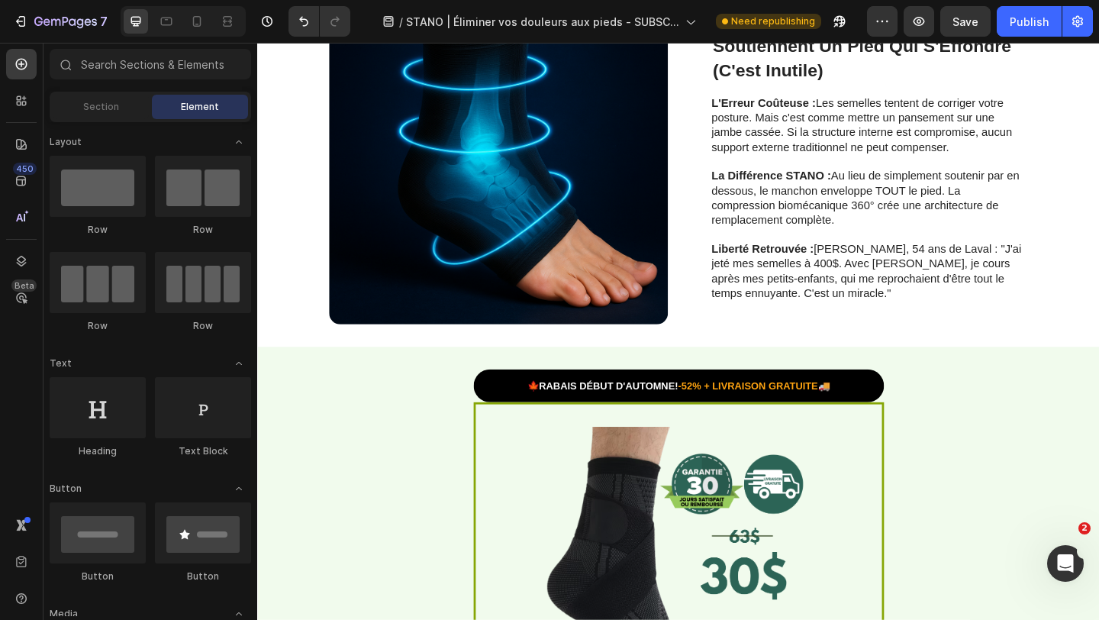
scroll to position [2669, 0]
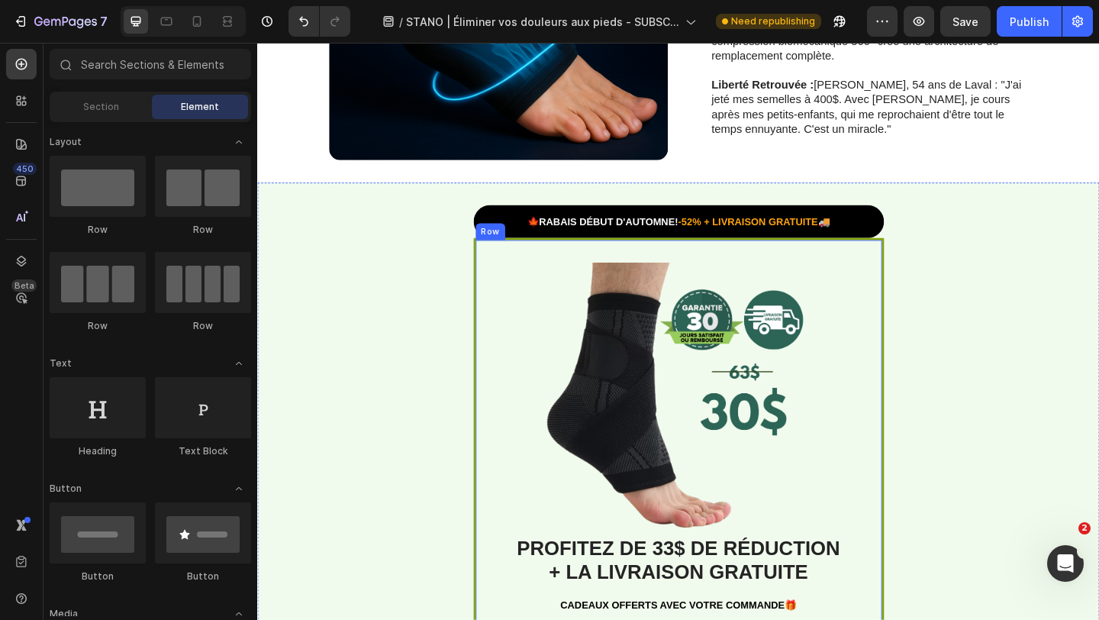
click at [722, 248] on p "🍁RABAIS DÉBUT D'AUTOMNE! -52% + LIVRAISON GRATUITE 🚚" at bounding box center [715, 237] width 443 height 33
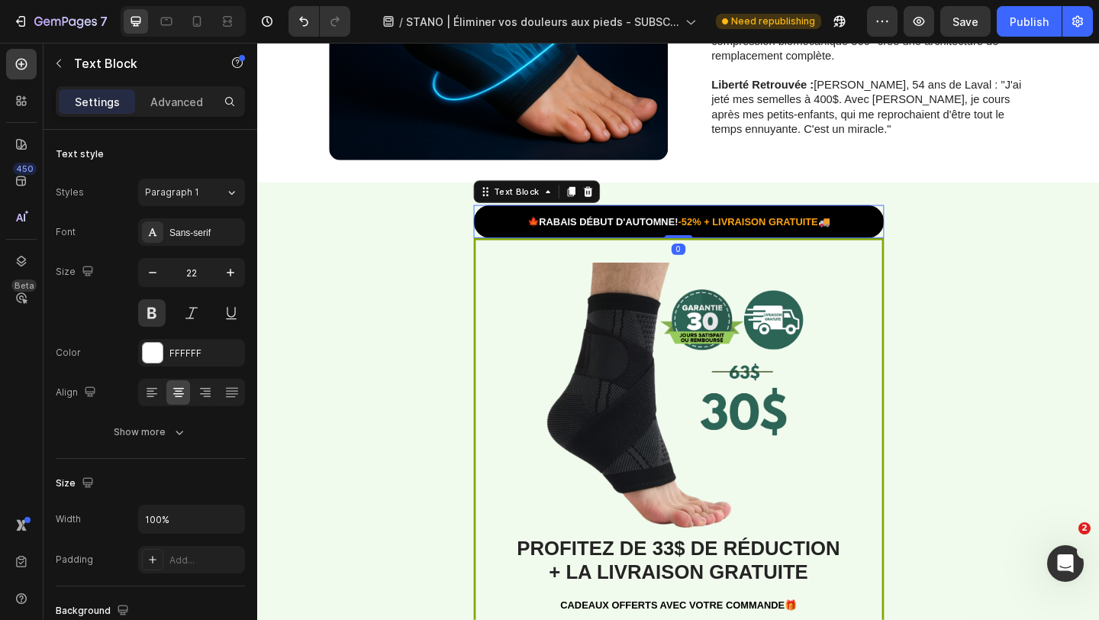
click at [721, 239] on strong "-52% + LIVRAISON GRATUITE" at bounding box center [791, 237] width 152 height 12
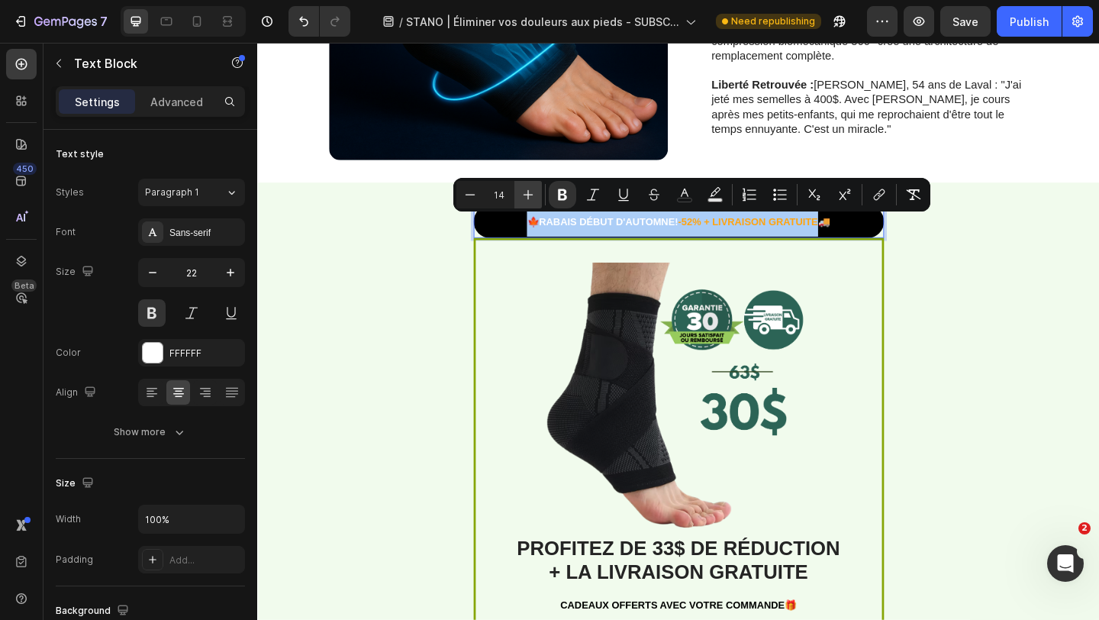
click at [523, 193] on icon "Editor contextual toolbar" at bounding box center [527, 194] width 15 height 15
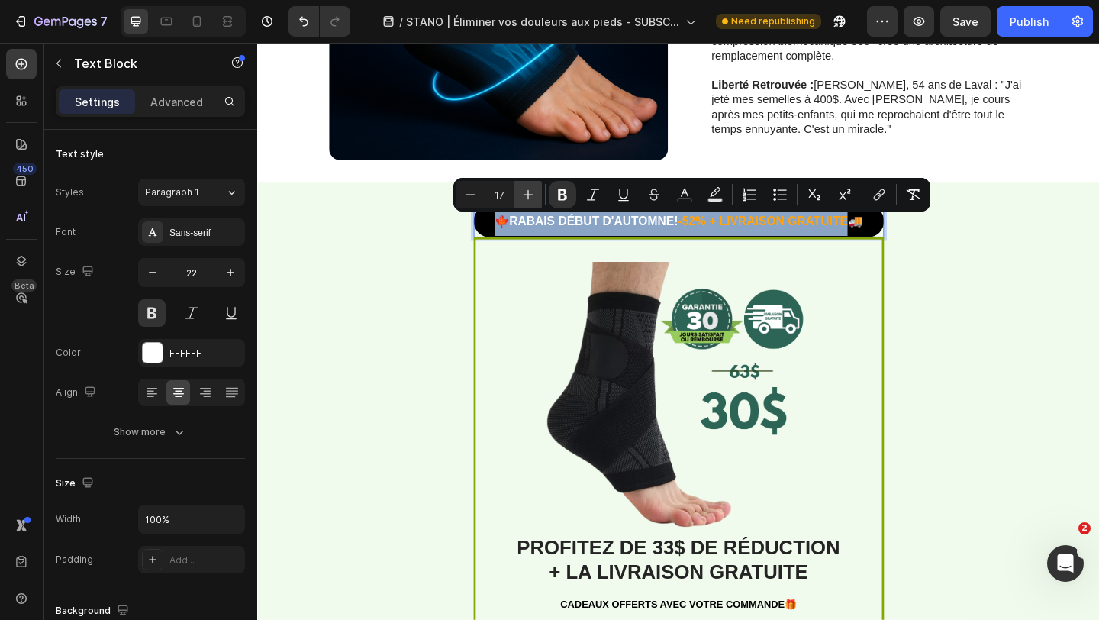
type input "18"
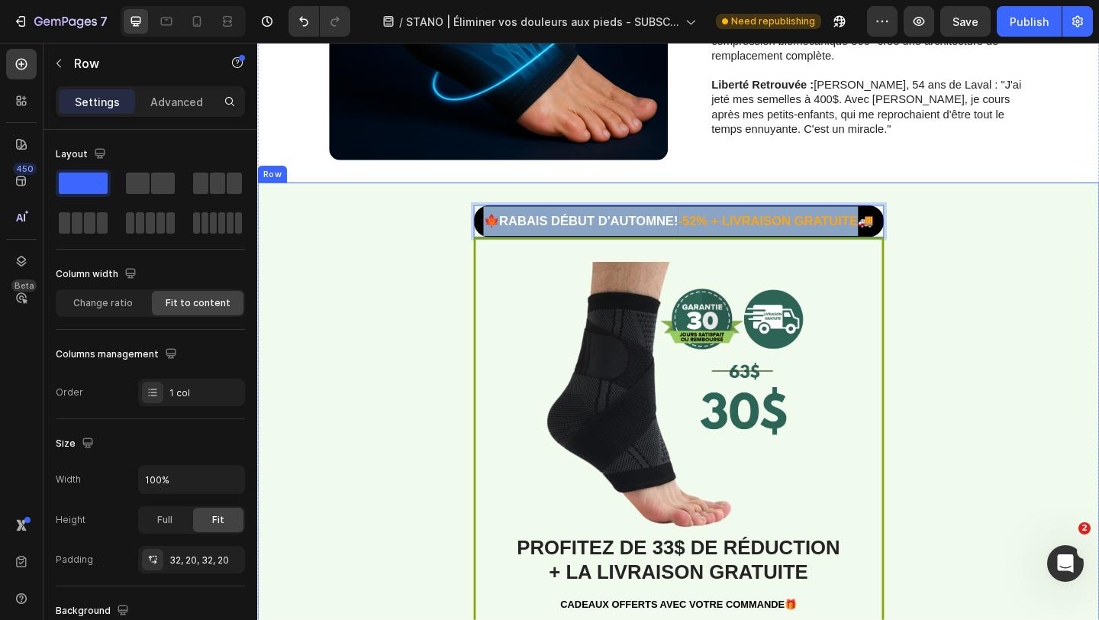
click at [402, 306] on div "🍁RABAIS DÉBUT D'AUTOMNE! -52% + LIVRAISON GRATUITE 🚚 Text Block 0 Image PROFITE…" at bounding box center [715, 581] width 916 height 772
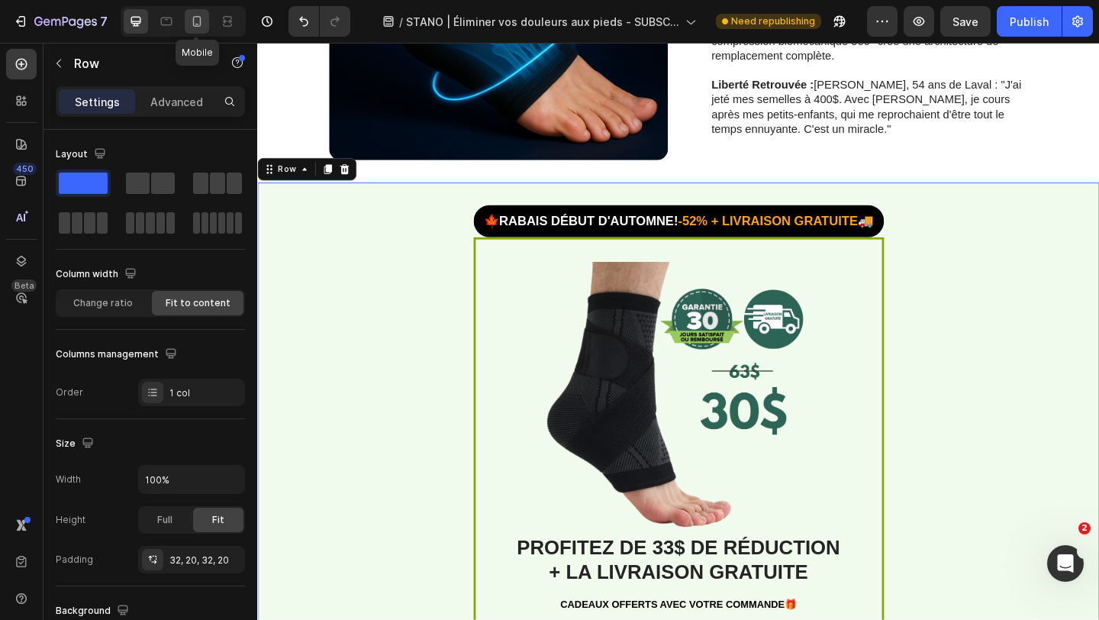
click at [205, 22] on div at bounding box center [197, 21] width 24 height 24
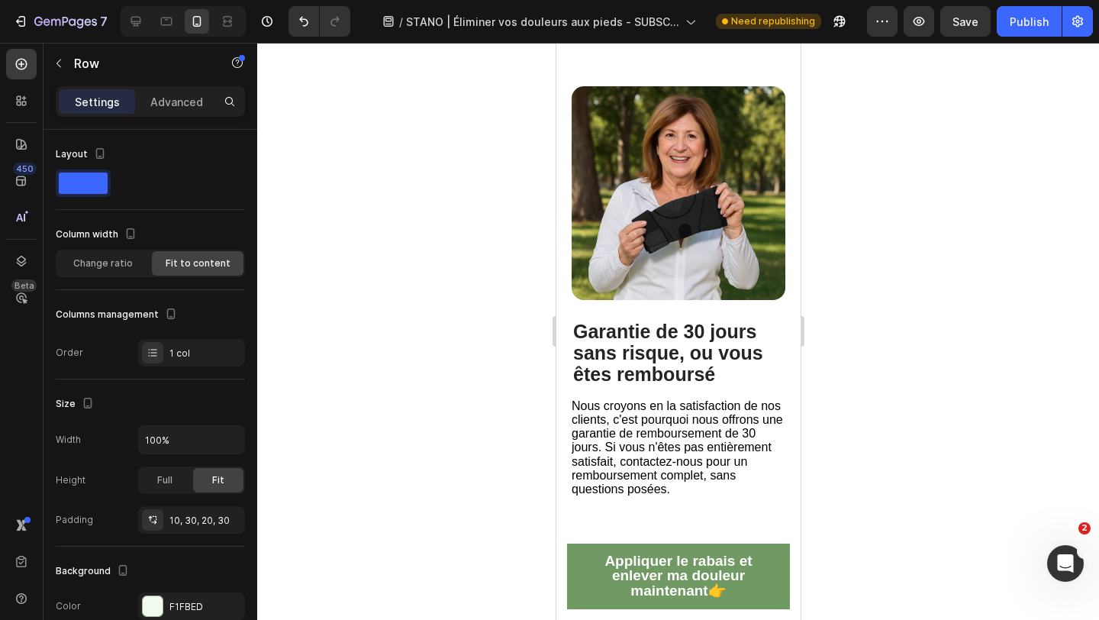
scroll to position [4496, 0]
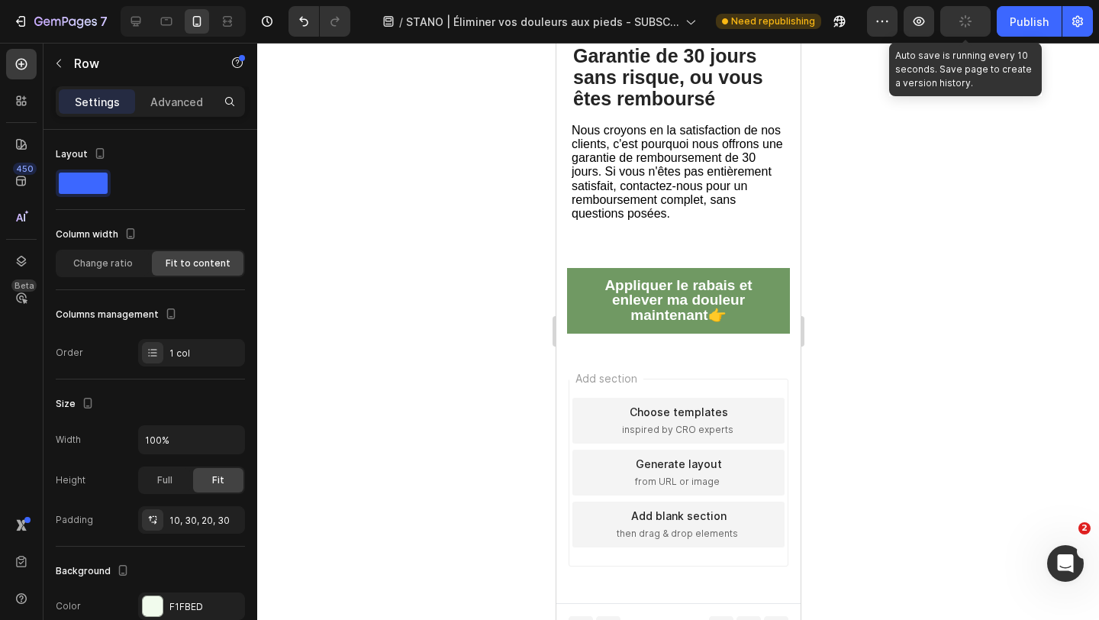
click at [971, 29] on button "button" at bounding box center [965, 21] width 50 height 31
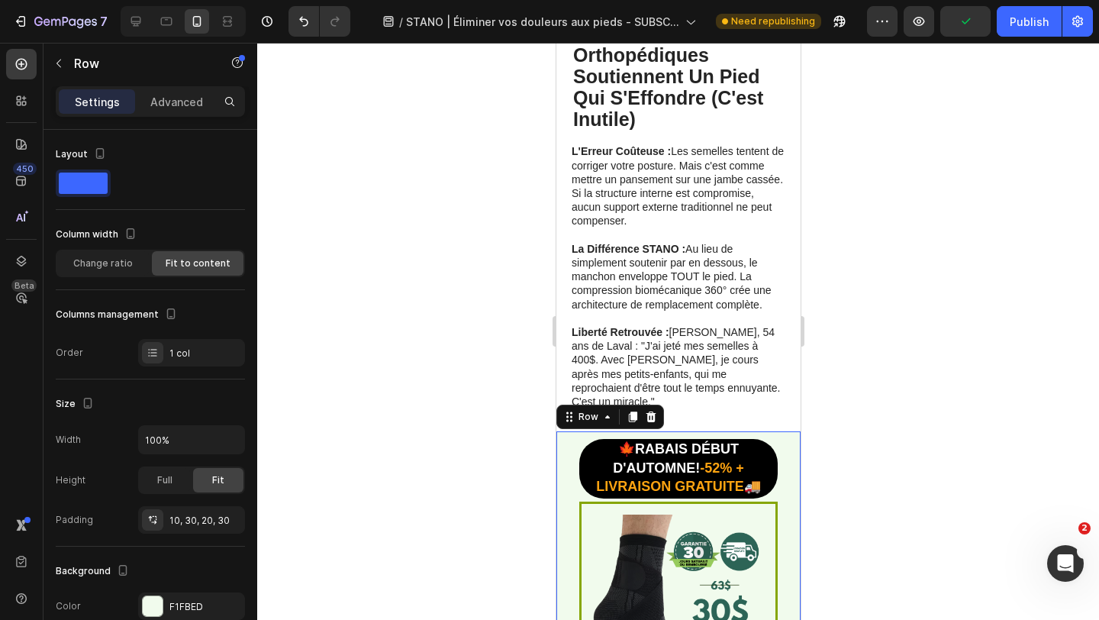
scroll to position [2656, 0]
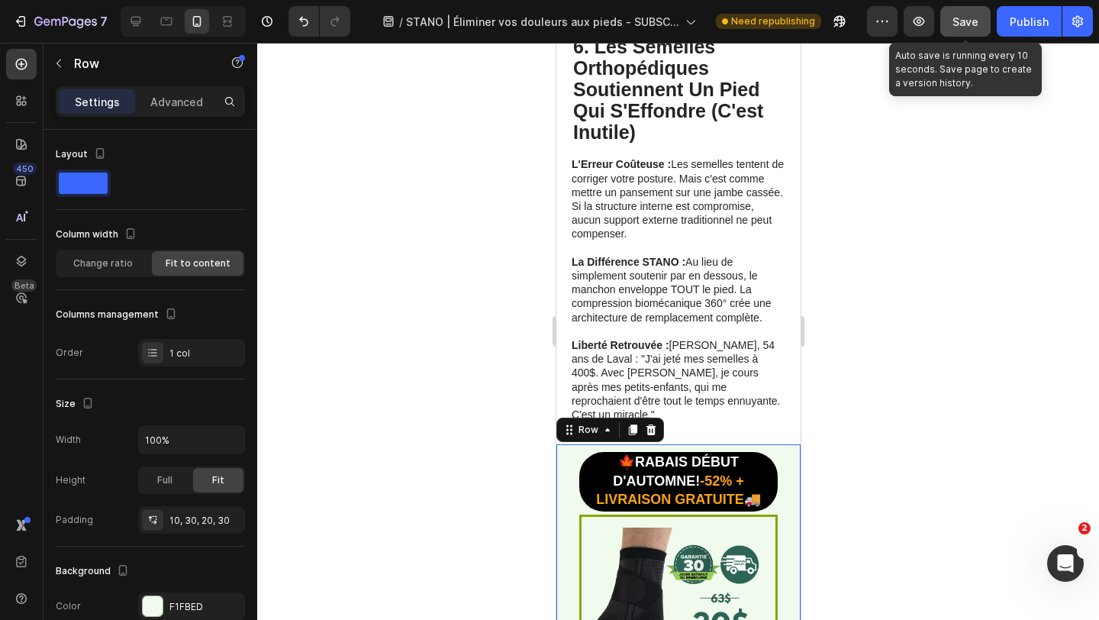
click at [946, 33] on button "Save" at bounding box center [965, 21] width 50 height 31
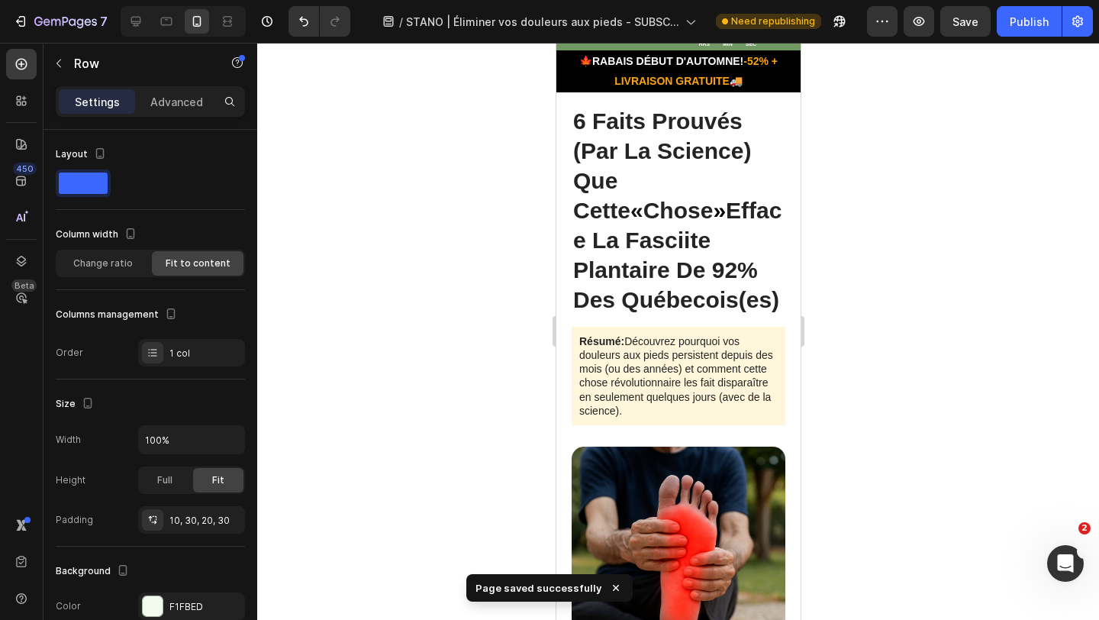
scroll to position [0, 0]
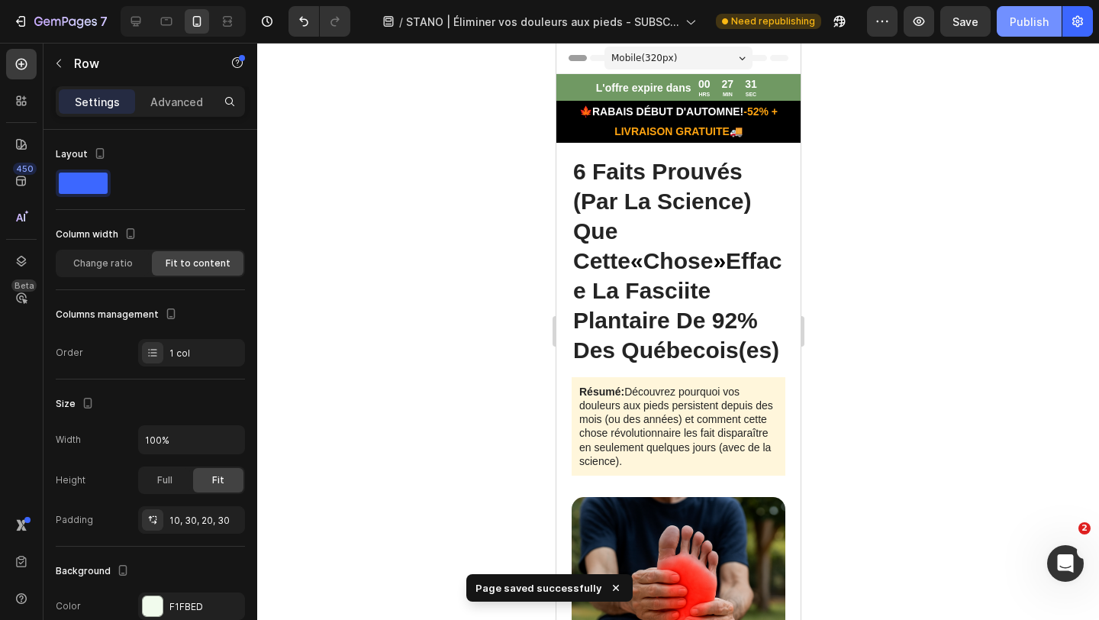
click at [1028, 30] on button "Publish" at bounding box center [1029, 21] width 65 height 31
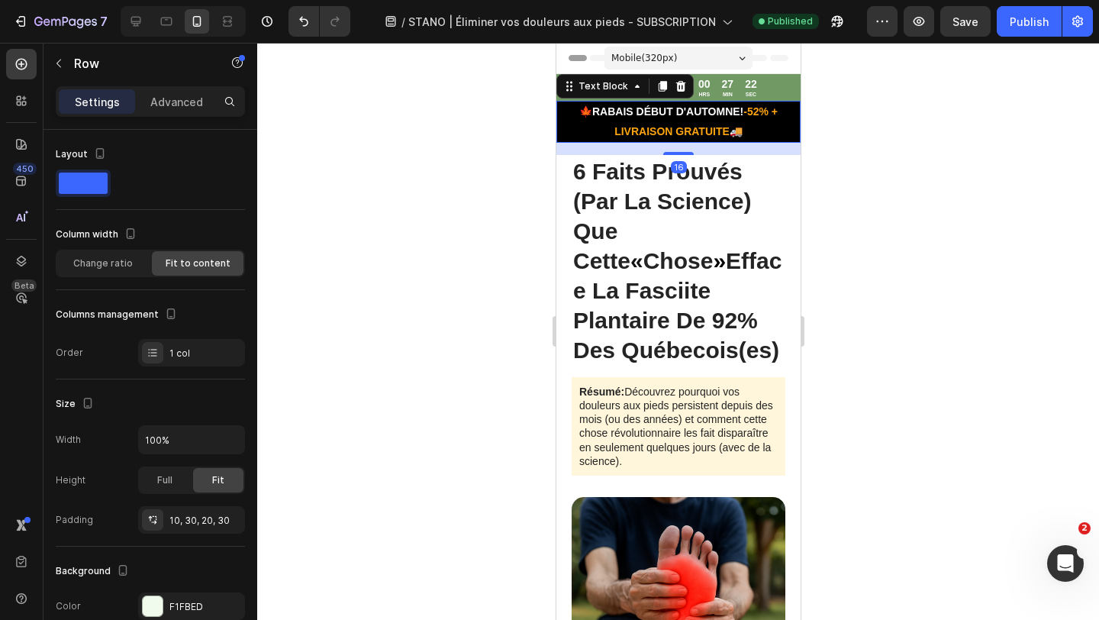
click at [639, 124] on p "🍁RABAIS DÉBUT D'AUTOMNE! -52% + LIVRAISON GRATUITE 🚚" at bounding box center [677, 121] width 241 height 38
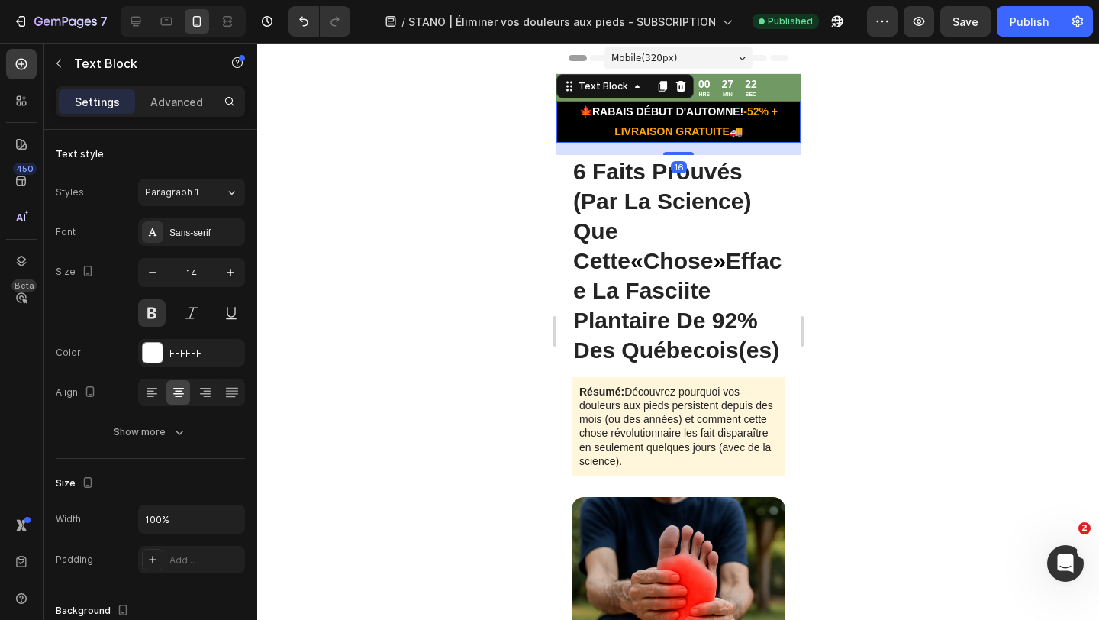
click at [639, 124] on p "🍁RABAIS DÉBUT D'AUTOMNE! -52% + LIVRAISON GRATUITE 🚚" at bounding box center [677, 121] width 241 height 38
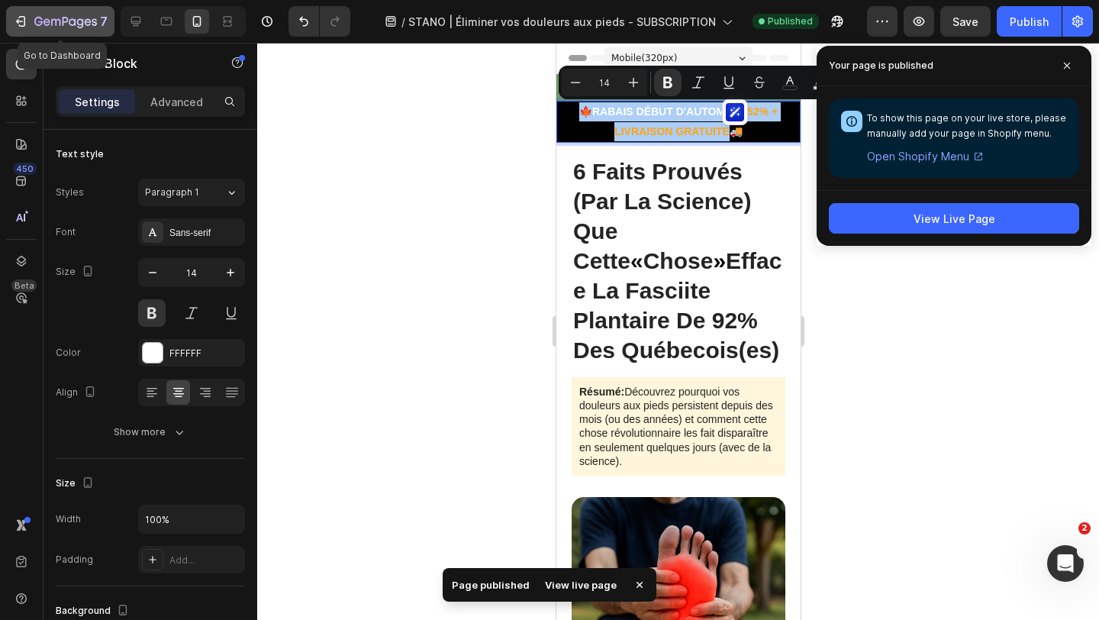
click at [88, 26] on icon "button" at bounding box center [65, 22] width 63 height 13
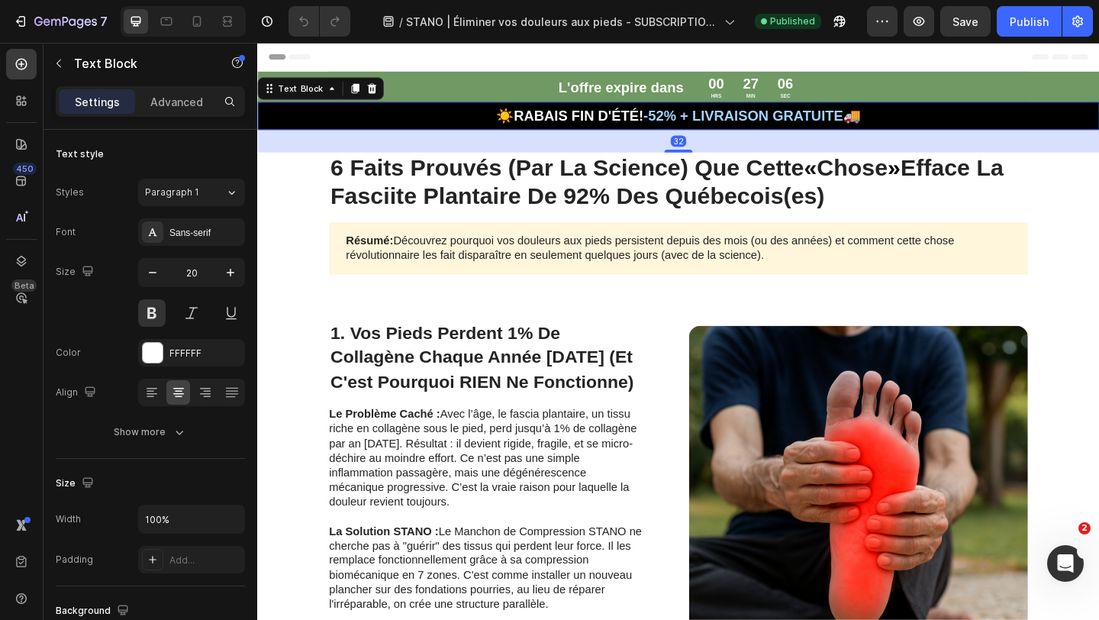
click at [719, 118] on strong "-52% + LIVRAISON GRATUITE🚚" at bounding box center [795, 122] width 237 height 17
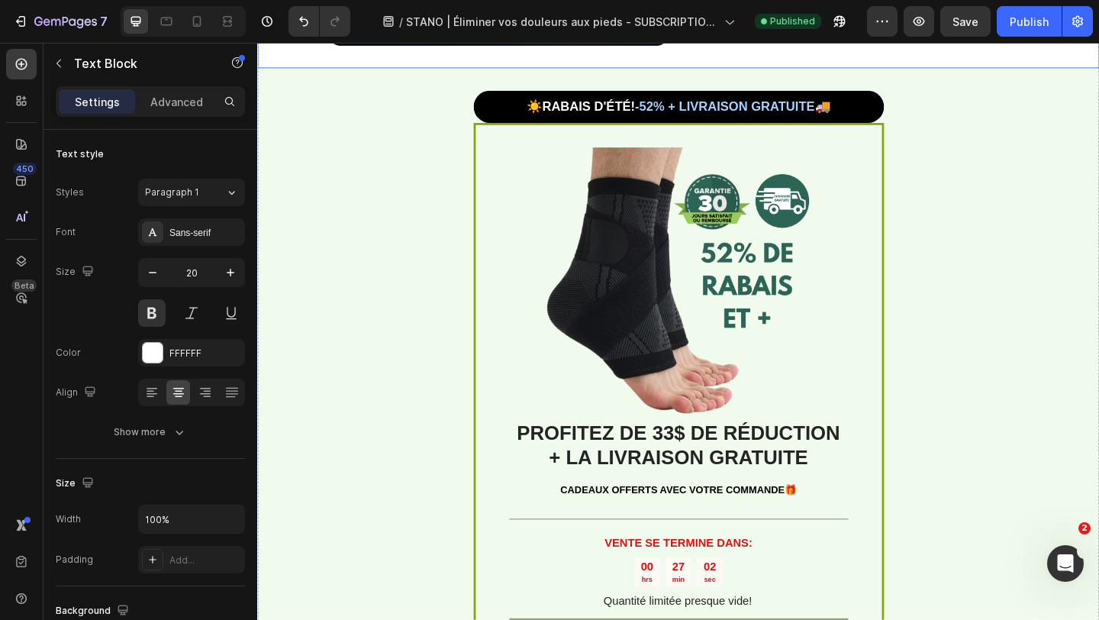
scroll to position [2547, 0]
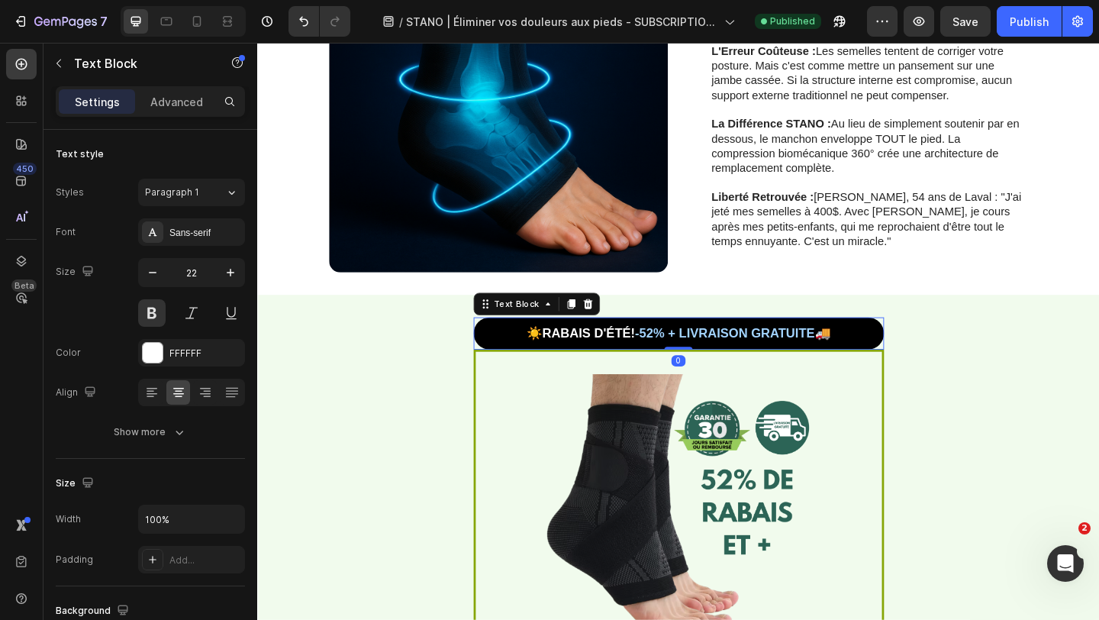
click at [733, 346] on p "☀️RABAIS D'ÉTÉ! -52% + LIVRAISON GRATUITE🚚" at bounding box center [715, 359] width 443 height 32
click at [733, 350] on p "☀️RABAIS D'ÉTÉ! -52% + LIVRAISON GRATUITE🚚" at bounding box center [715, 359] width 443 height 32
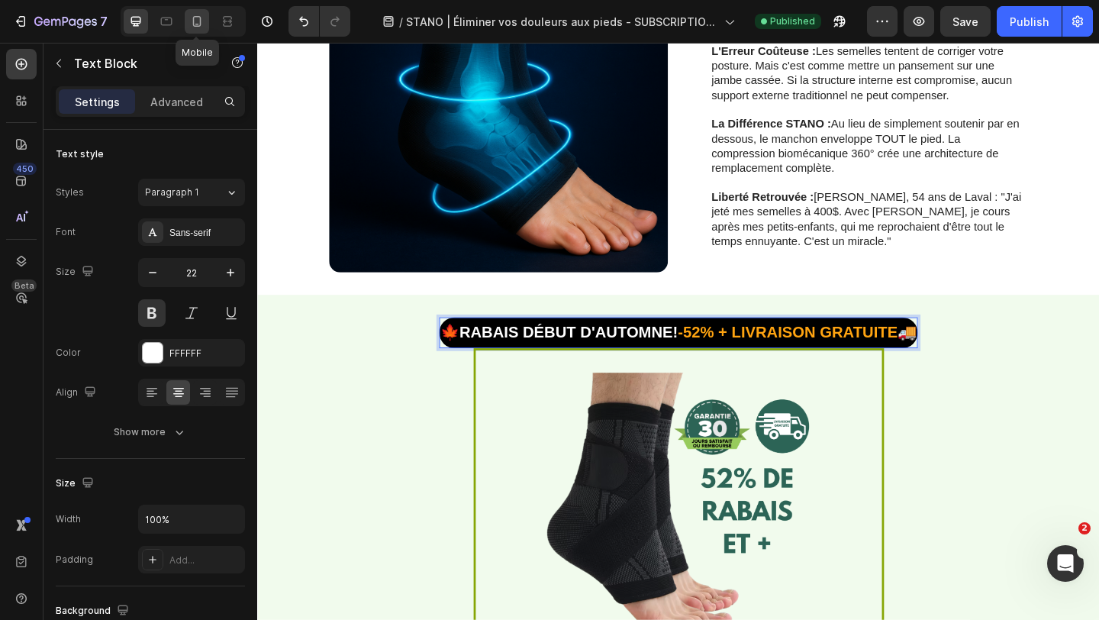
click at [198, 12] on div at bounding box center [197, 21] width 24 height 24
type input "14"
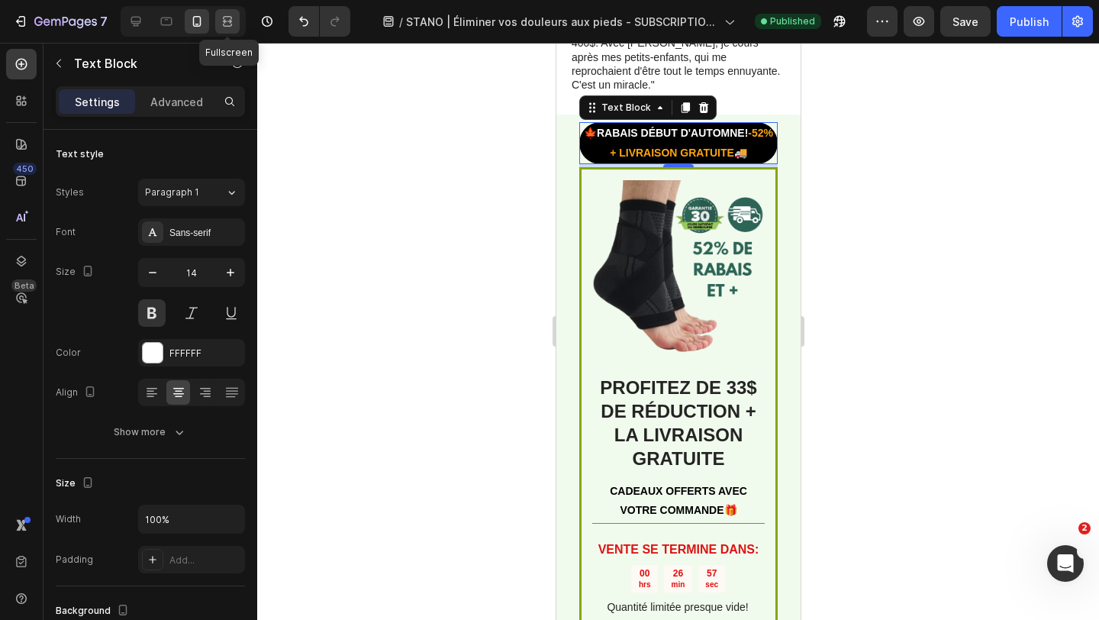
scroll to position [2987, 0]
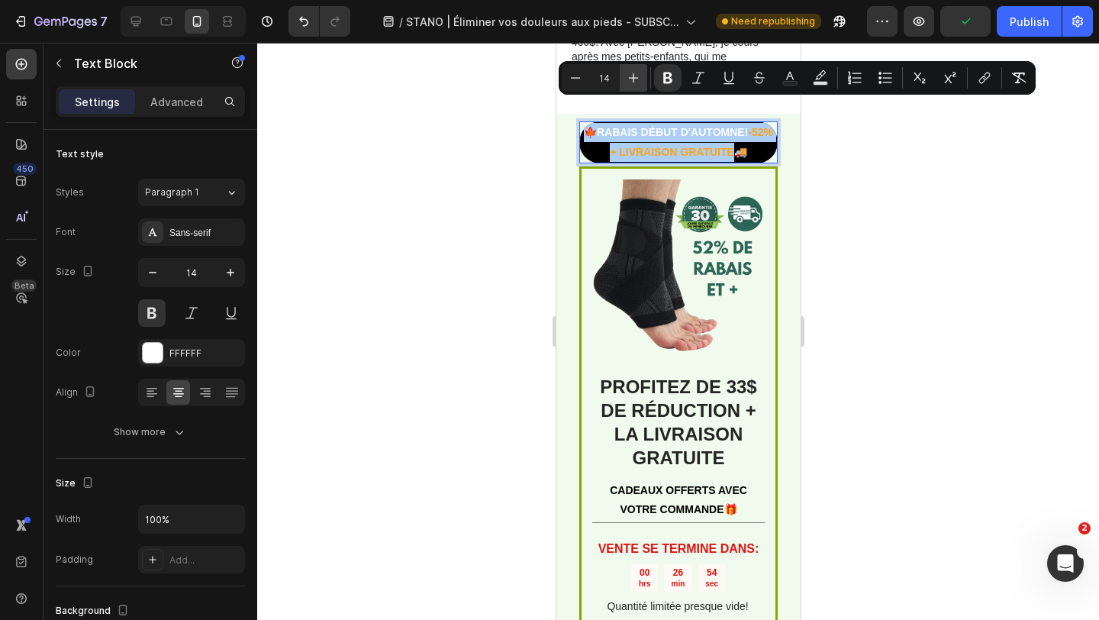
click at [633, 81] on icon "Editor contextual toolbar" at bounding box center [634, 78] width 10 height 10
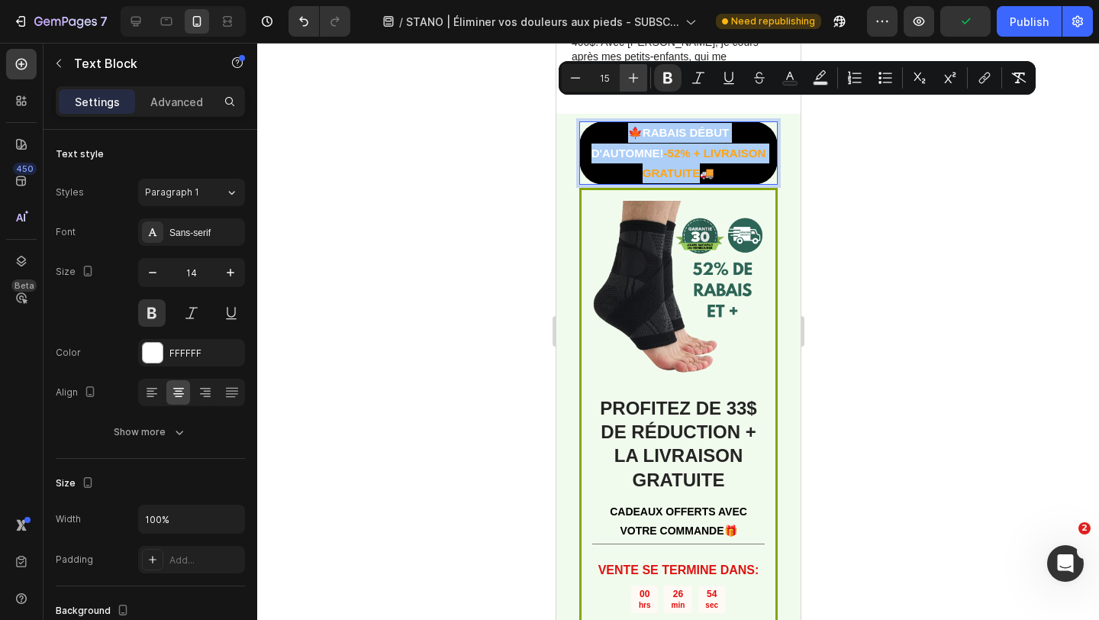
click at [633, 81] on icon "Editor contextual toolbar" at bounding box center [634, 78] width 10 height 10
click at [634, 81] on icon "Editor contextual toolbar" at bounding box center [633, 77] width 15 height 15
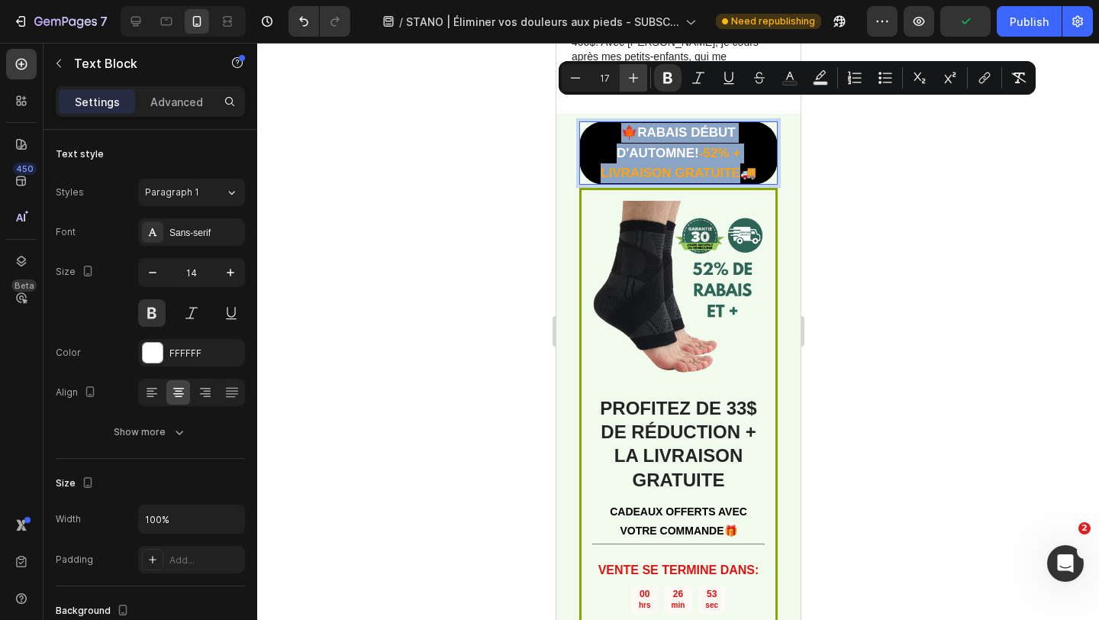
type input "18"
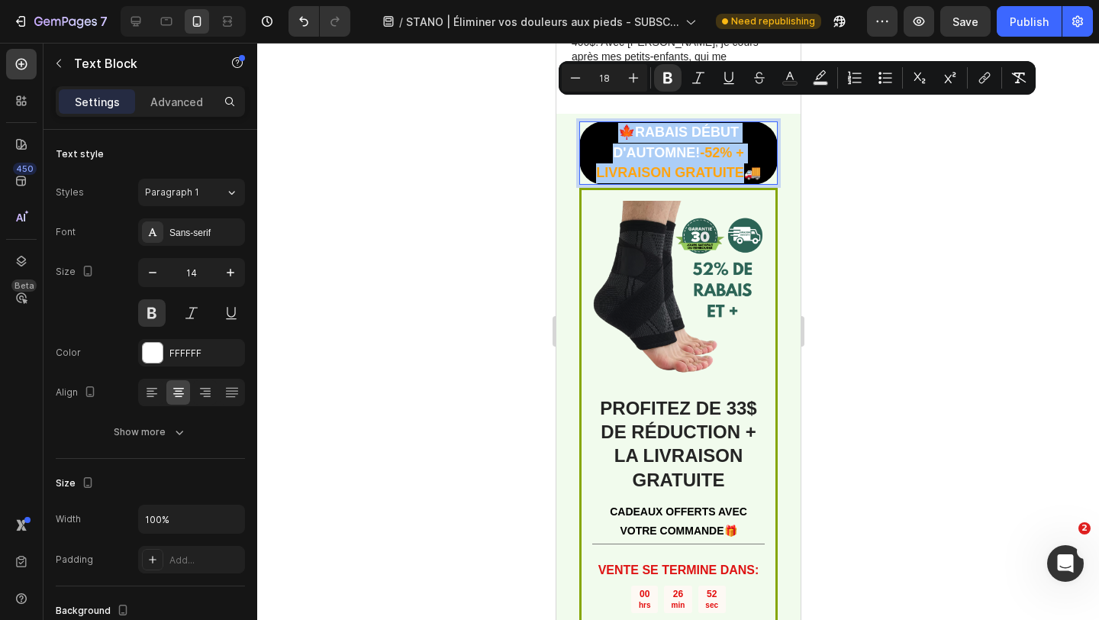
click at [543, 164] on div at bounding box center [678, 331] width 842 height 577
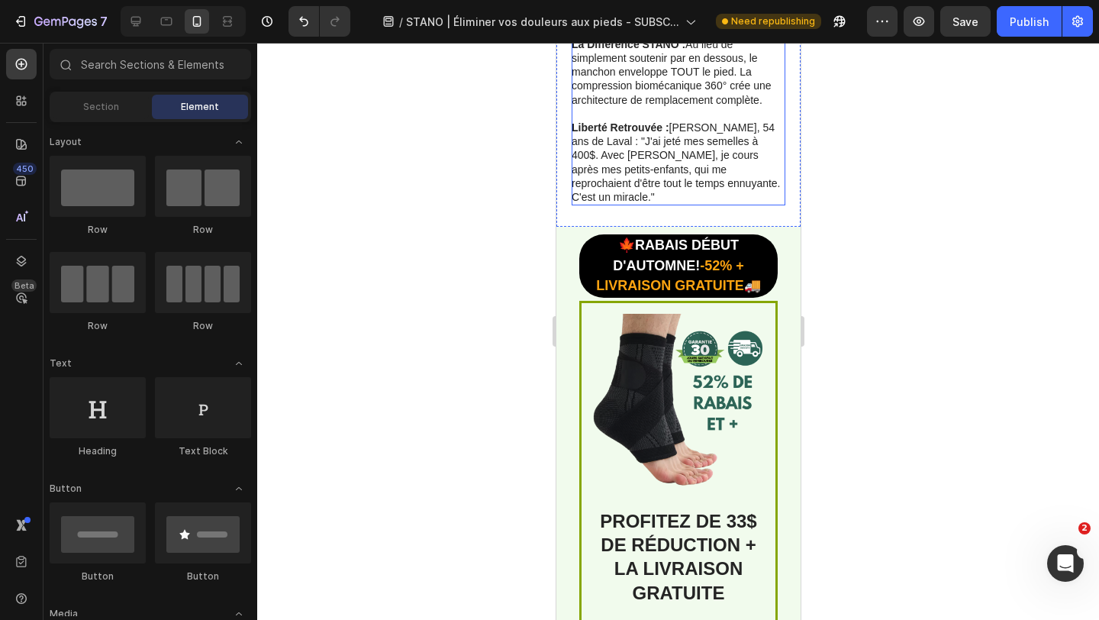
scroll to position [2864, 0]
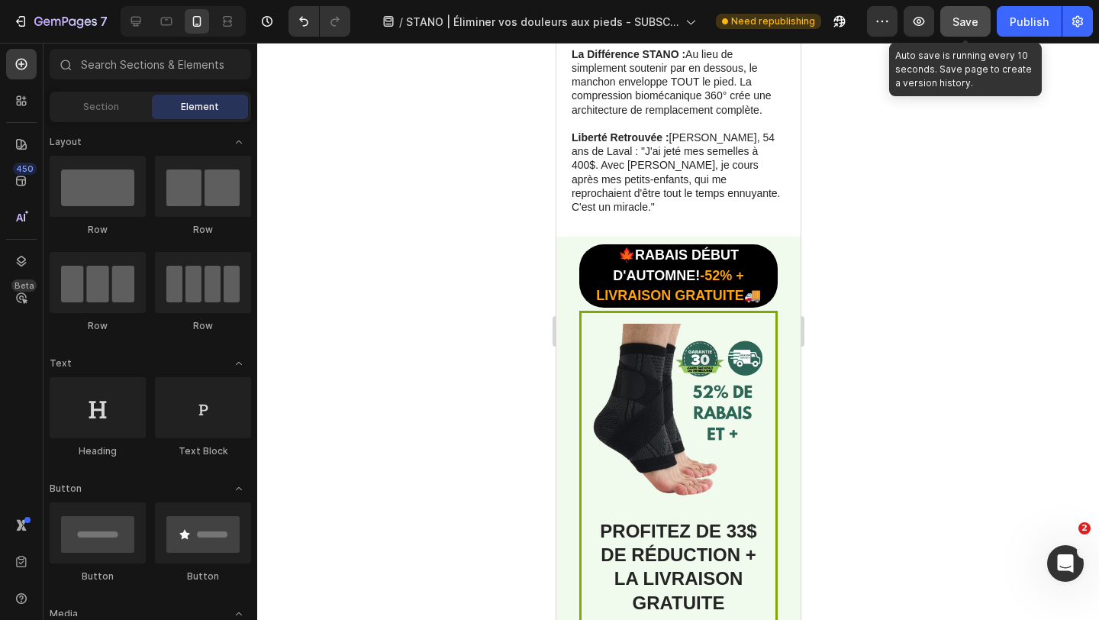
click at [952, 26] on button "Save" at bounding box center [965, 21] width 50 height 31
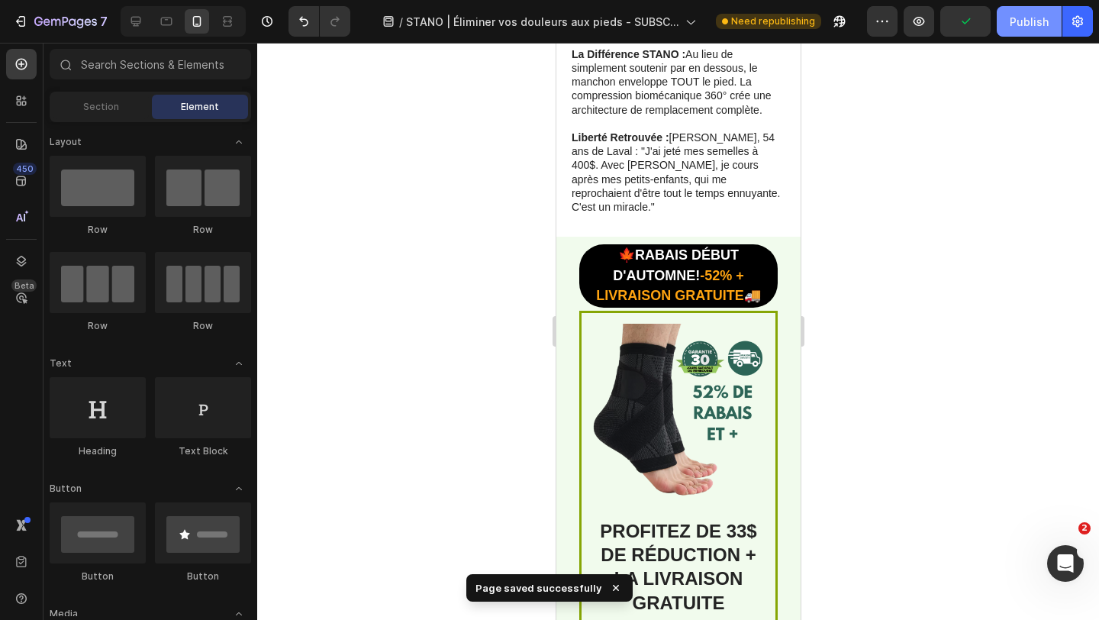
click at [1007, 18] on button "Publish" at bounding box center [1029, 21] width 65 height 31
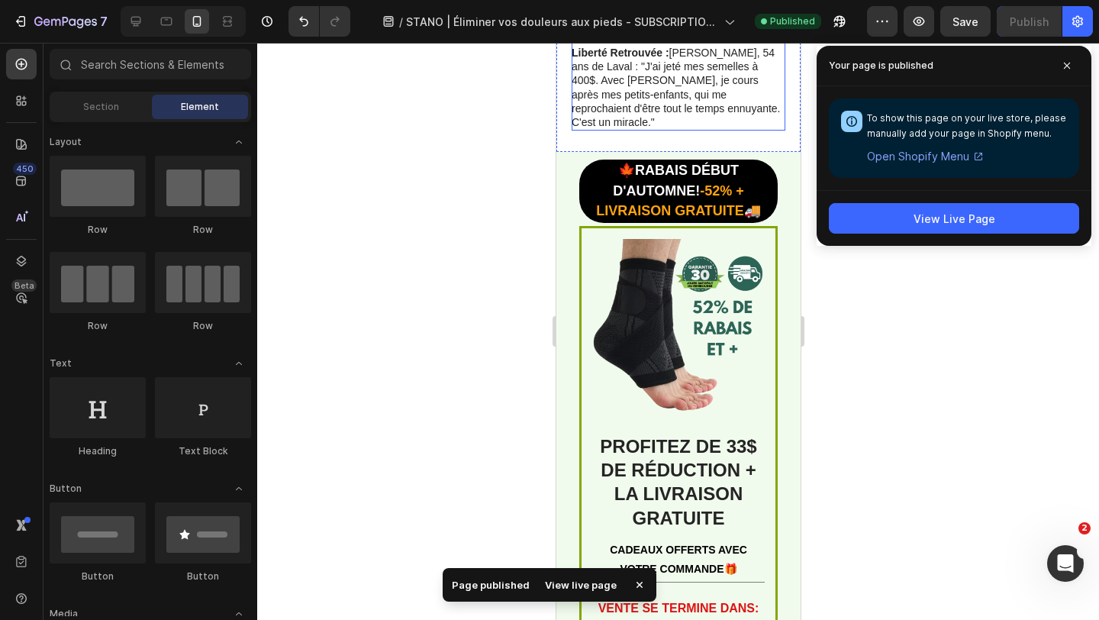
scroll to position [2950, 0]
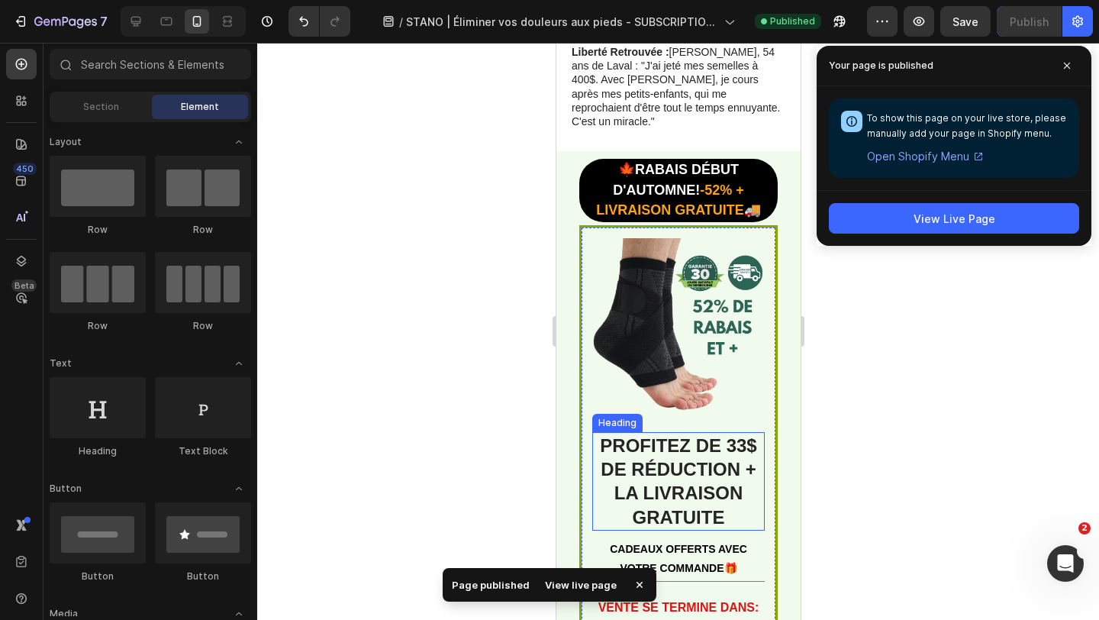
click at [741, 435] on strong "PROFITEZ DE 33$ DE RÉDUCTION + LA LIVRAISON GRATUITE" at bounding box center [677, 481] width 156 height 92
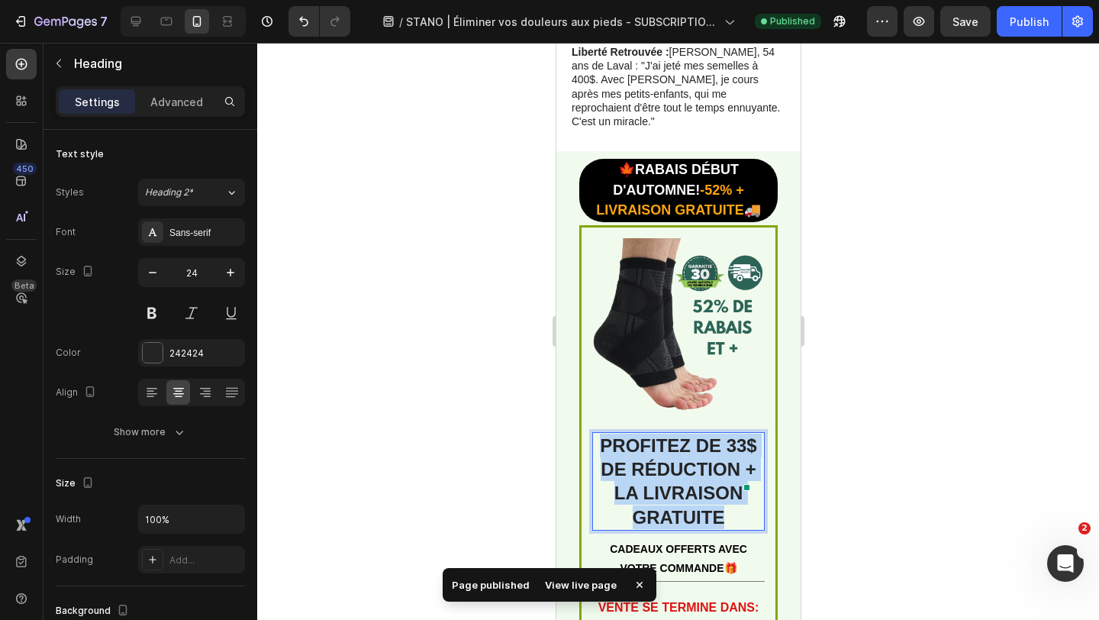
click at [740, 435] on strong "PROFITEZ DE 33$ DE RÉDUCTION + LA LIVRAISON GRATUITE" at bounding box center [677, 481] width 156 height 92
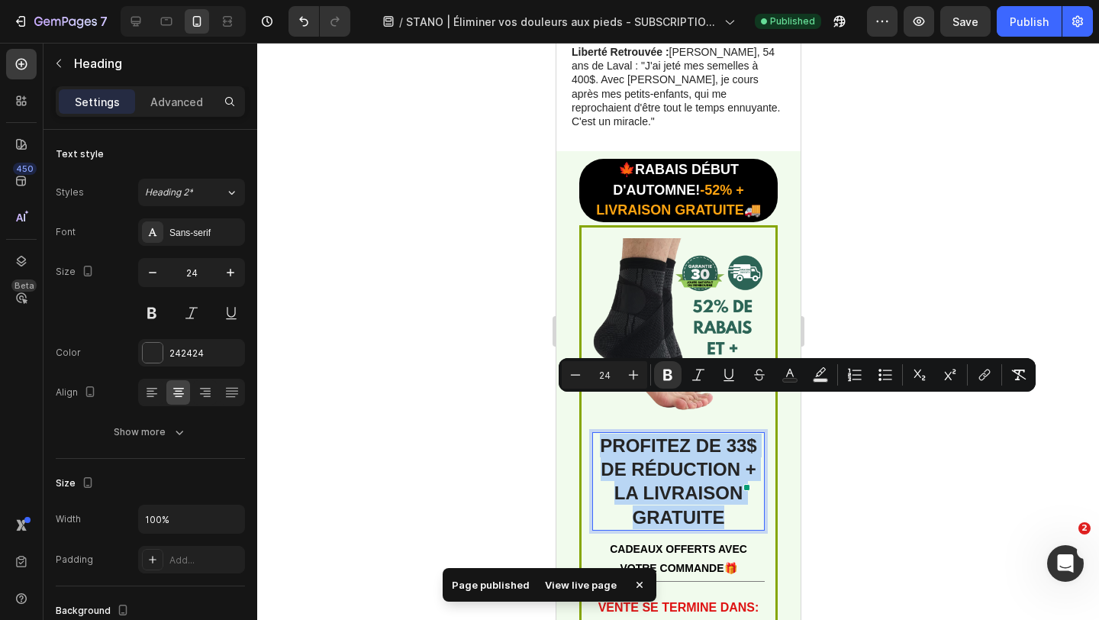
click at [740, 435] on strong "PROFITEZ DE 33$ DE RÉDUCTION + LA LIVRAISON GRATUITE" at bounding box center [677, 481] width 156 height 92
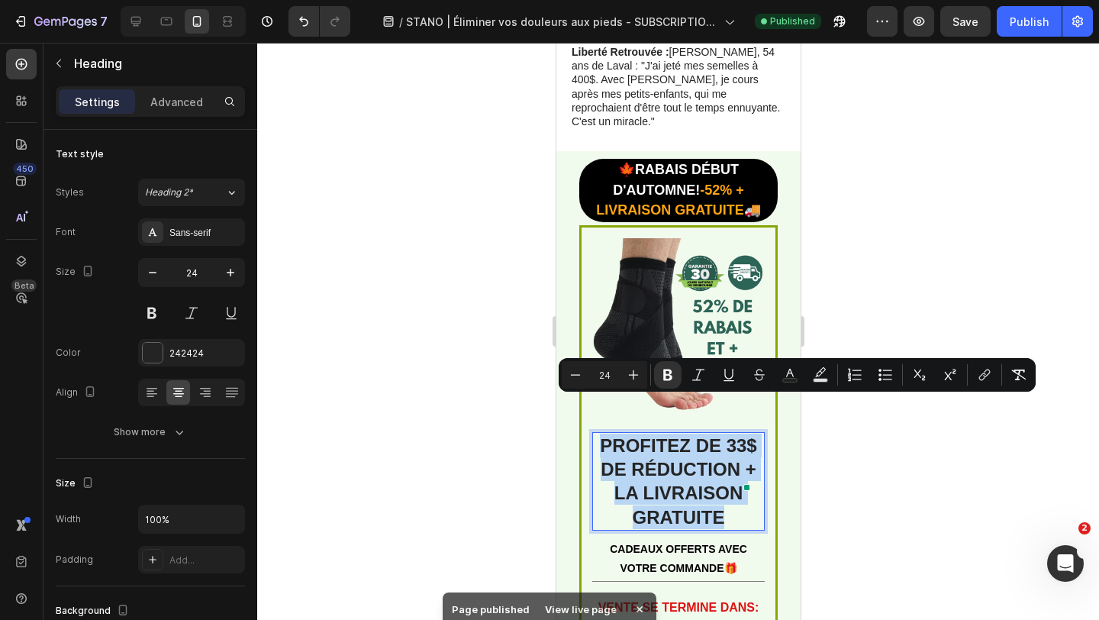
click at [735, 435] on strong "PROFITEZ DE 33$ DE RÉDUCTION + LA LIVRAISON GRATUITE" at bounding box center [677, 481] width 156 height 92
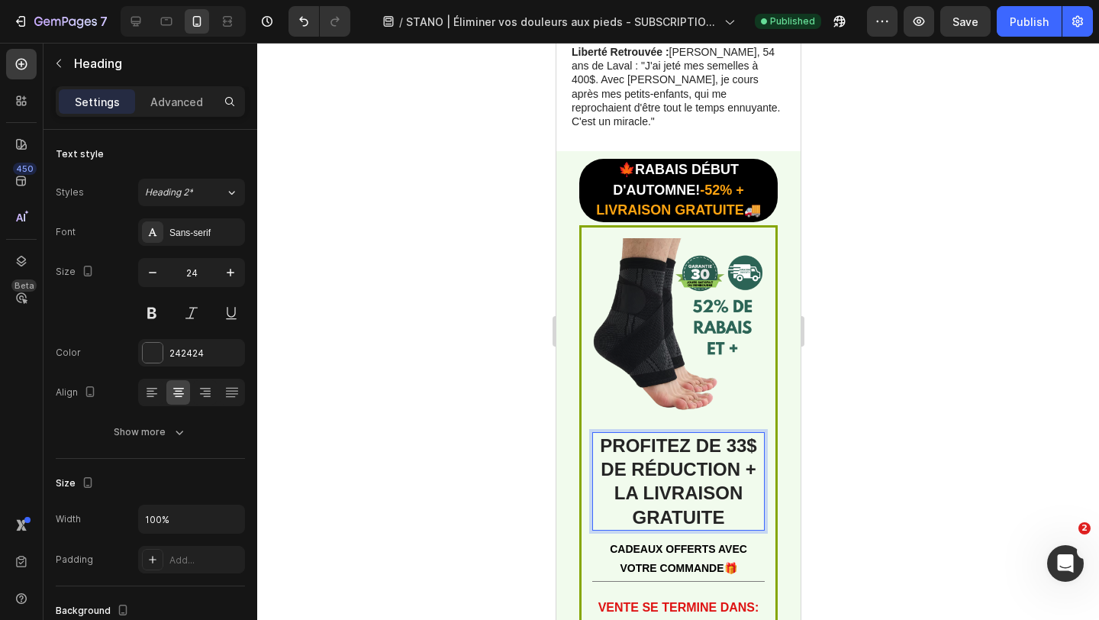
click at [739, 435] on strong "PROFITEZ DE 33$ DE RÉDUCTION + LA LIVRAISON GRATUITE" at bounding box center [677, 481] width 156 height 92
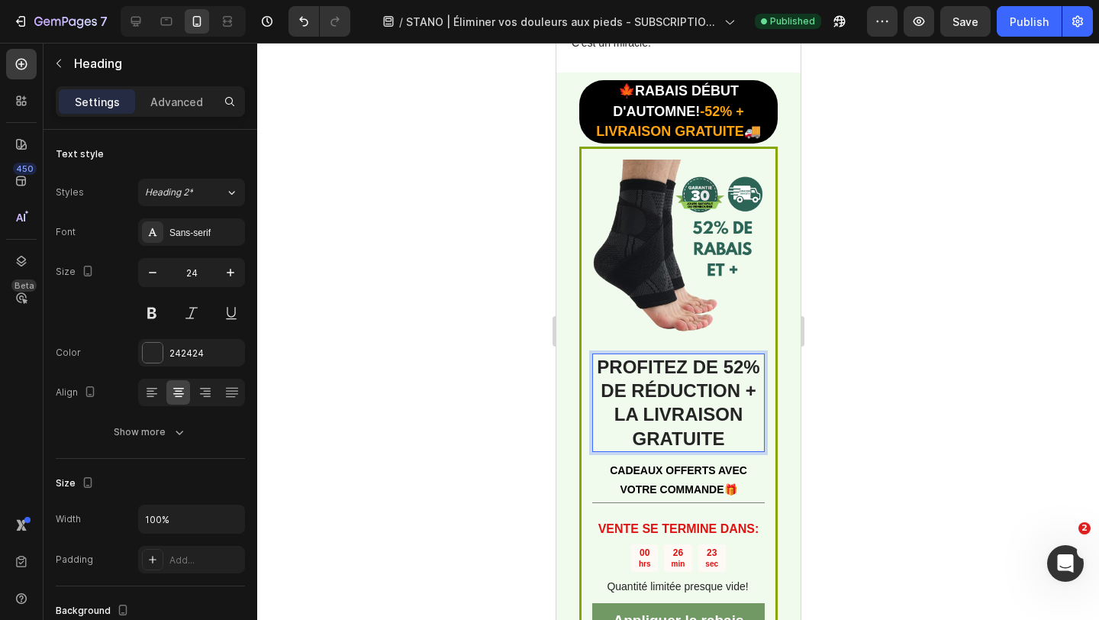
scroll to position [3032, 0]
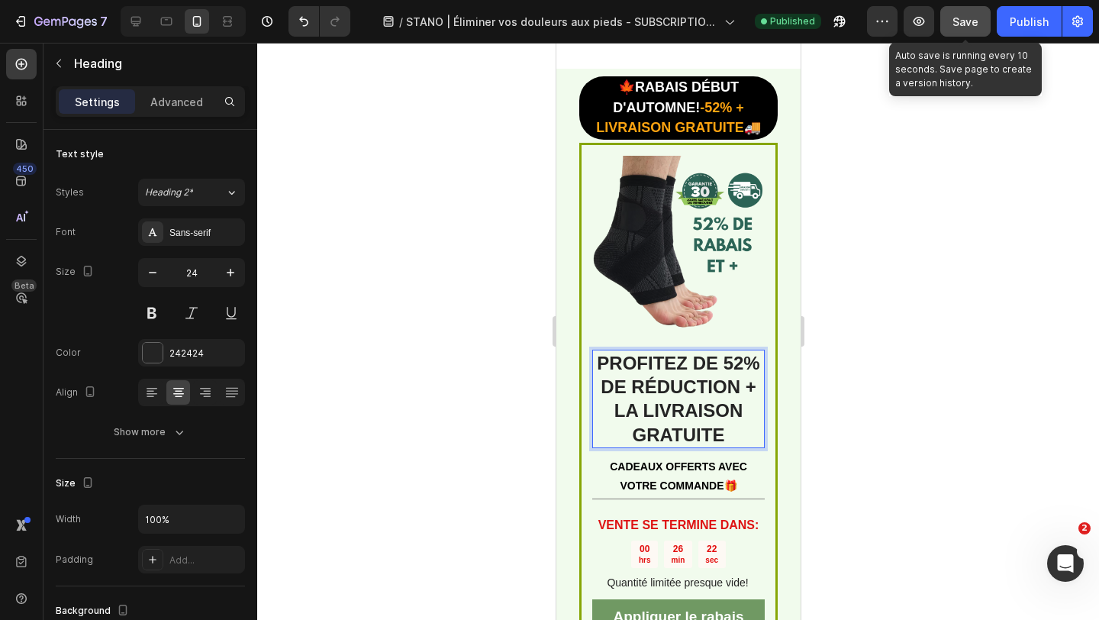
click at [966, 8] on button "Save" at bounding box center [965, 21] width 50 height 31
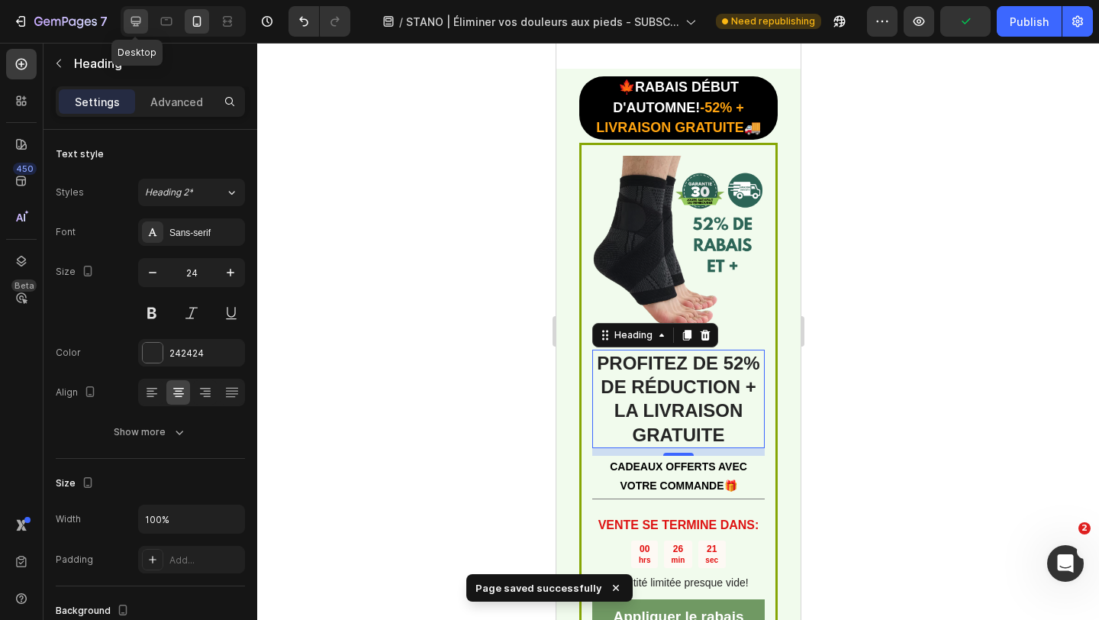
click at [143, 27] on div at bounding box center [136, 21] width 24 height 24
type input "28"
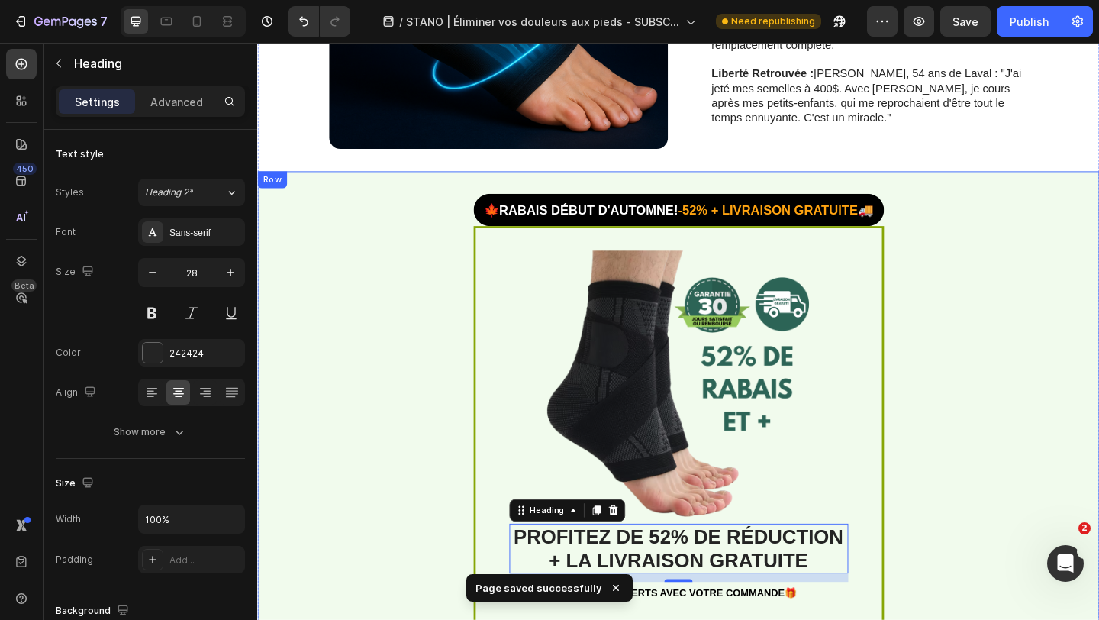
scroll to position [2673, 0]
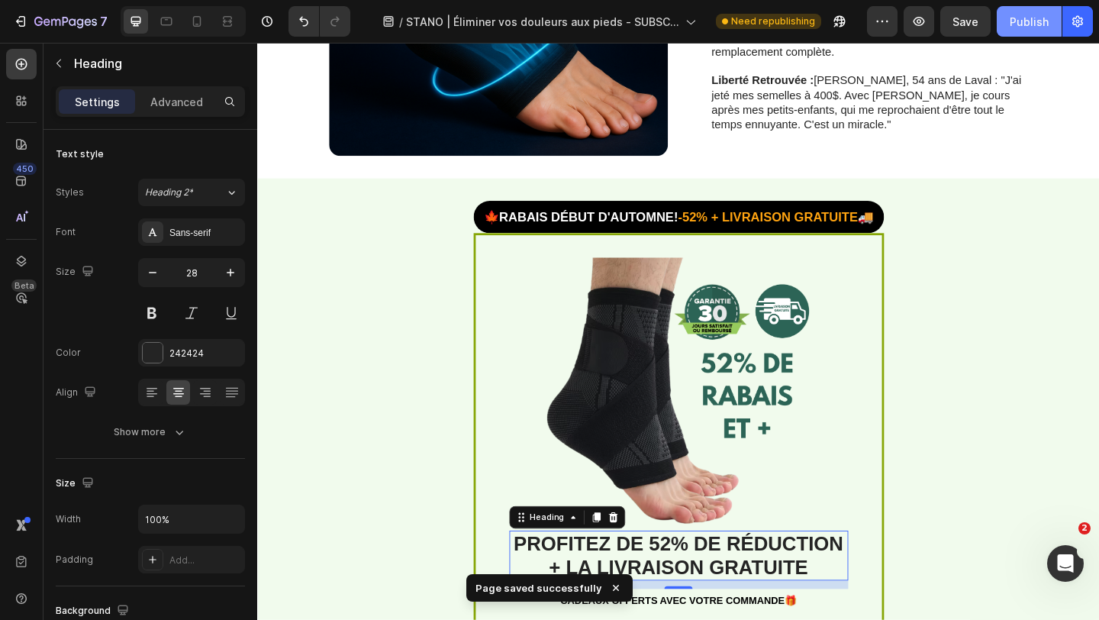
click at [1016, 14] on div "Publish" at bounding box center [1029, 22] width 39 height 16
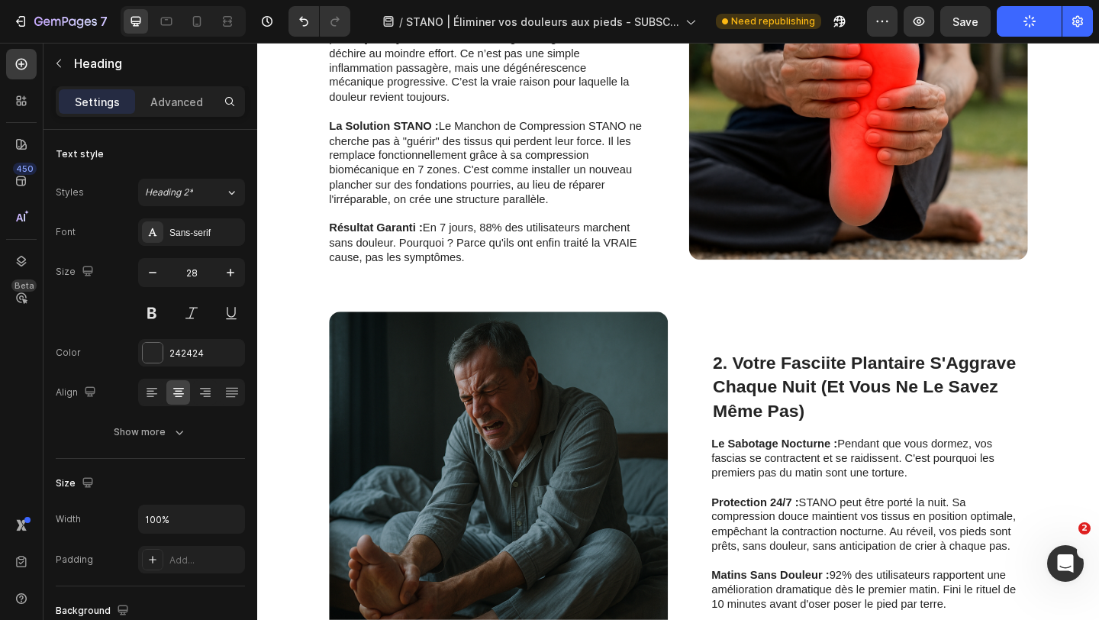
scroll to position [0, 0]
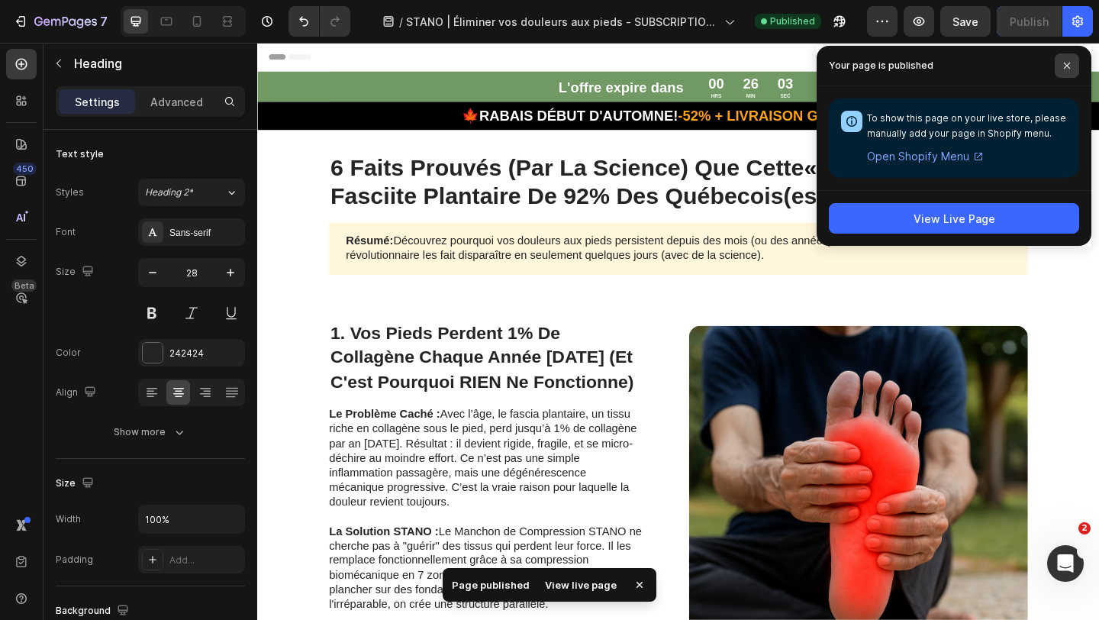
click at [1072, 72] on span at bounding box center [1067, 65] width 24 height 24
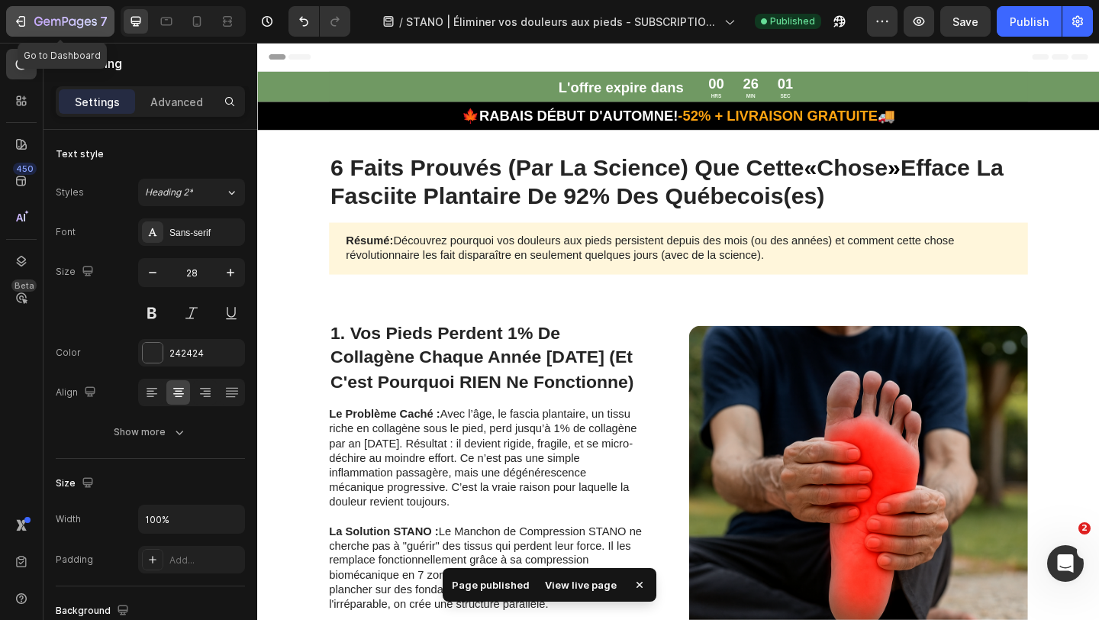
click at [16, 24] on icon "button" at bounding box center [20, 21] width 15 height 15
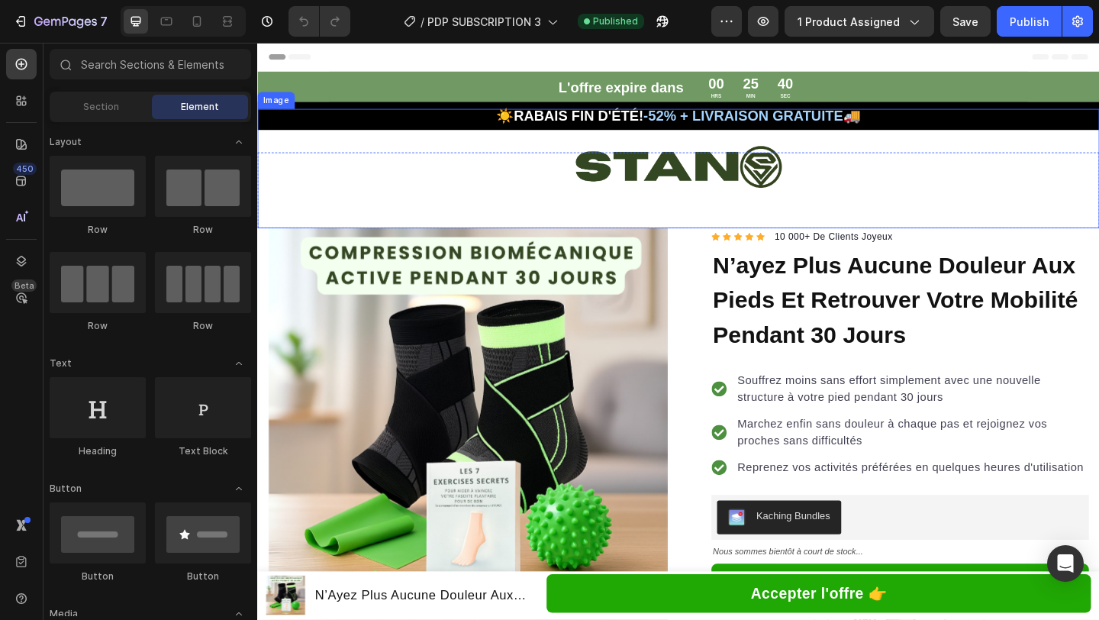
click at [545, 118] on div at bounding box center [715, 179] width 916 height 130
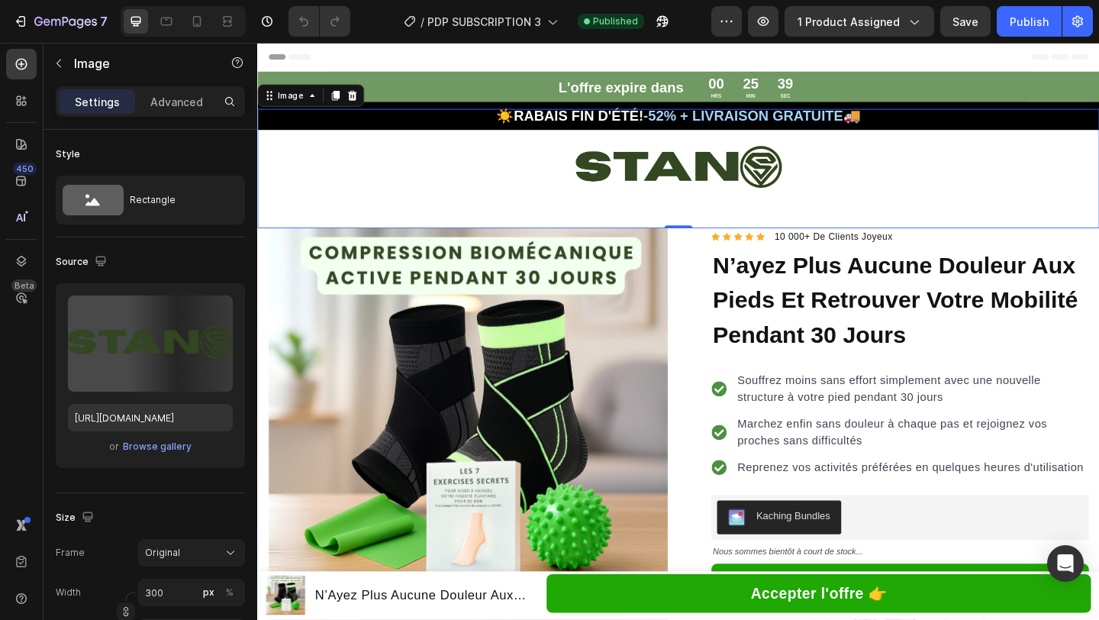
click at [545, 118] on div at bounding box center [715, 179] width 916 height 130
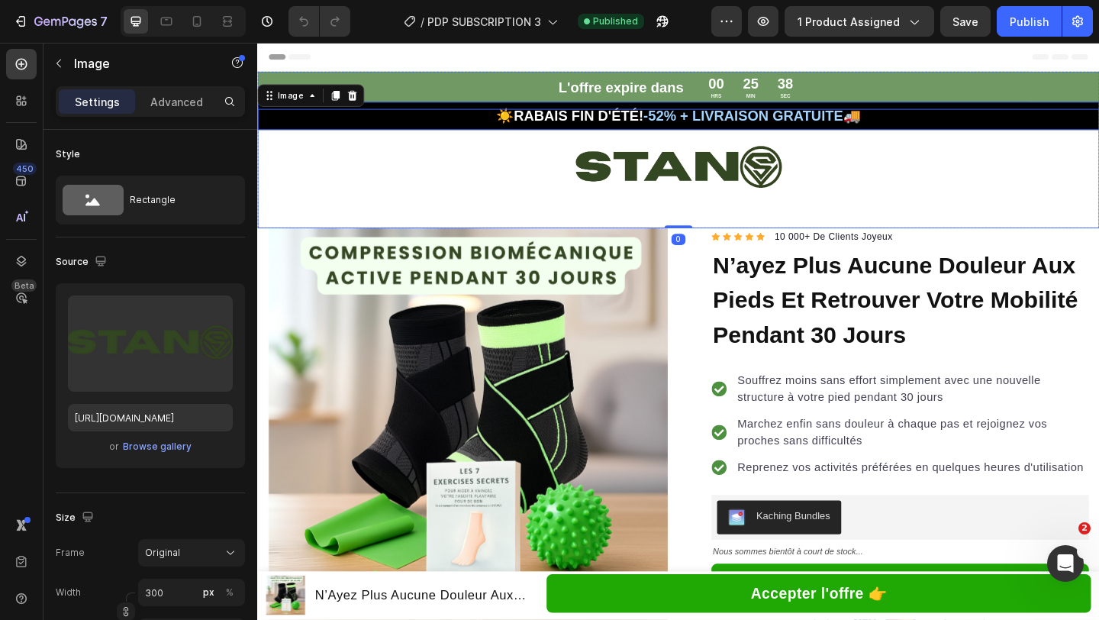
click at [543, 111] on p "☀️RABAIS FIN D'ÉTÉ! -52% + LIVRAISON GRATUITE🚚" at bounding box center [715, 121] width 913 height 27
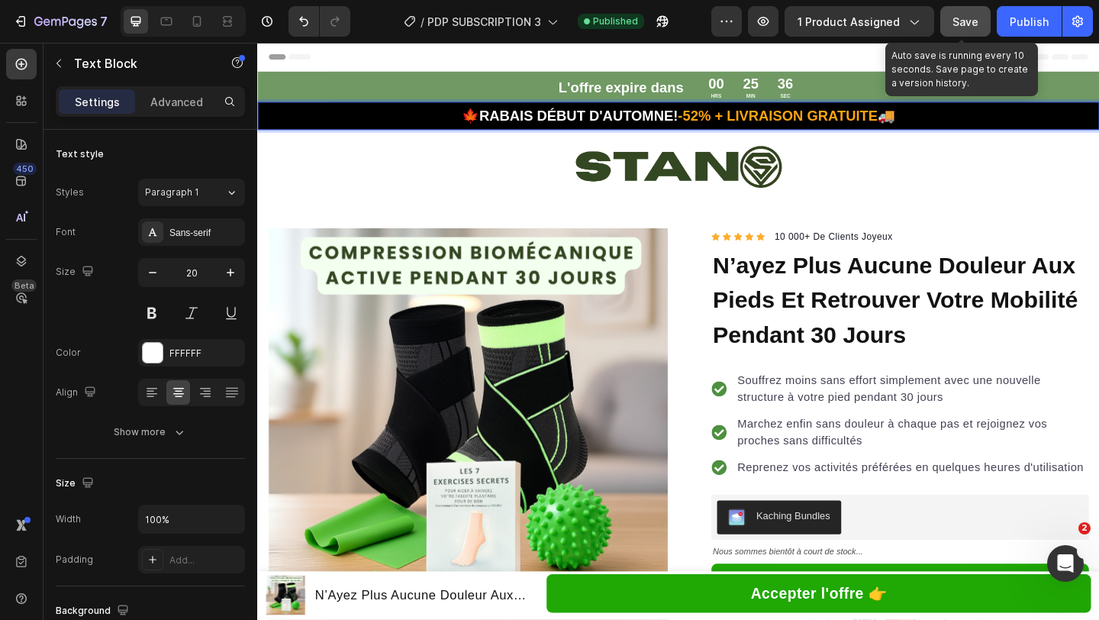
click at [949, 16] on button "Save" at bounding box center [965, 21] width 50 height 31
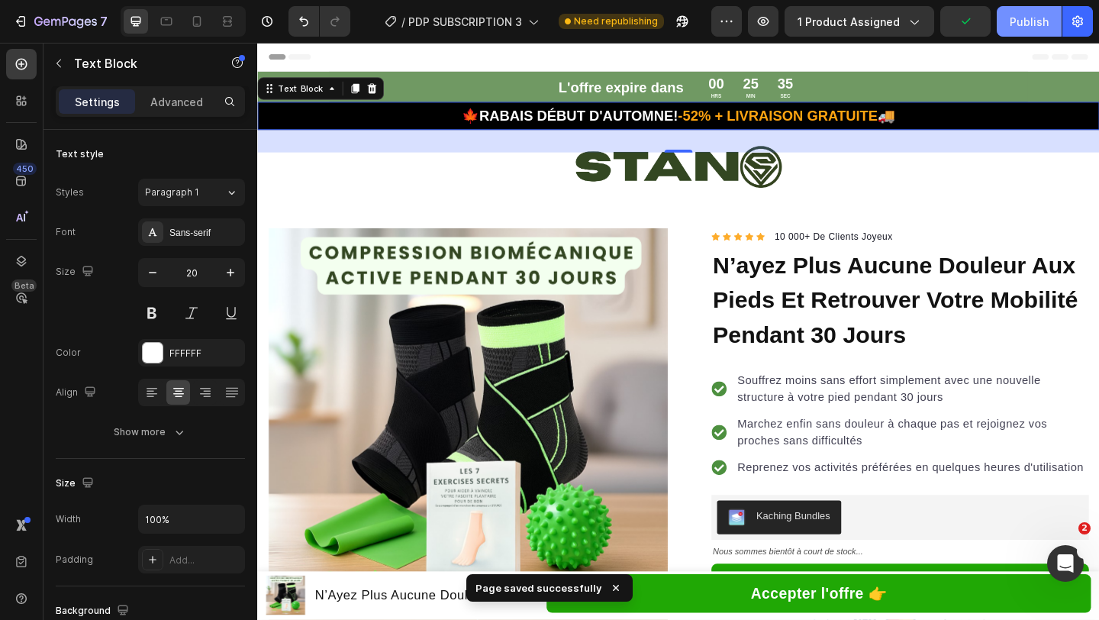
click at [1032, 14] on div "Publish" at bounding box center [1029, 22] width 39 height 16
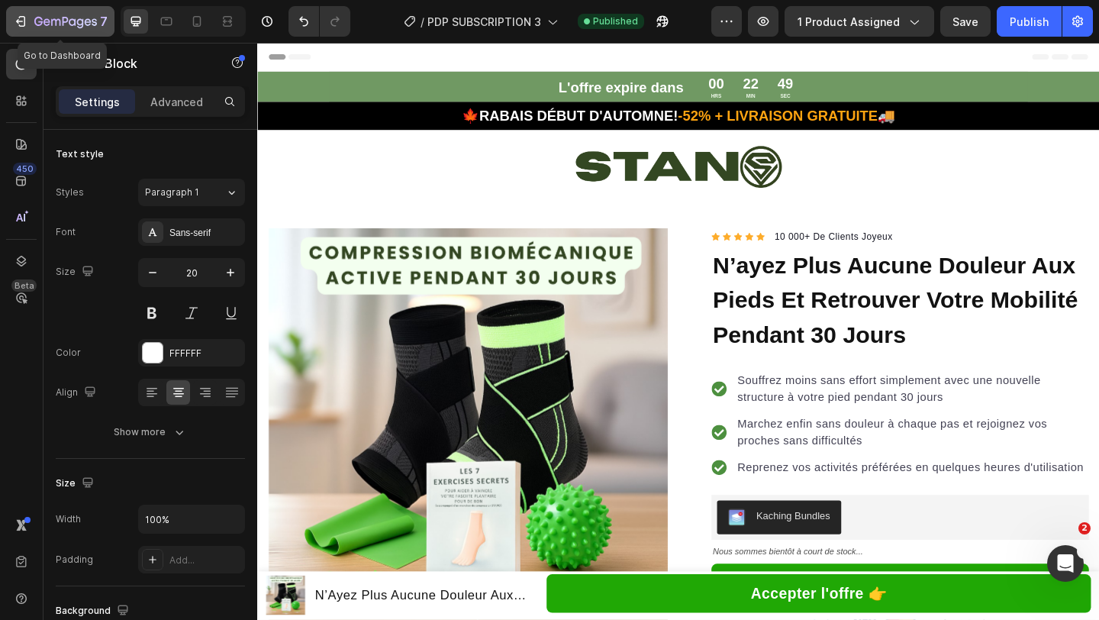
click at [71, 25] on icon "button" at bounding box center [72, 21] width 7 height 7
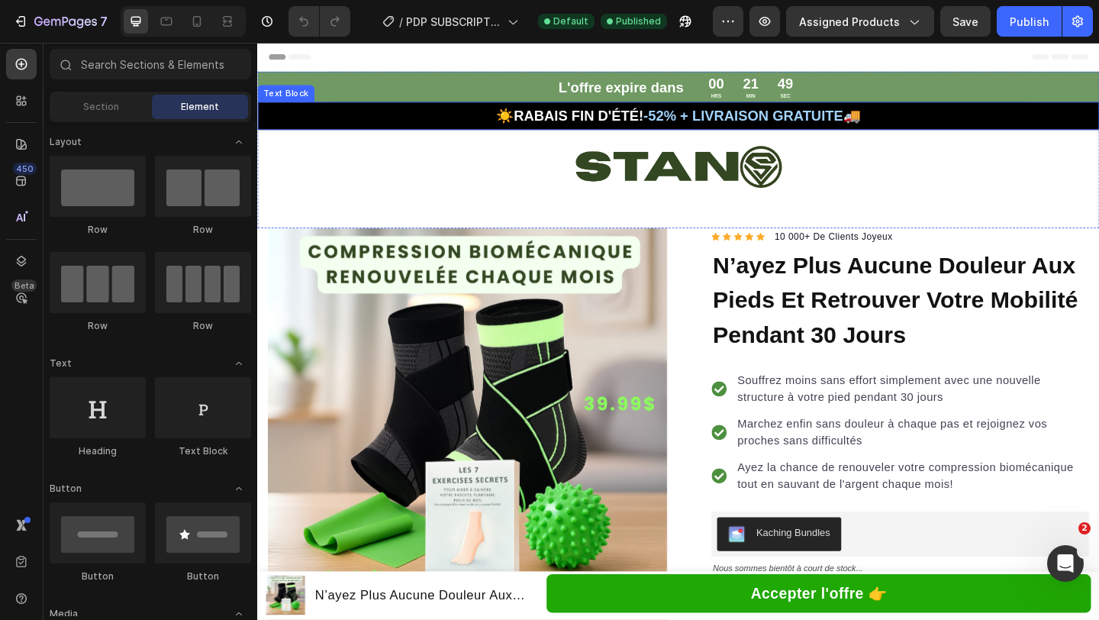
click at [812, 107] on div "☀️RABAIS FIN D'ÉTÉ! -52% + LIVRAISON GRATUITE🚚" at bounding box center [715, 122] width 916 height 31
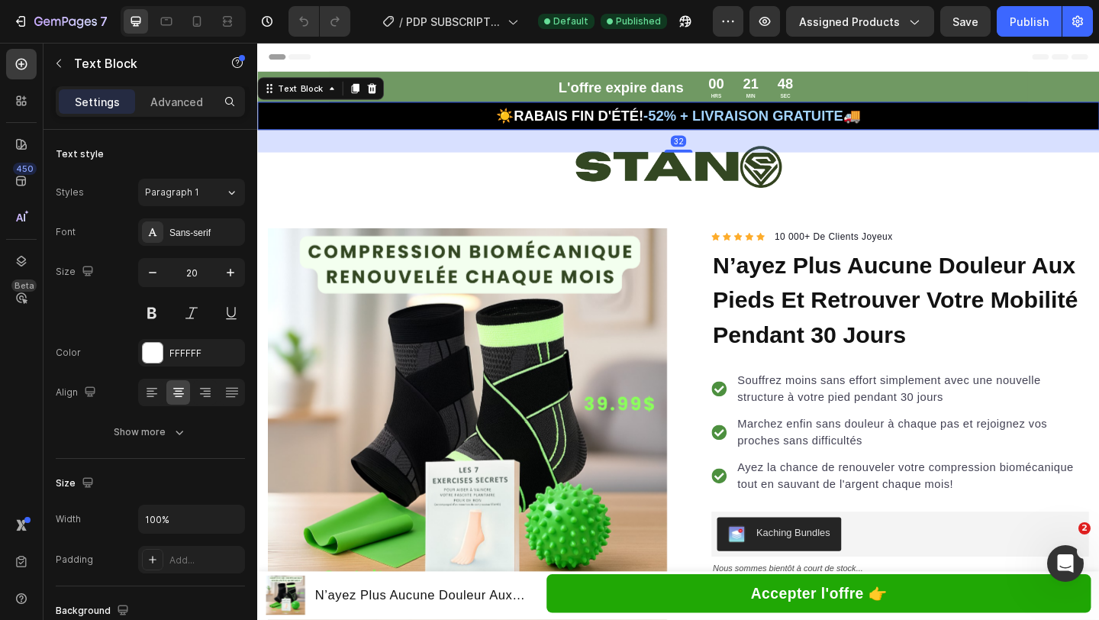
click at [813, 110] on p "☀️RABAIS FIN D'ÉTÉ! -52% + LIVRAISON GRATUITE🚚" at bounding box center [715, 121] width 913 height 27
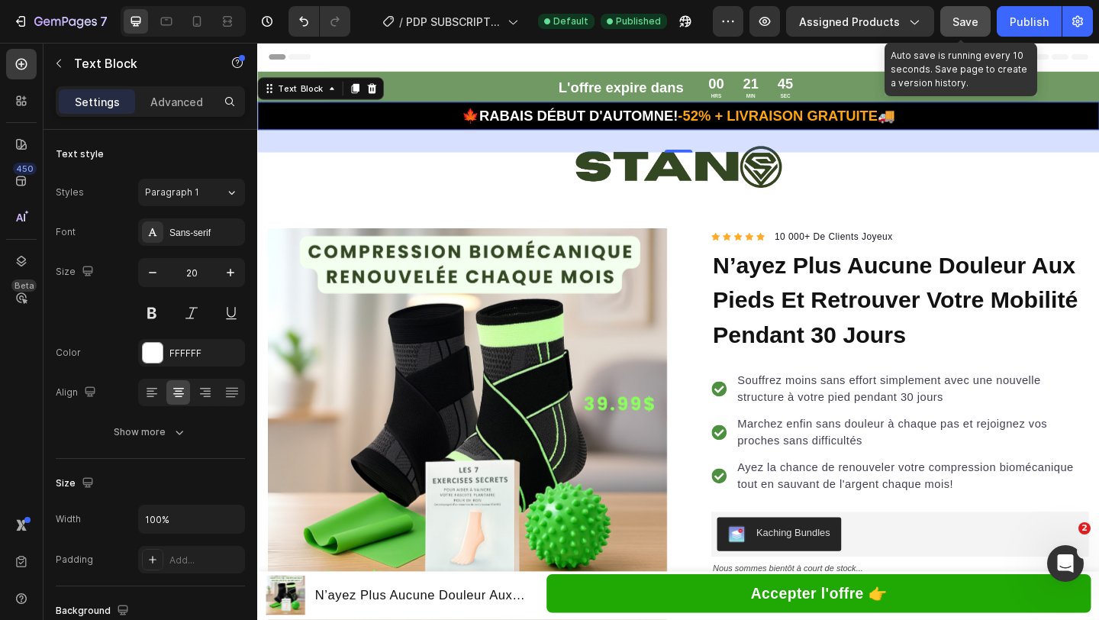
click at [958, 28] on div "Save" at bounding box center [965, 22] width 26 height 16
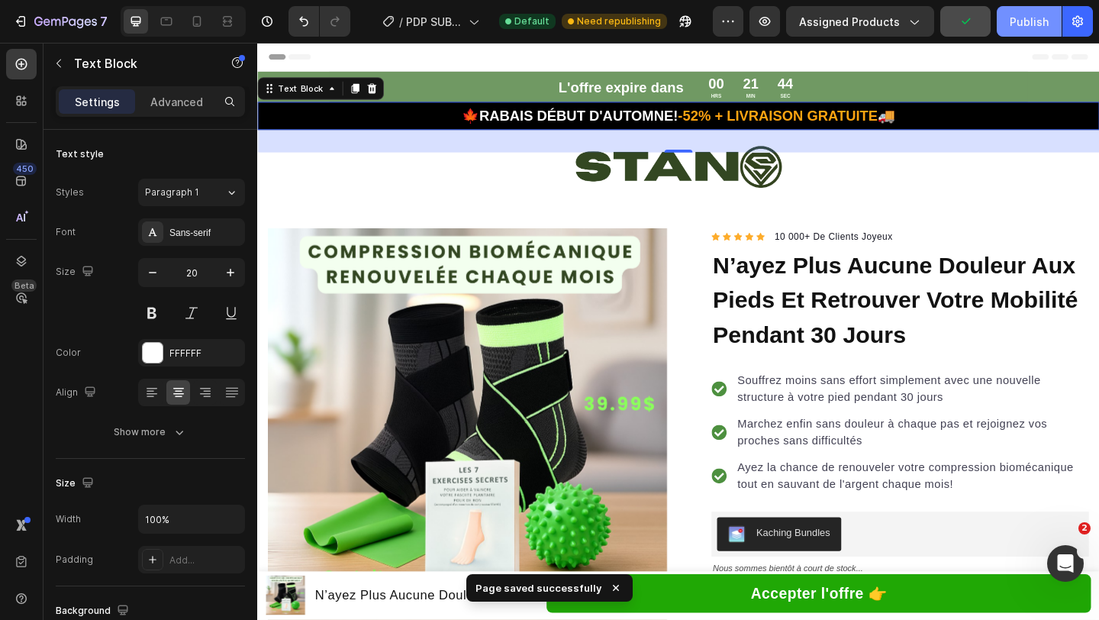
click at [1025, 21] on div "Publish" at bounding box center [1029, 22] width 39 height 16
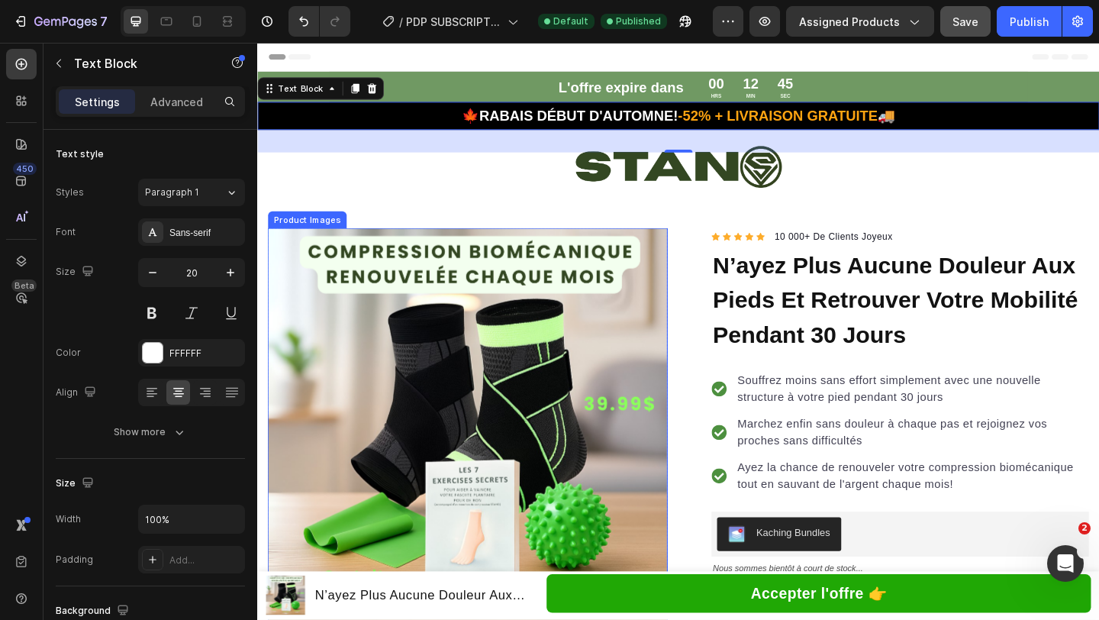
scroll to position [11, 0]
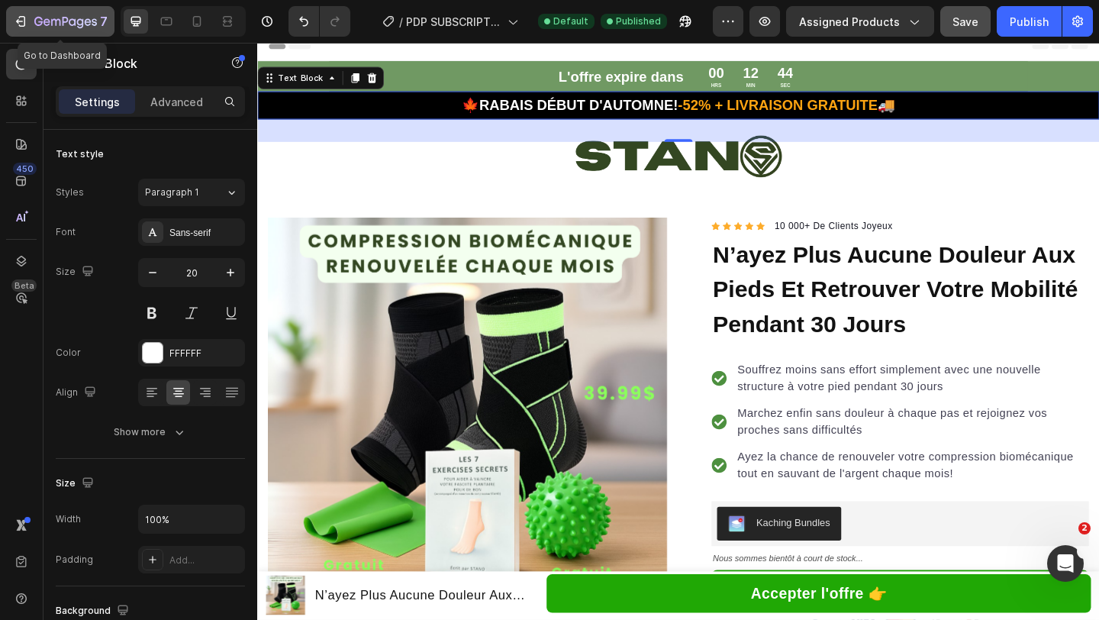
click at [51, 27] on icon "button" at bounding box center [65, 22] width 63 height 13
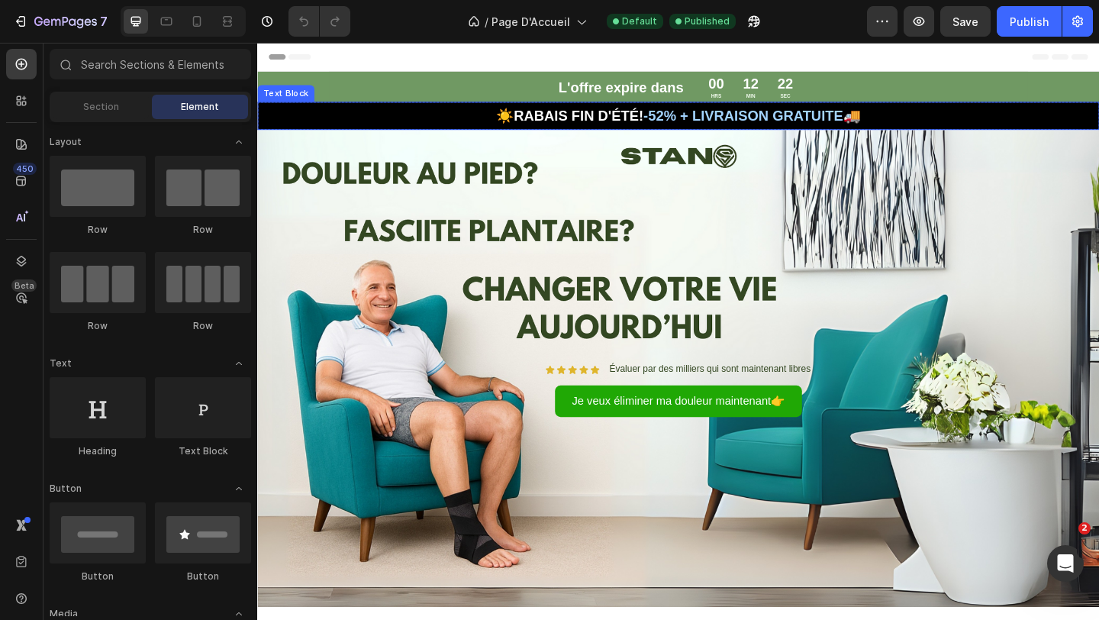
click at [585, 117] on strong "☀️RABAIS FIN D'ÉTÉ!" at bounding box center [597, 122] width 160 height 17
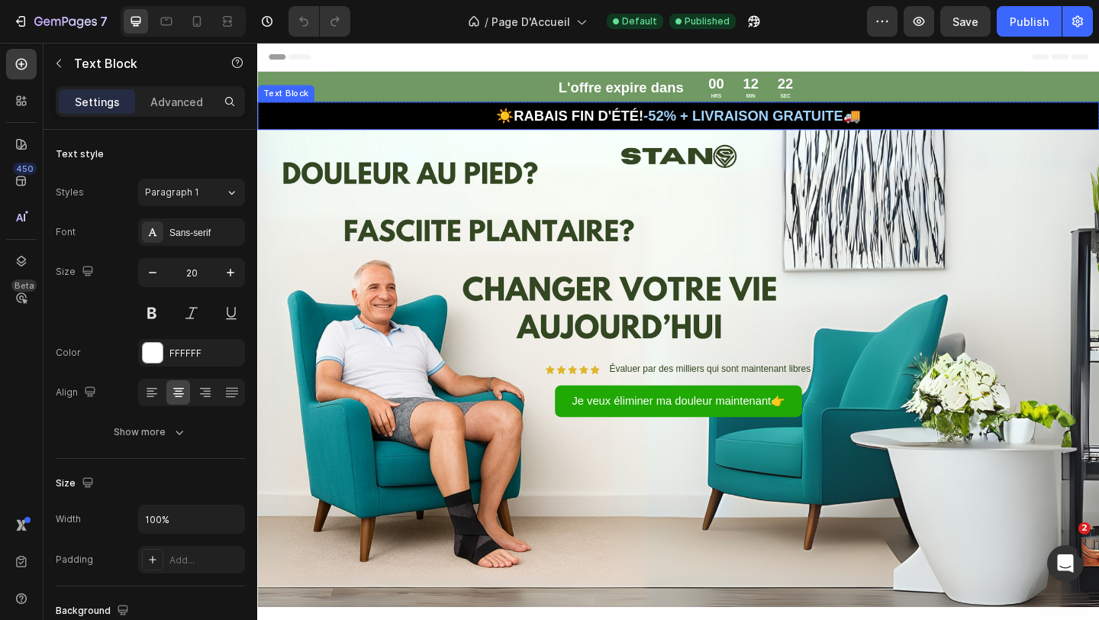
click at [585, 117] on strong "☀️RABAIS FIN D'ÉTÉ!" at bounding box center [597, 122] width 160 height 17
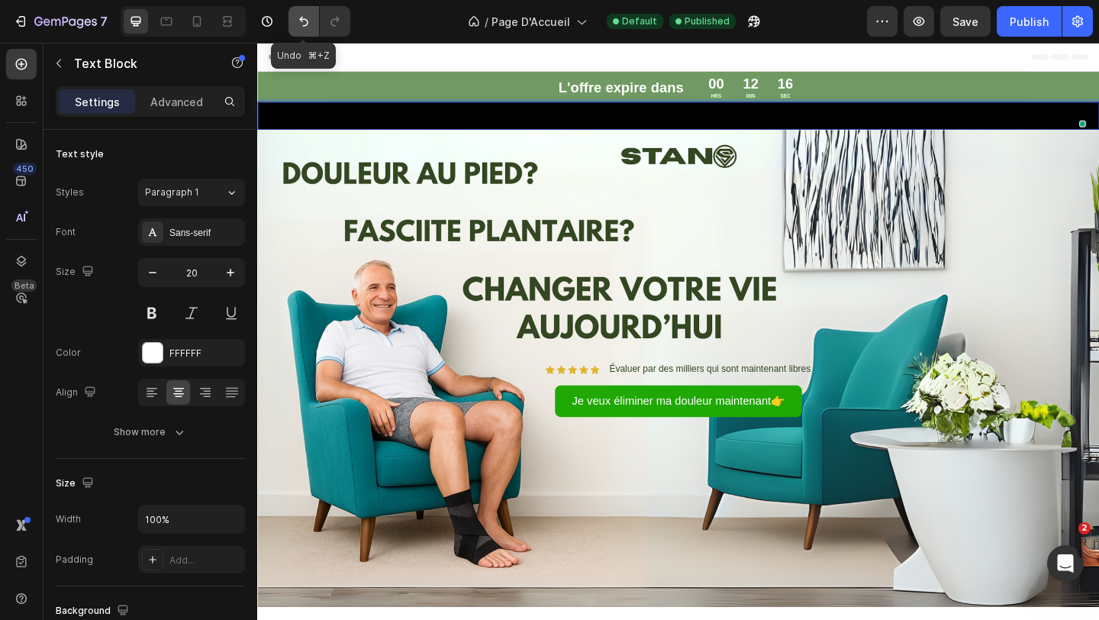
click at [308, 31] on button "Undo/Redo" at bounding box center [303, 21] width 31 height 31
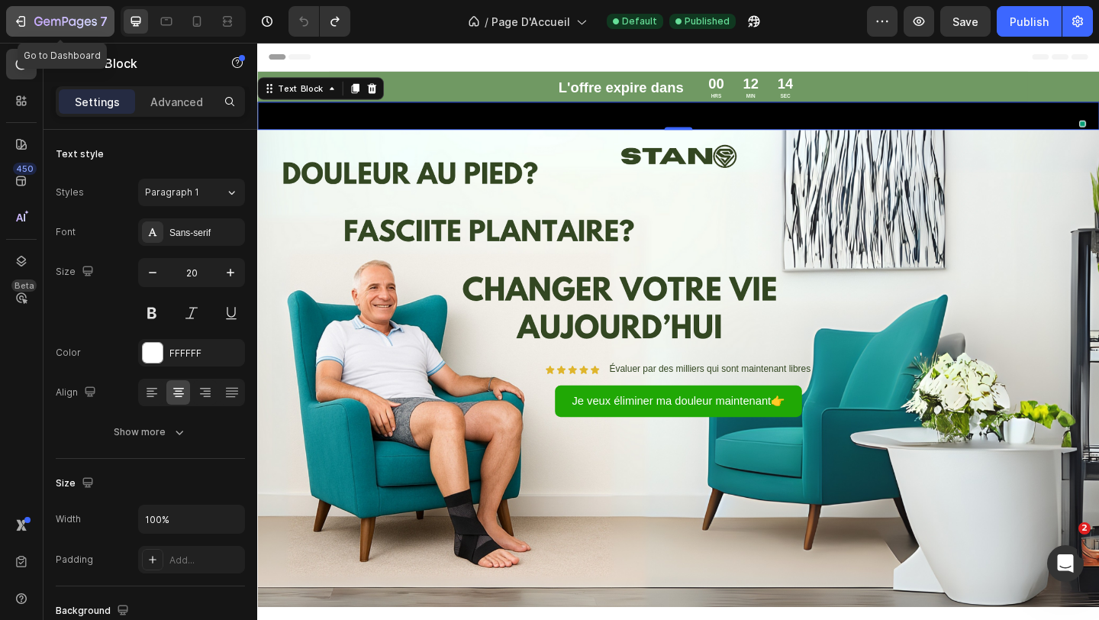
click at [78, 33] on button "7" at bounding box center [60, 21] width 108 height 31
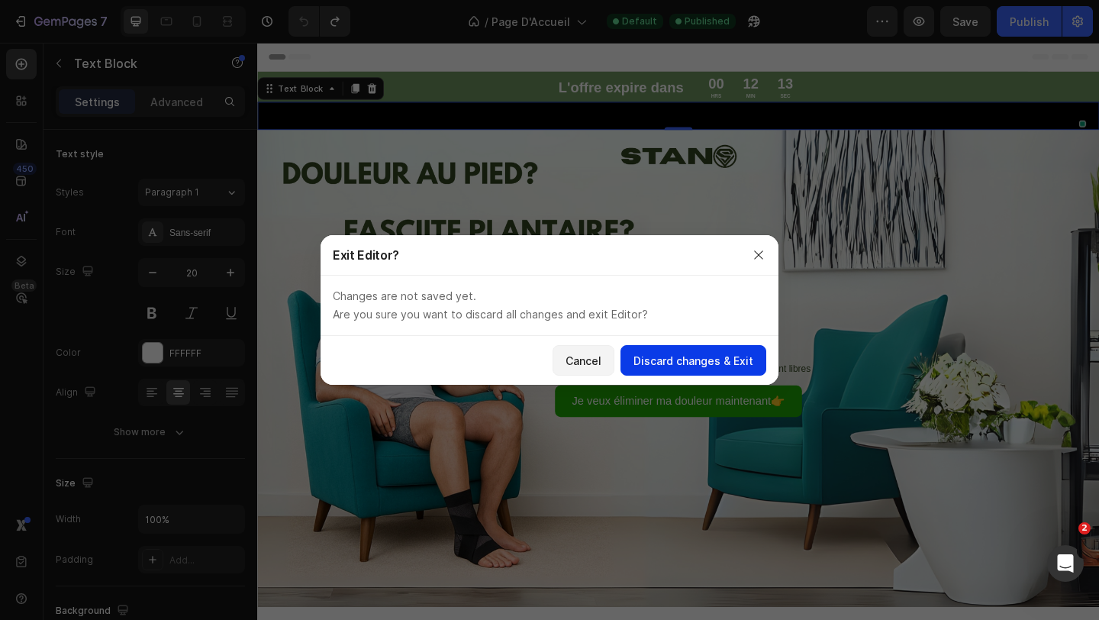
click at [662, 353] on div "Discard changes & Exit" at bounding box center [693, 361] width 120 height 16
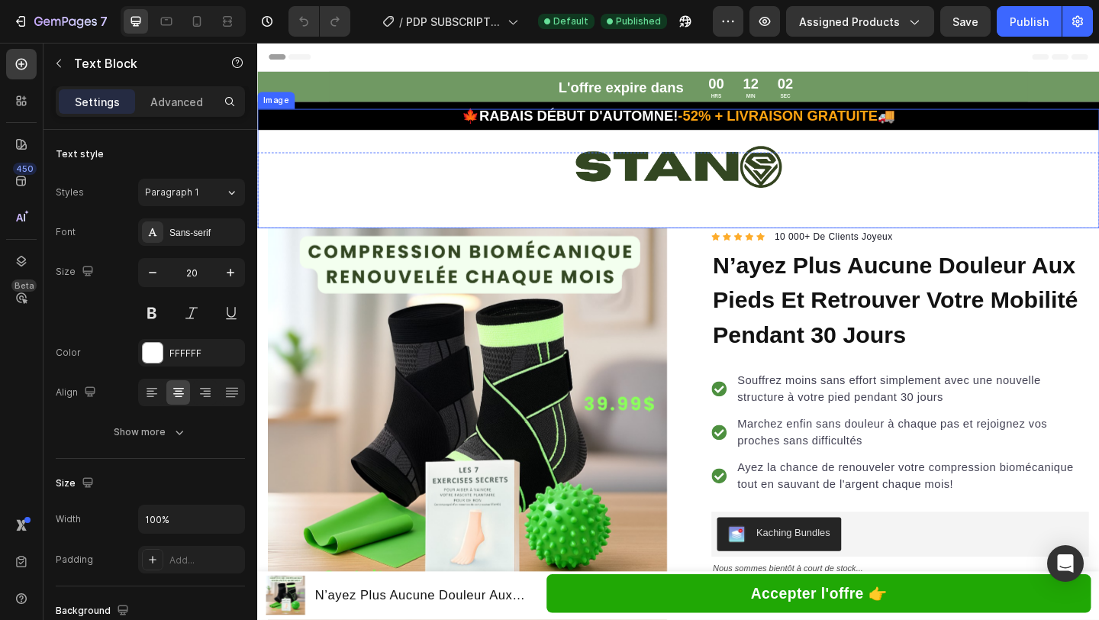
click at [649, 111] on p "🍁RABAIS DÉBUT D'AUTOMNE! -52% + LIVRAISON GRATUITE 🚚" at bounding box center [715, 121] width 913 height 27
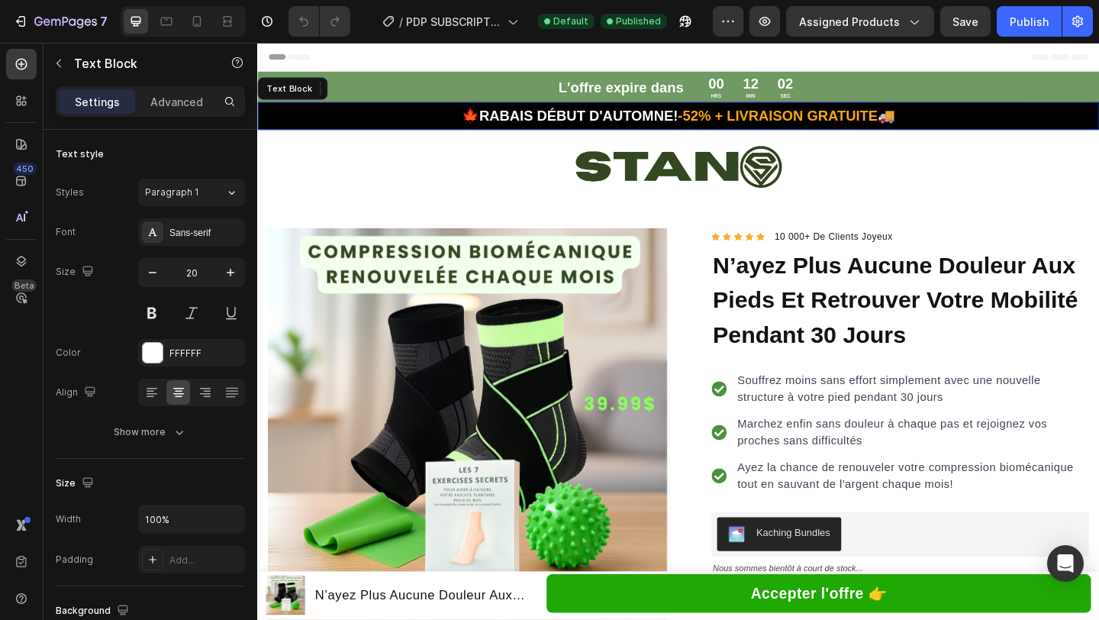
click at [649, 111] on p "🍁RABAIS DÉBUT D'AUTOMNE! -52% + LIVRAISON GRATUITE 🚚" at bounding box center [715, 121] width 913 height 27
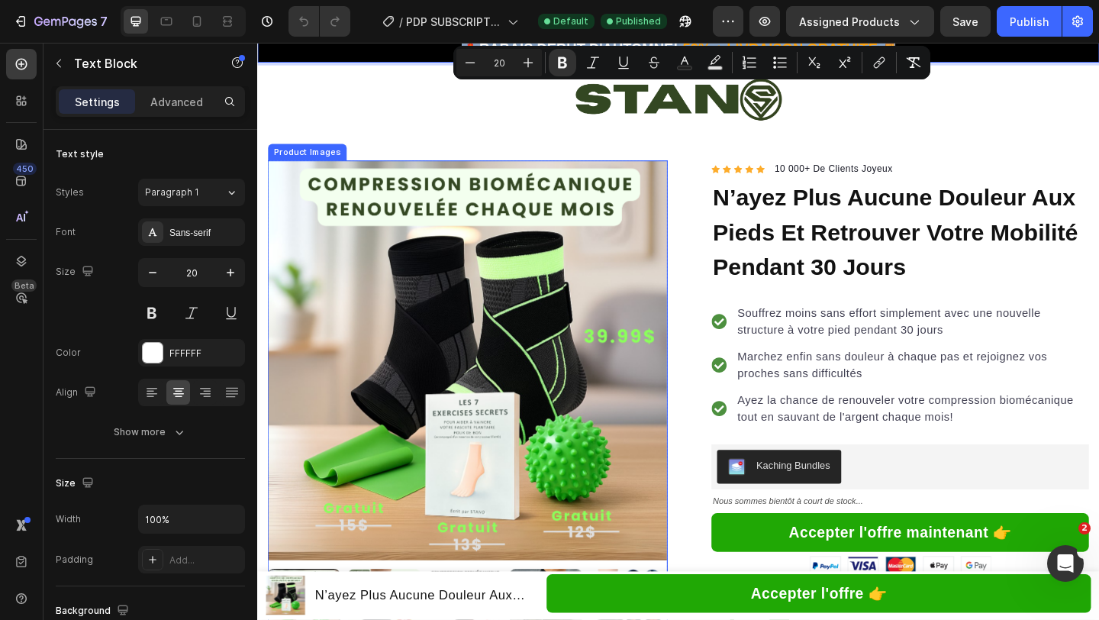
scroll to position [454, 0]
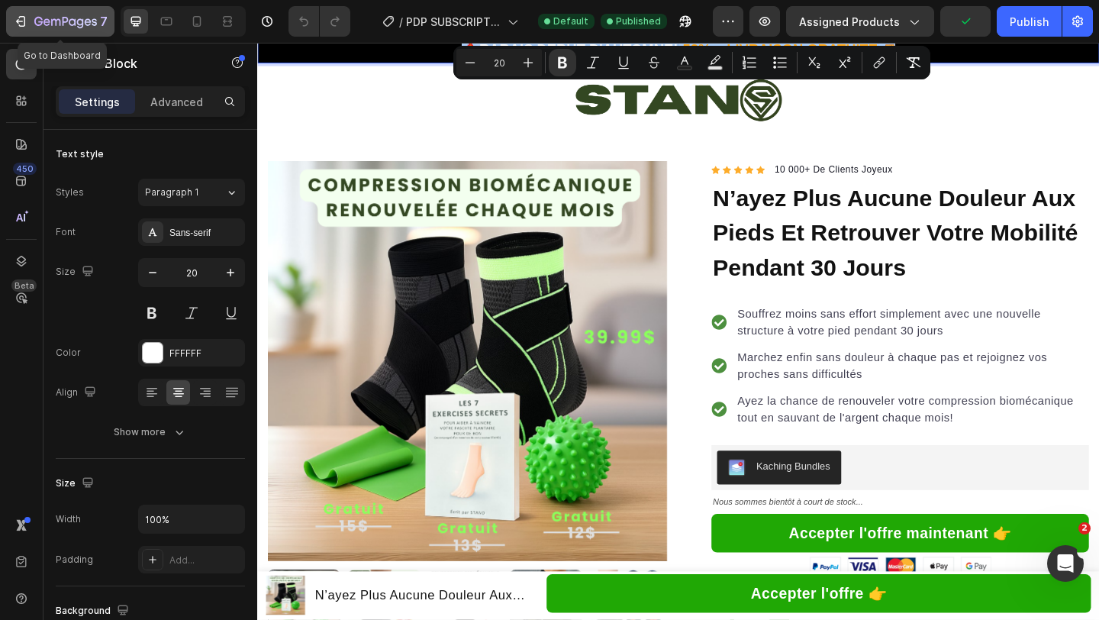
click at [101, 21] on p "7" at bounding box center [104, 21] width 8 height 18
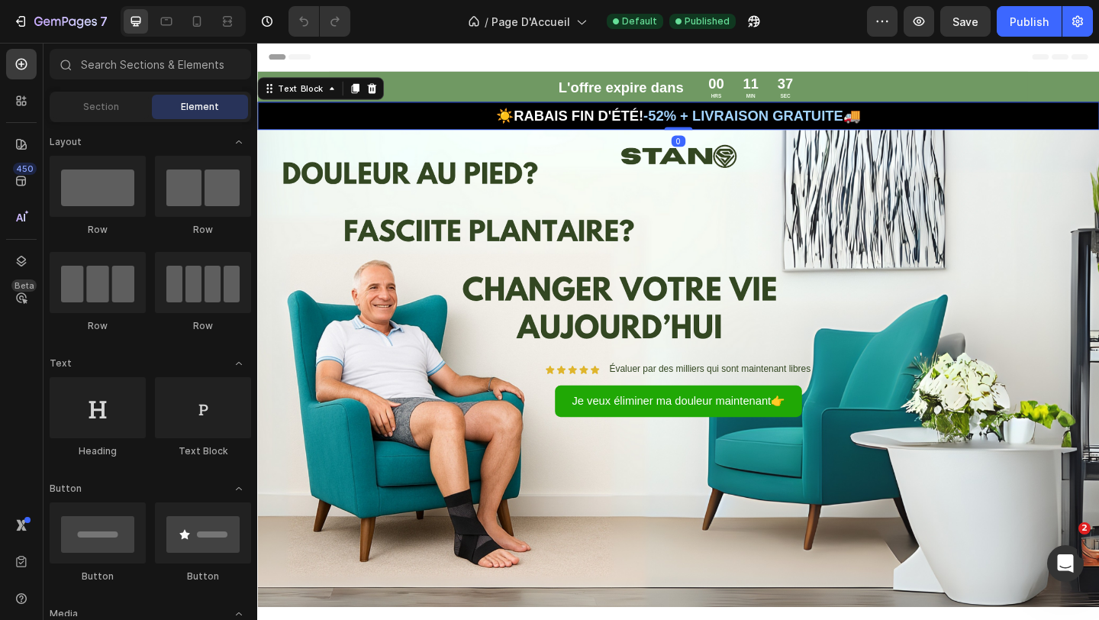
click at [749, 112] on p "☀️RABAIS FIN D'ÉTÉ! -52% + LIVRAISON GRATUITE🚚" at bounding box center [715, 121] width 913 height 27
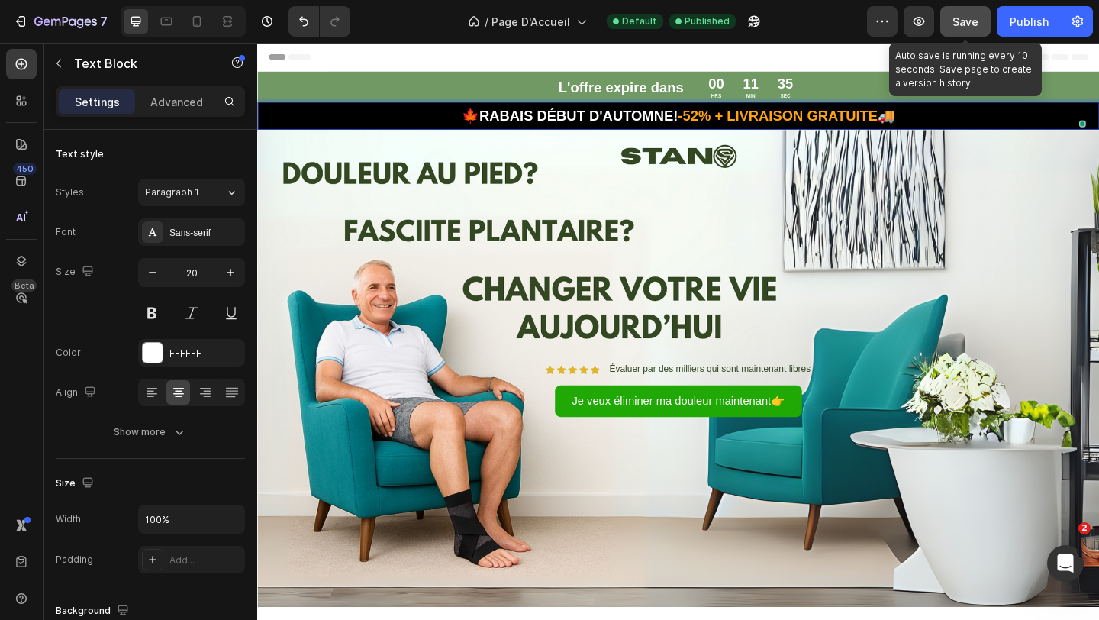
drag, startPoint x: 958, startPoint y: 18, endPoint x: 975, endPoint y: 17, distance: 17.6
click at [958, 18] on span "Save" at bounding box center [965, 21] width 26 height 13
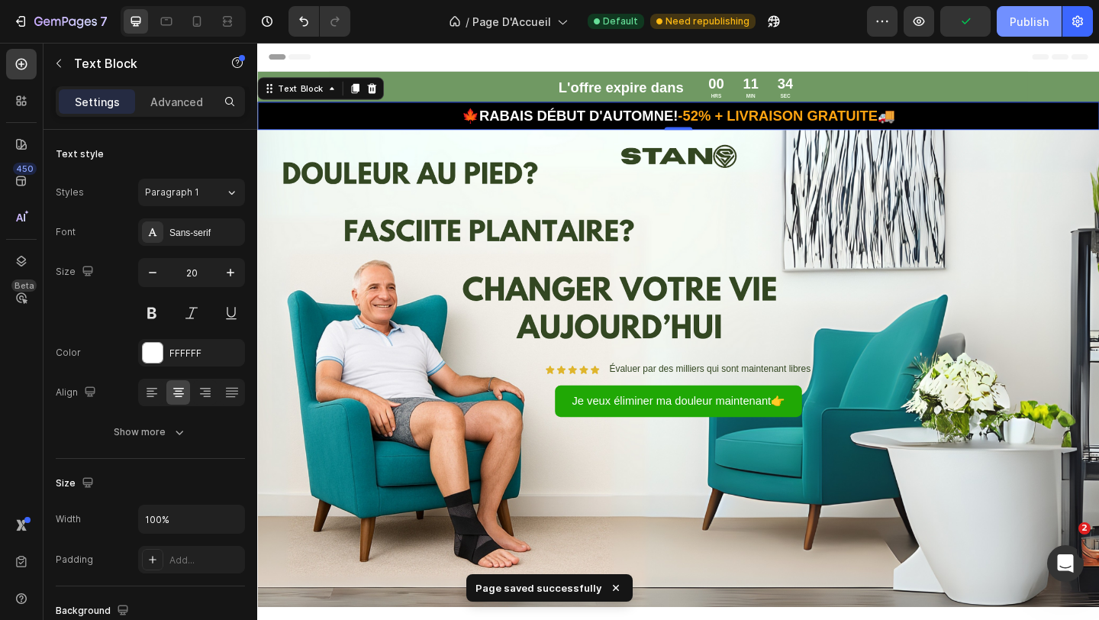
click at [1016, 14] on div "Publish" at bounding box center [1029, 22] width 39 height 16
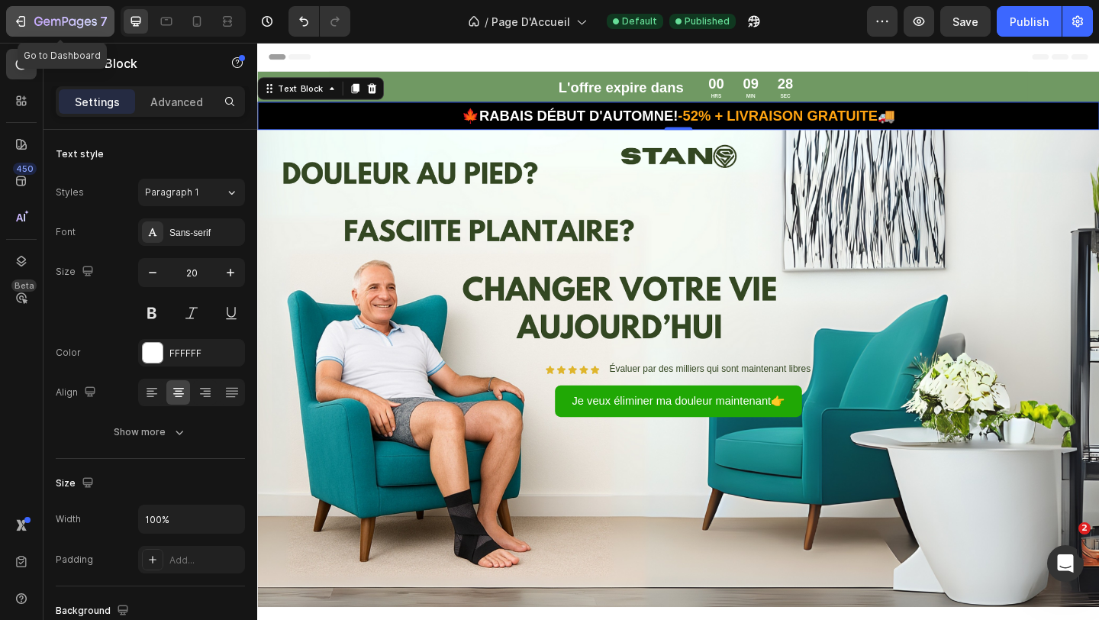
click at [77, 11] on button "7" at bounding box center [60, 21] width 108 height 31
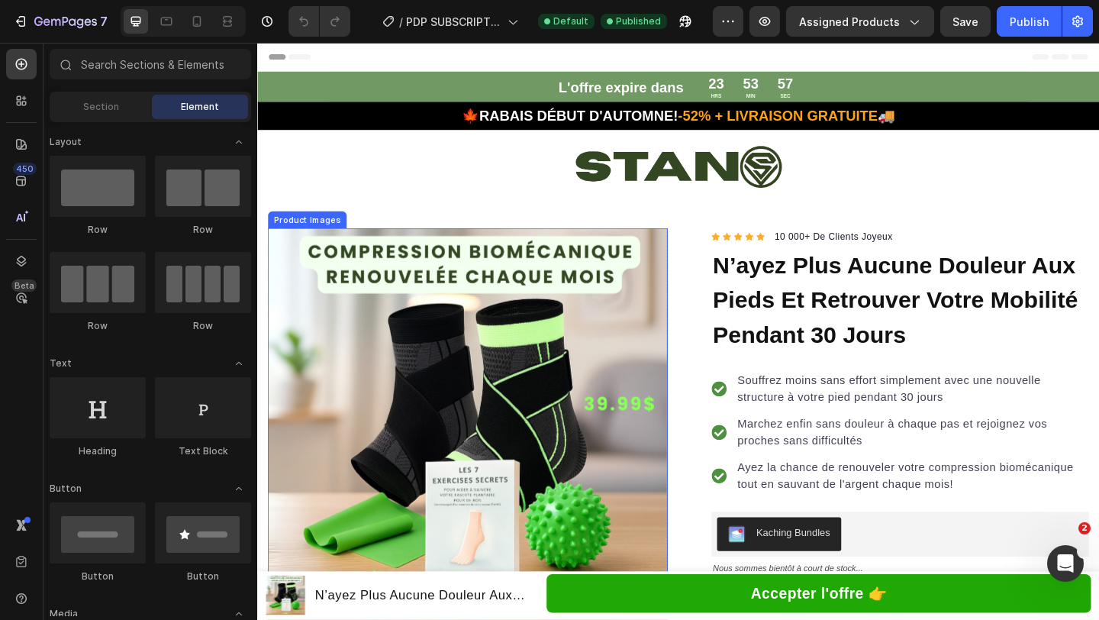
click at [553, 314] on img at bounding box center [486, 461] width 435 height 435
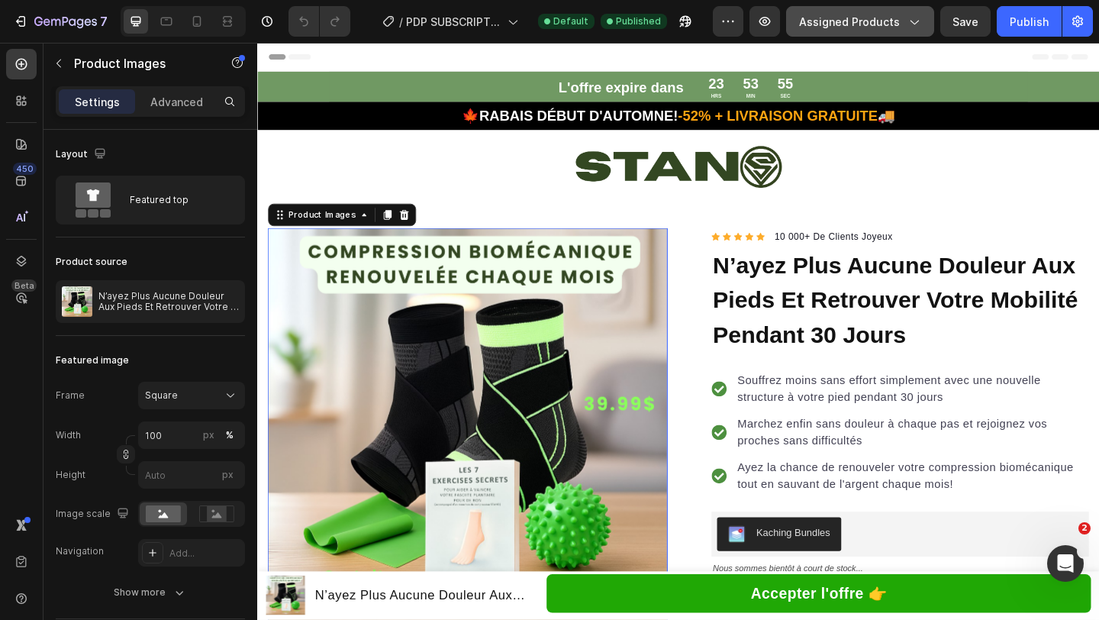
click at [846, 21] on span "Assigned Products" at bounding box center [849, 22] width 101 height 16
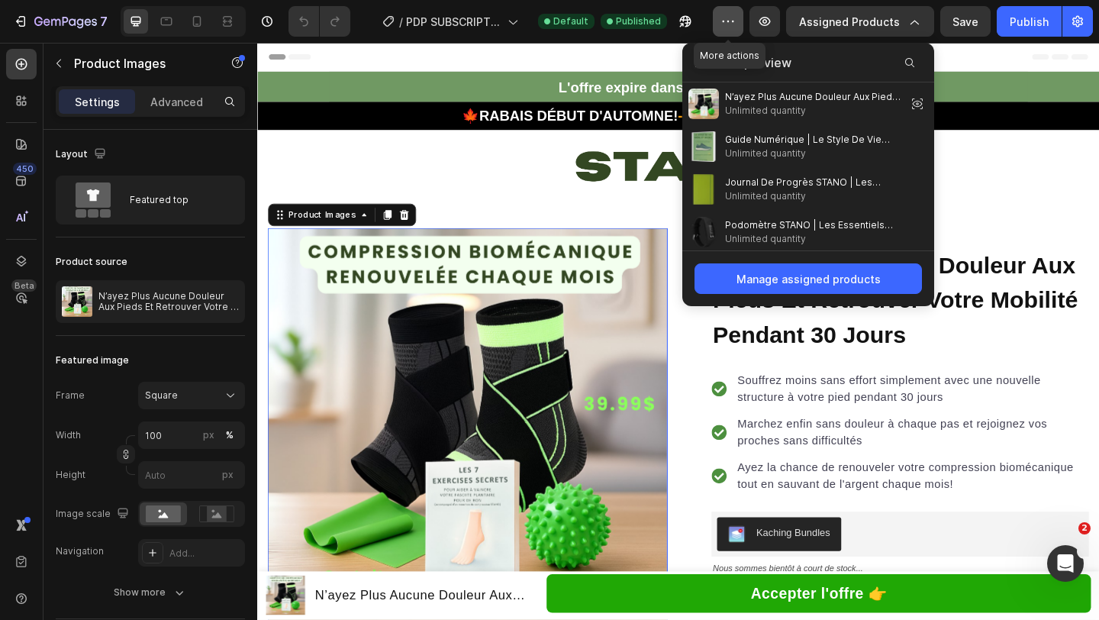
click at [734, 28] on icon "button" at bounding box center [727, 21] width 15 height 15
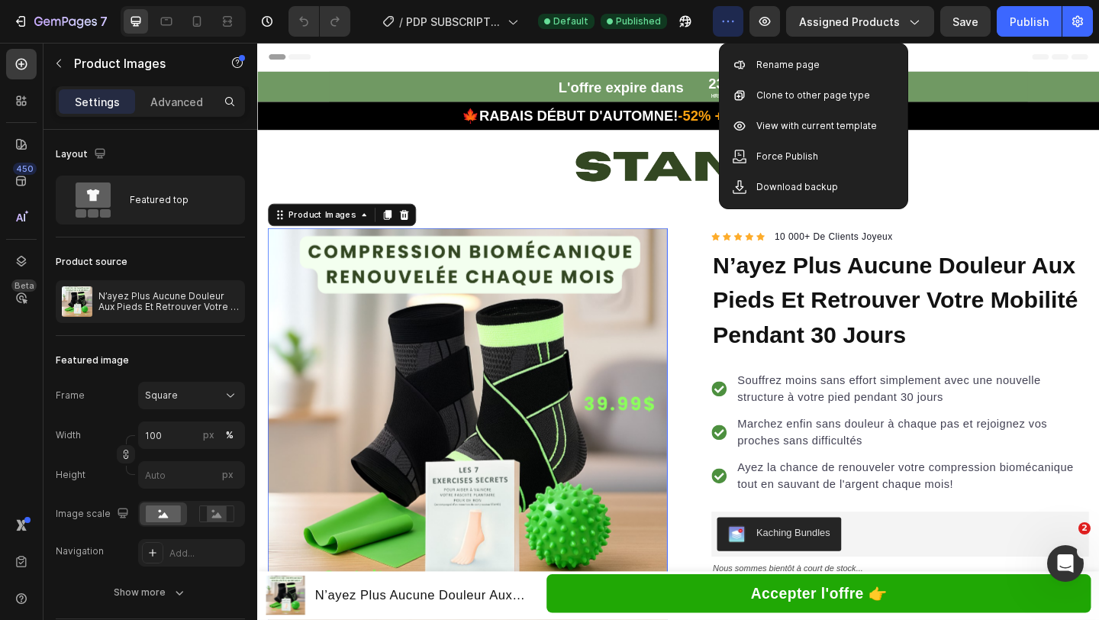
click at [737, 30] on button "button" at bounding box center [728, 21] width 31 height 31
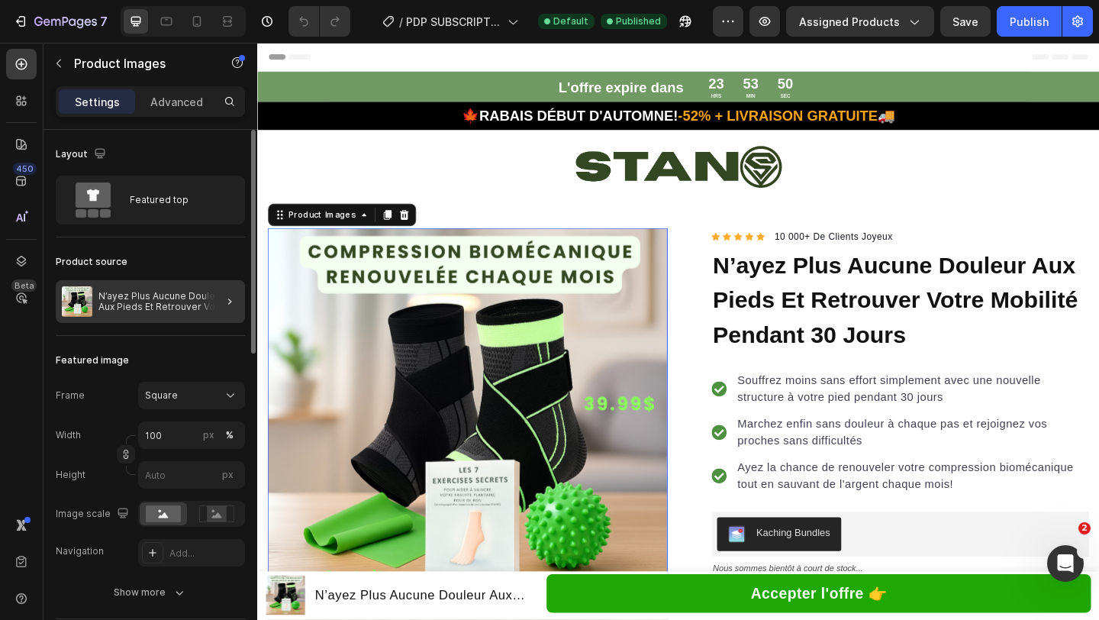
click at [208, 315] on div at bounding box center [223, 301] width 43 height 43
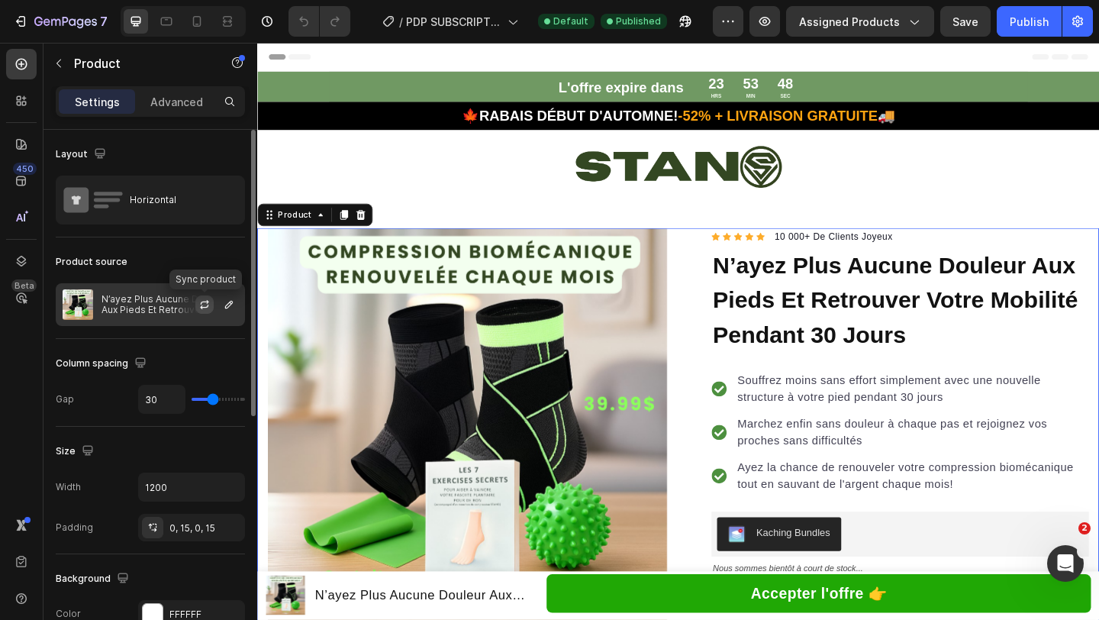
click at [208, 307] on icon "button" at bounding box center [204, 304] width 12 height 12
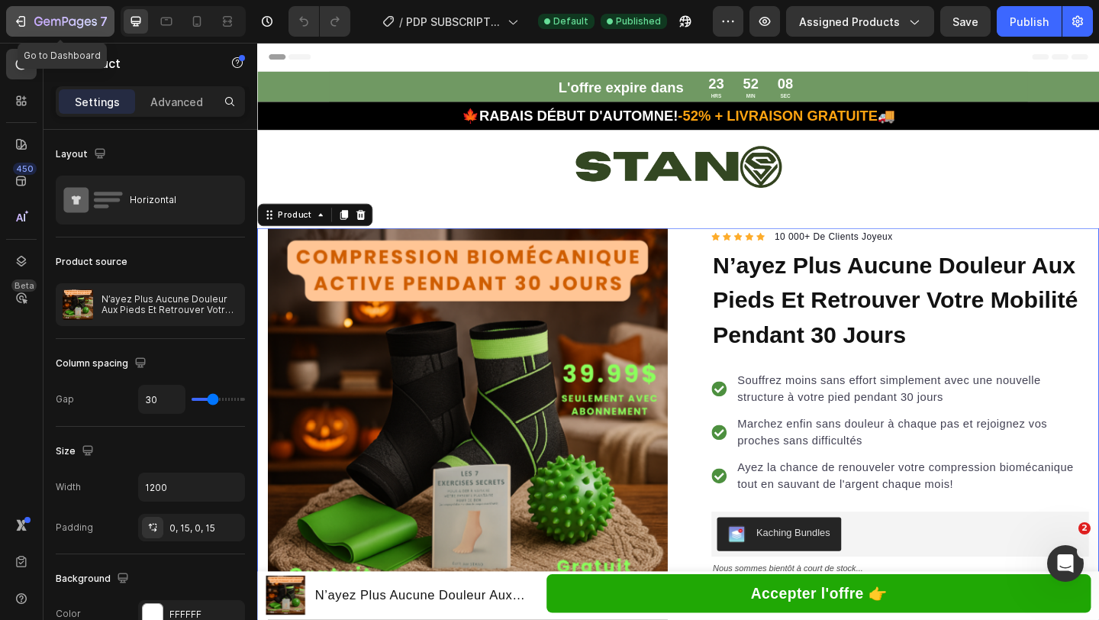
click at [87, 22] on icon "button" at bounding box center [65, 22] width 63 height 13
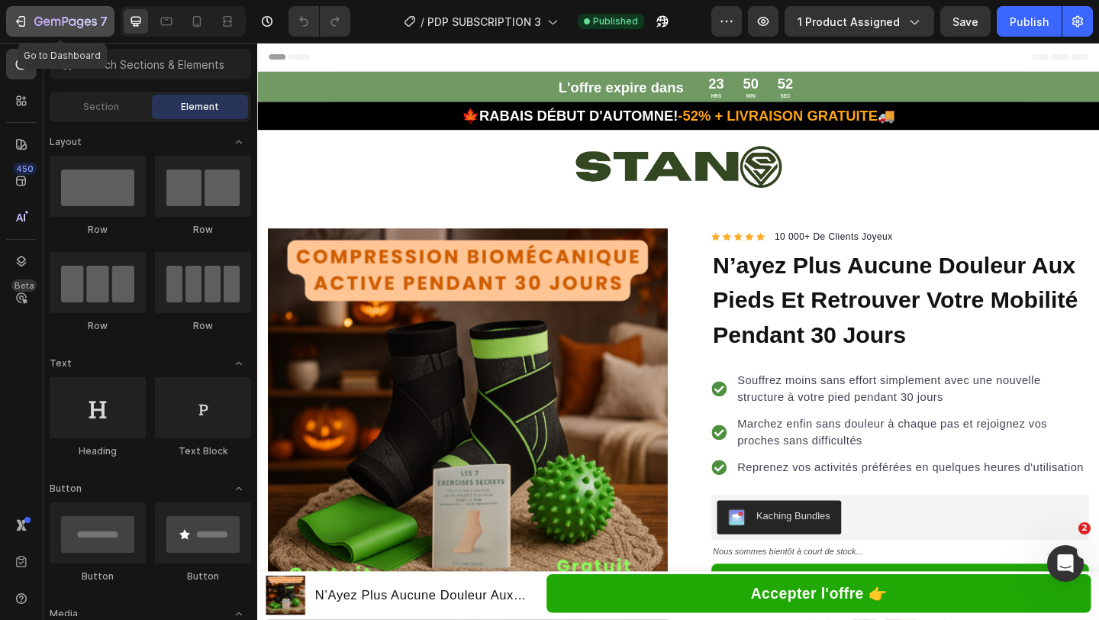
click at [14, 11] on button "7" at bounding box center [60, 21] width 108 height 31
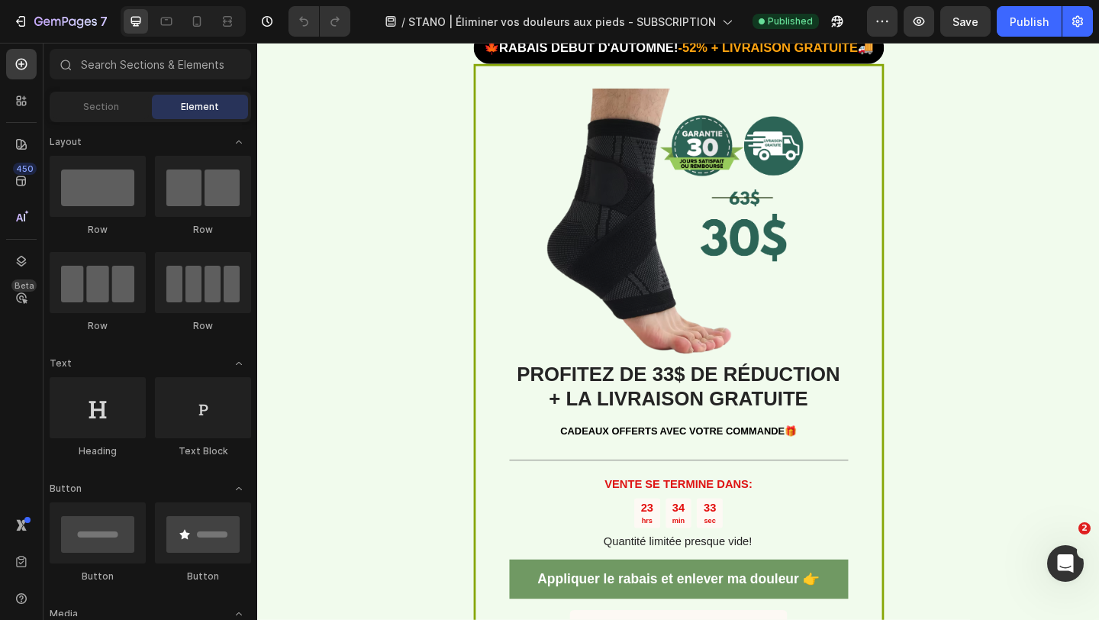
scroll to position [2855, 0]
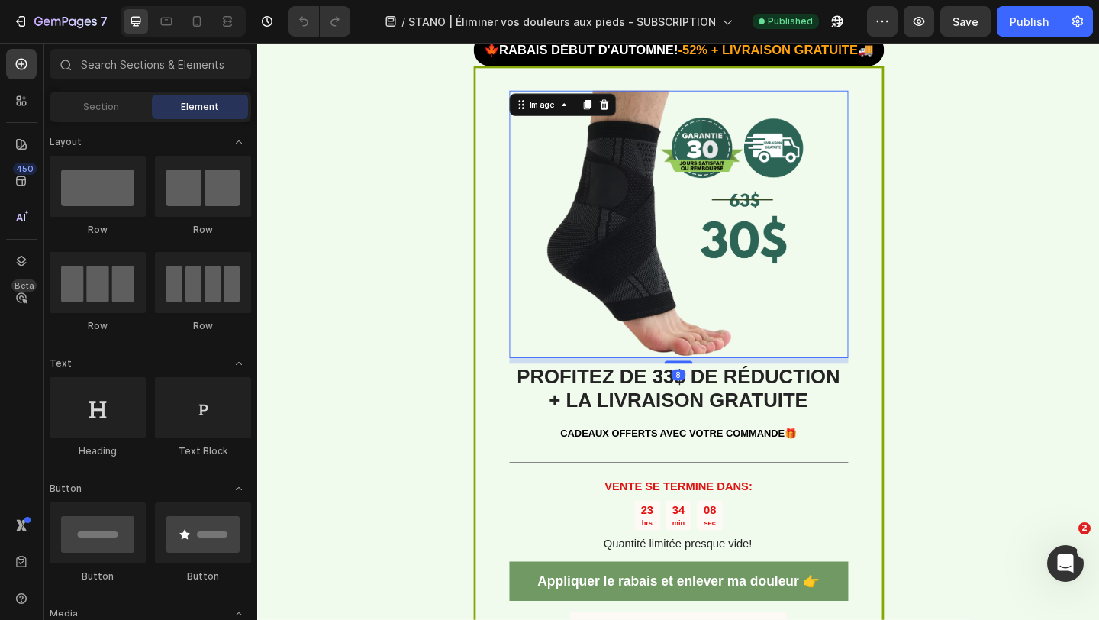
click at [720, 317] on img at bounding box center [715, 240] width 291 height 291
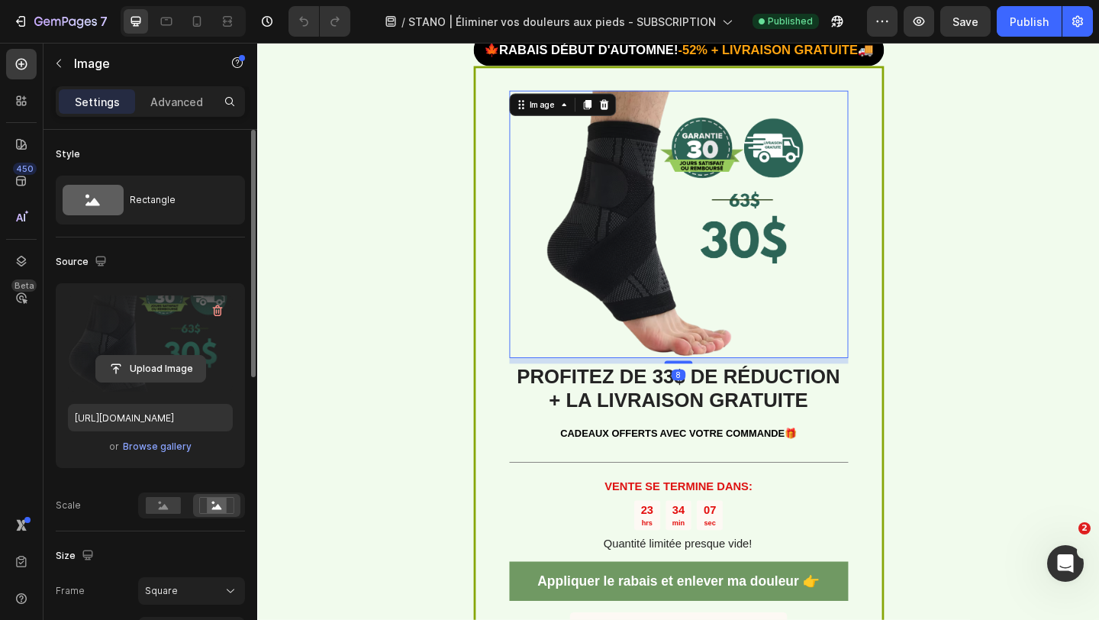
click at [185, 362] on input "file" at bounding box center [150, 369] width 109 height 26
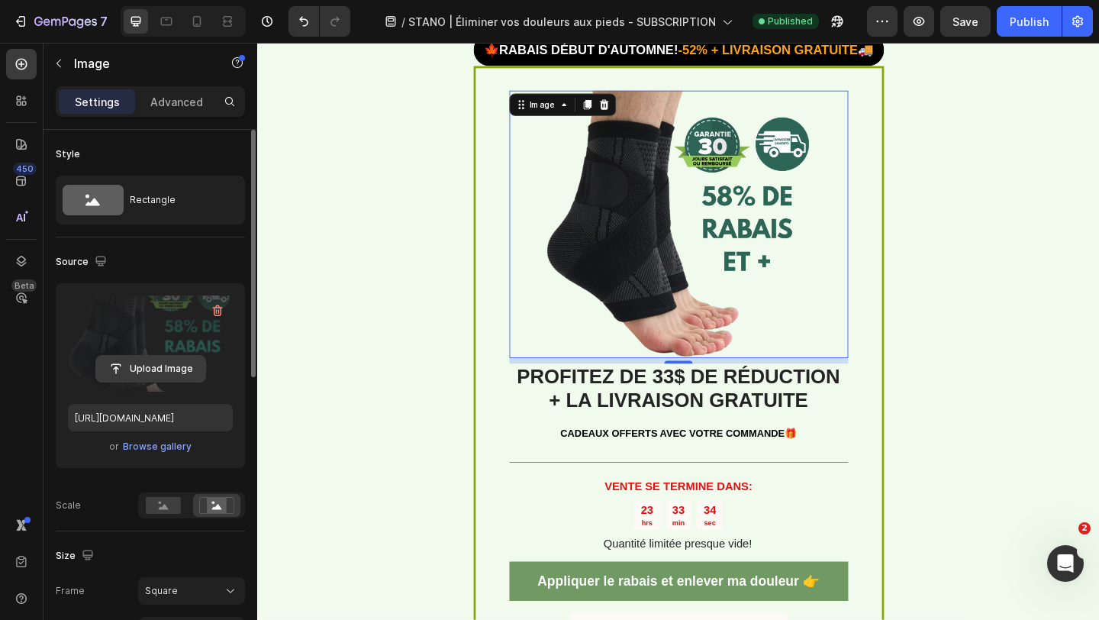
click at [172, 369] on input "file" at bounding box center [150, 369] width 109 height 26
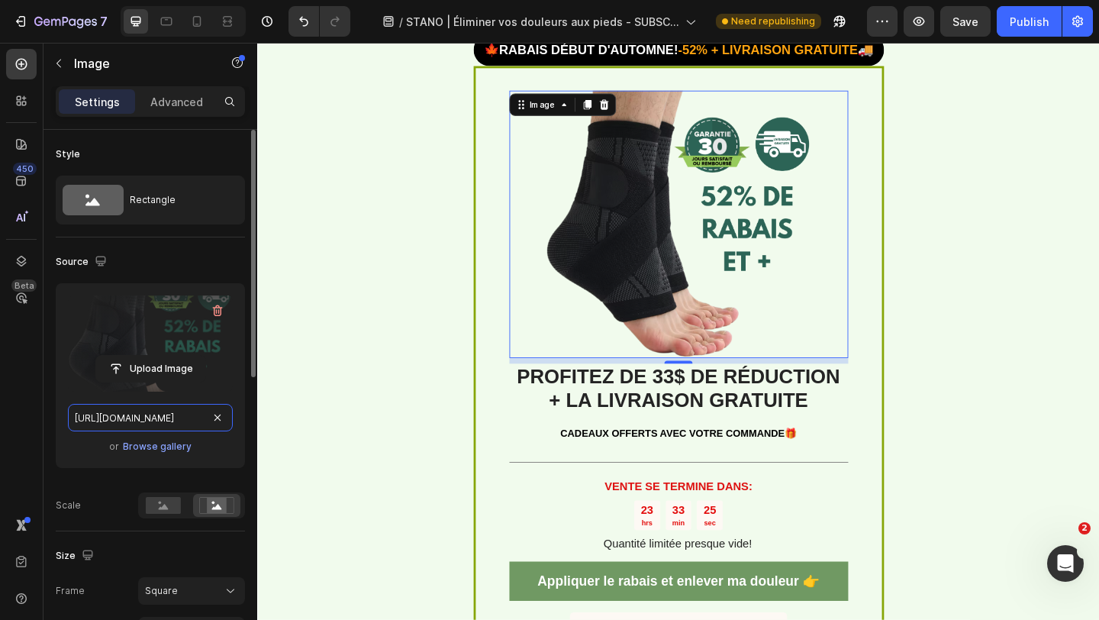
click at [182, 417] on input "[URL][DOMAIN_NAME]" at bounding box center [150, 417] width 165 height 27
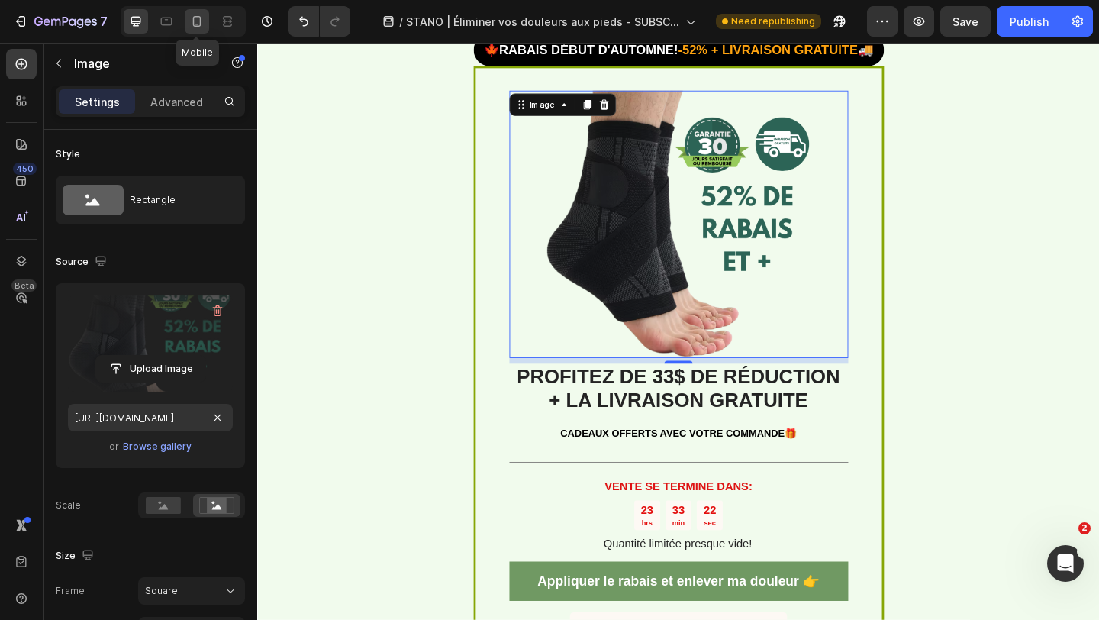
click at [192, 27] on icon at bounding box center [196, 21] width 15 height 15
type input "[URL][DOMAIN_NAME]"
type input "2000"
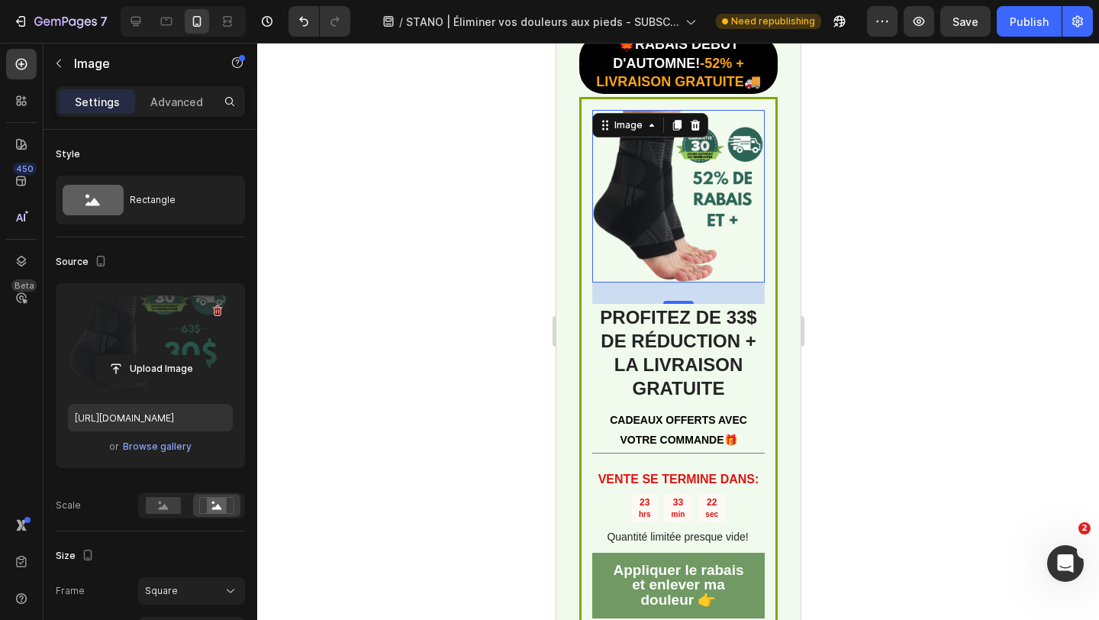
scroll to position [3075, 0]
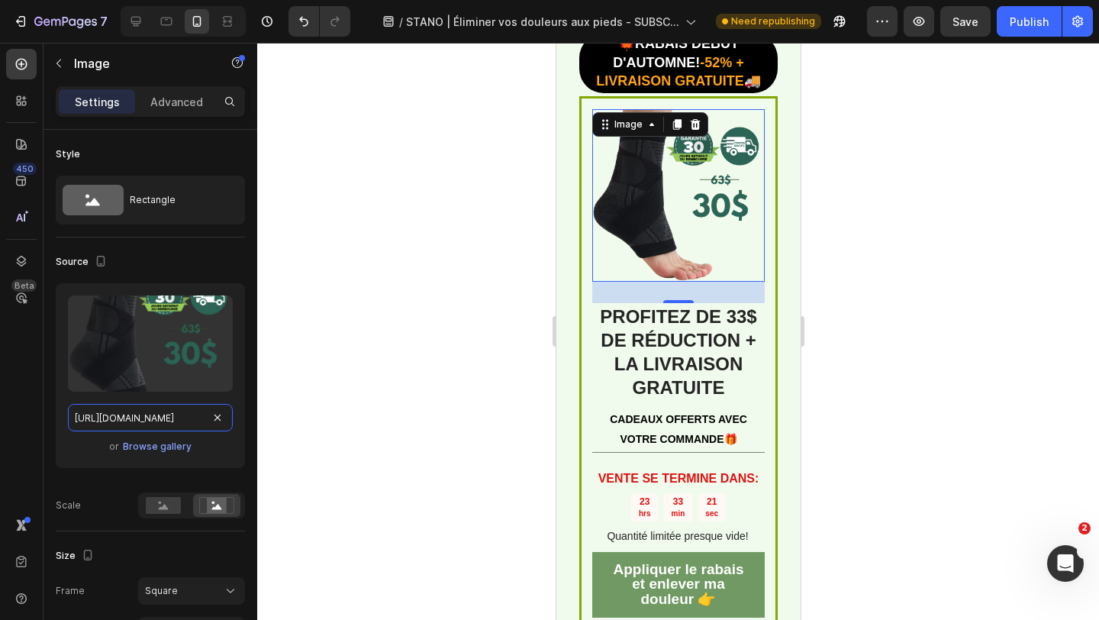
click at [156, 417] on input "[URL][DOMAIN_NAME]" at bounding box center [150, 417] width 165 height 27
paste input "ab3121d3-476c-4190-9269-edec2978a172"
type input "[URL][DOMAIN_NAME]"
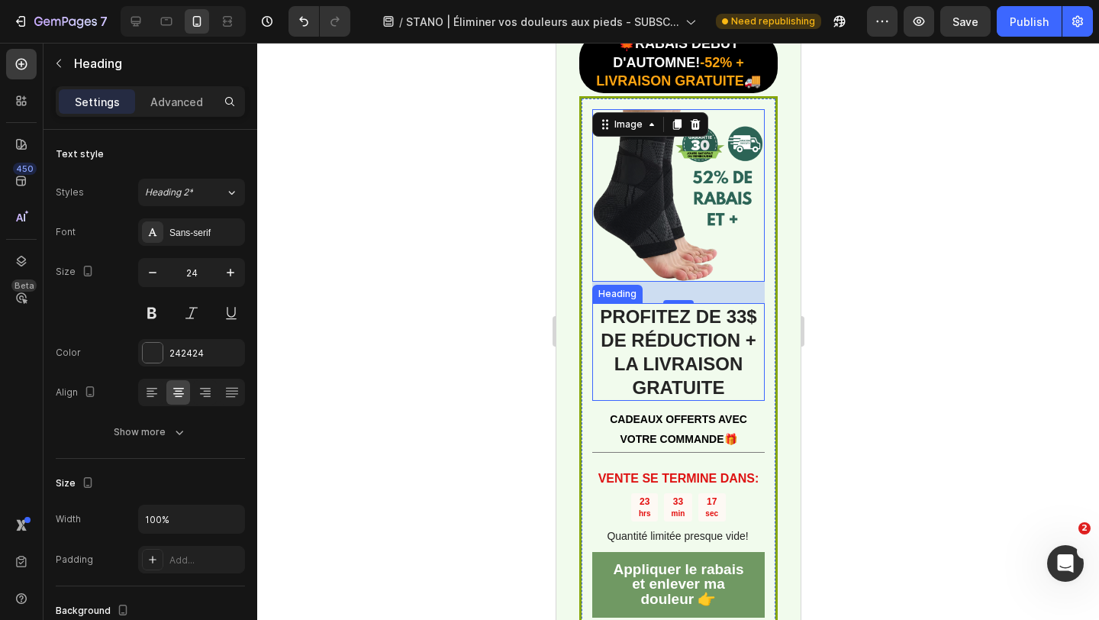
click at [729, 306] on strong "PROFITEZ DE 33$ DE RÉDUCTION + LA LIVRAISON GRATUITE" at bounding box center [677, 352] width 156 height 92
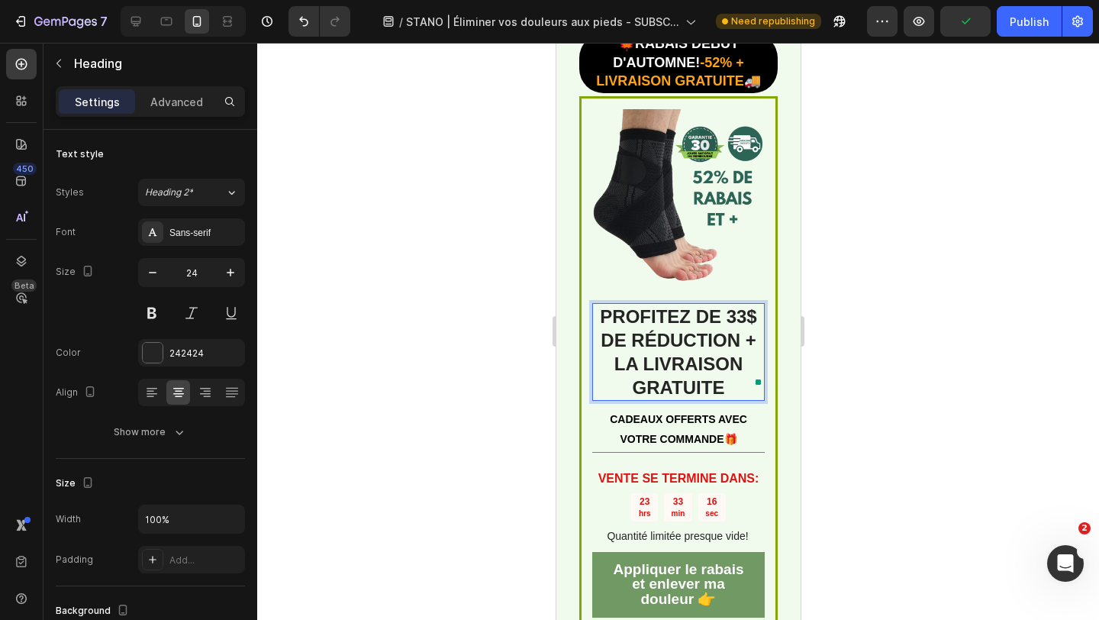
click at [736, 306] on strong "PROFITEZ DE 33$ DE RÉDUCTION + LA LIVRAISON GRATUITE" at bounding box center [677, 352] width 156 height 92
click at [1016, 39] on div "7 Version history / STANO | Éliminer vos douleurs aux pieds - SUBSCRIPTION Need…" at bounding box center [549, 21] width 1099 height 43
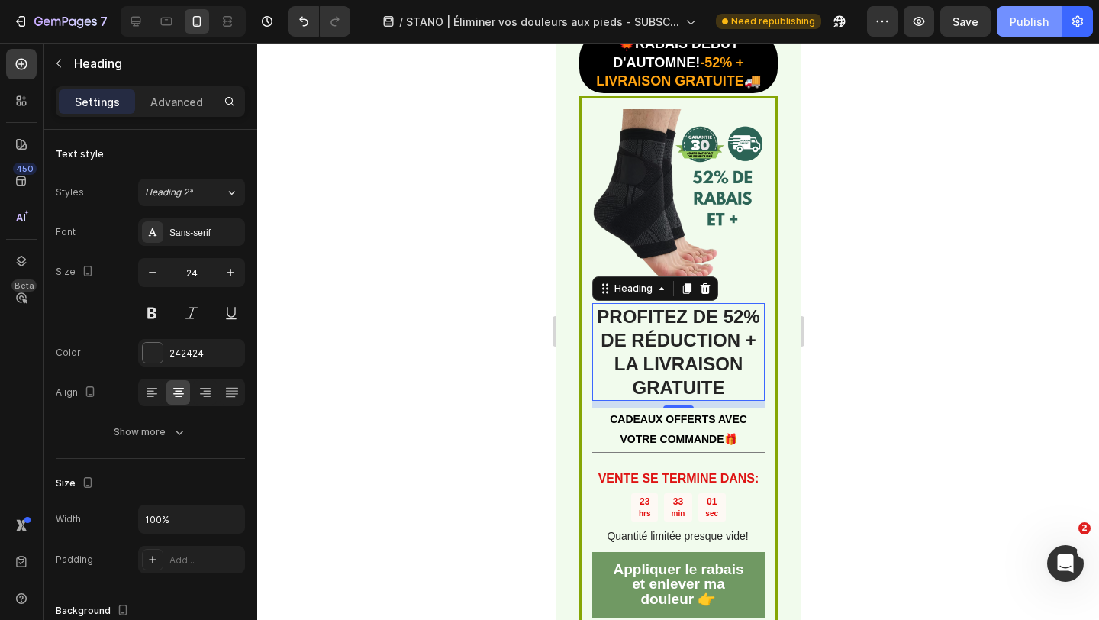
click at [1016, 36] on button "Publish" at bounding box center [1029, 21] width 65 height 31
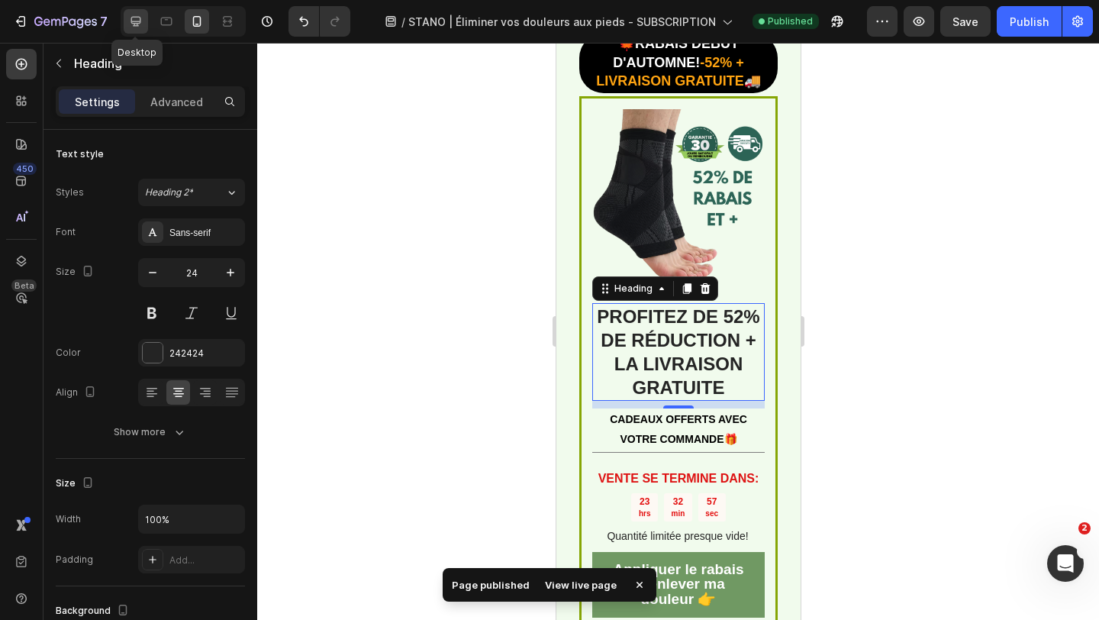
click at [143, 16] on div at bounding box center [136, 21] width 24 height 24
type input "28"
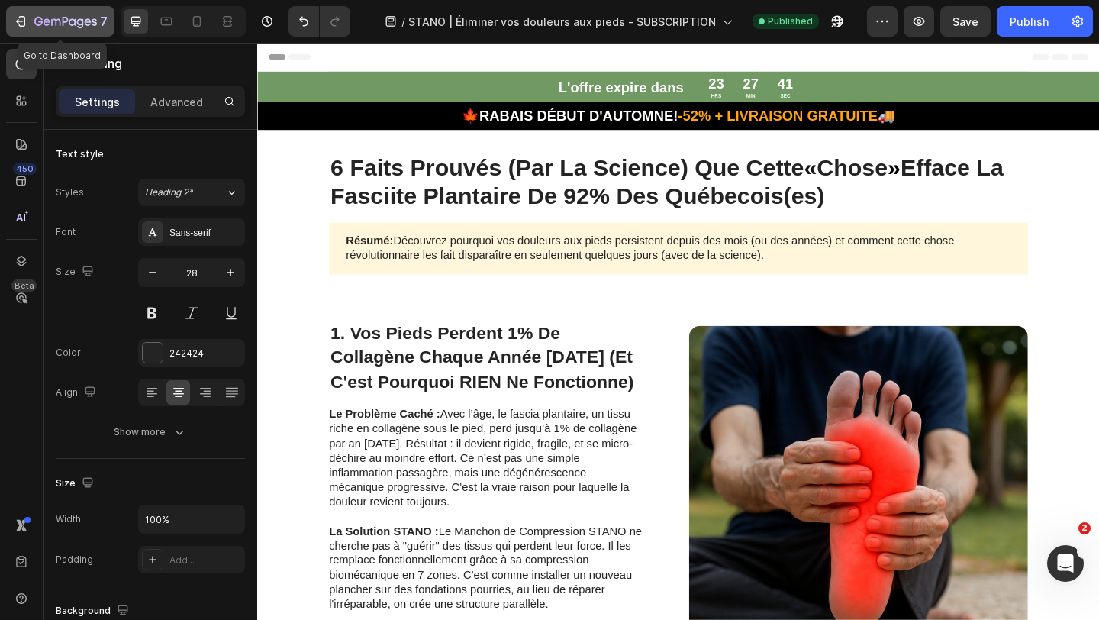
click at [67, 18] on icon "button" at bounding box center [66, 21] width 6 height 9
